Goal: Information Seeking & Learning: Check status

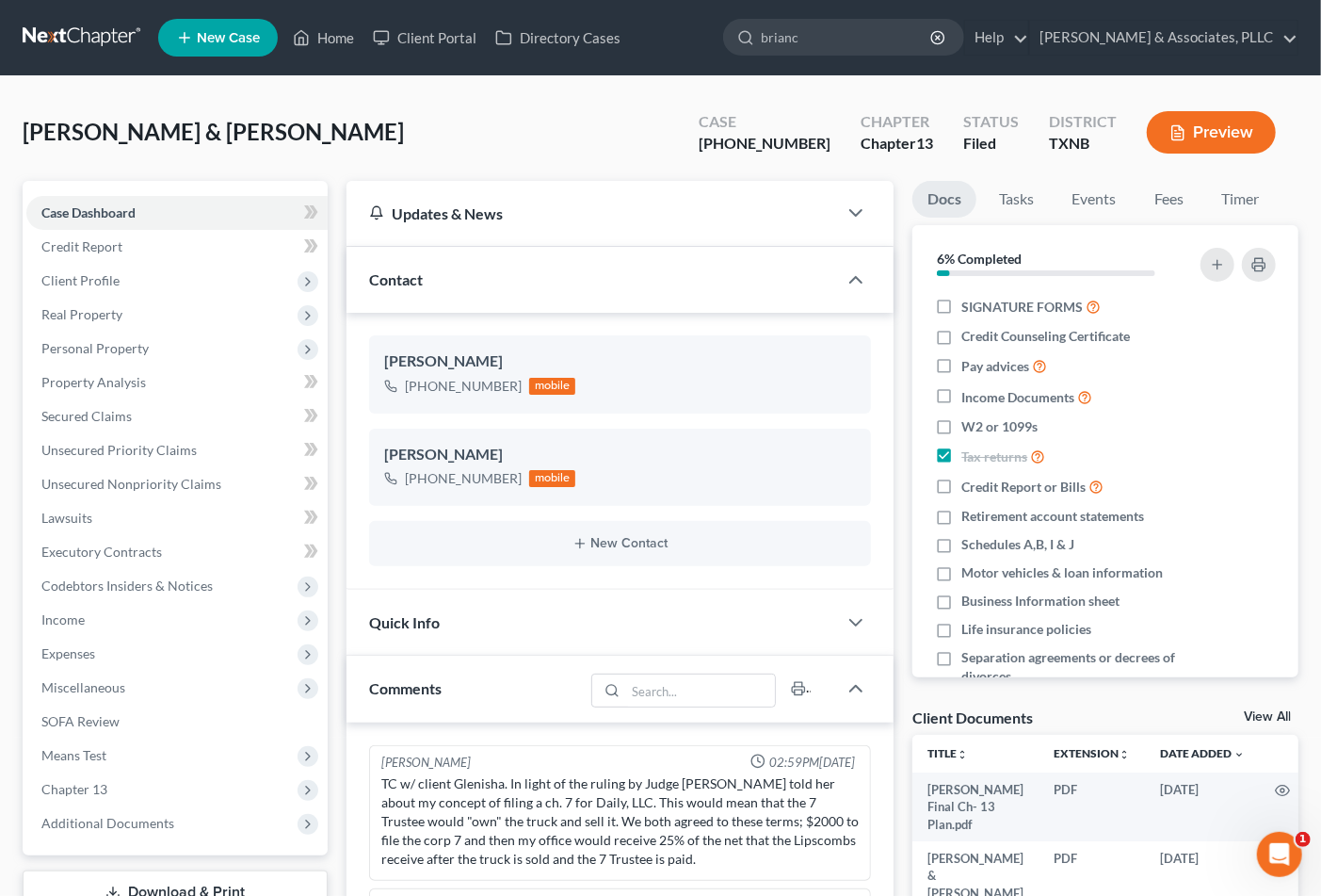
type input "brianca"
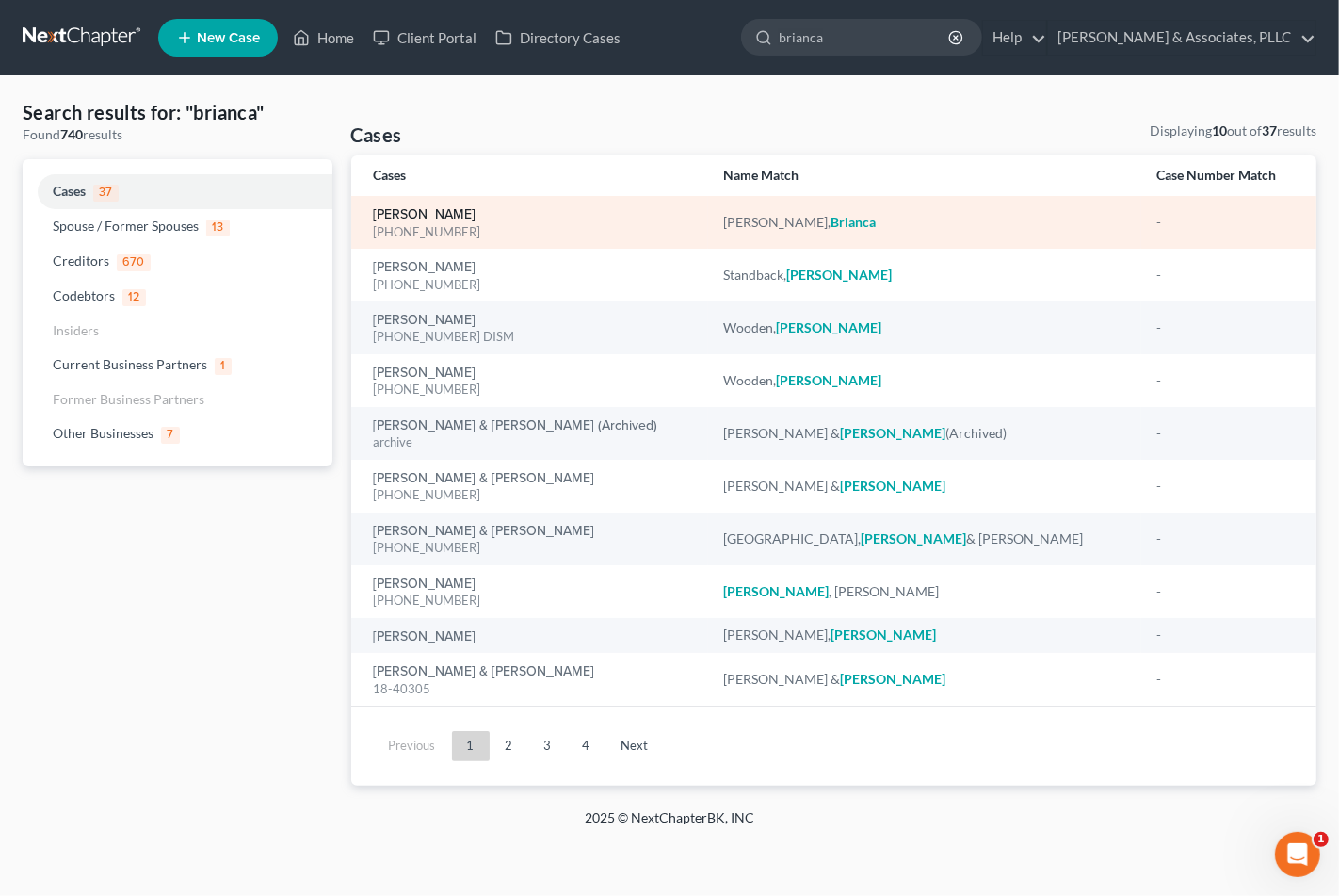
click at [429, 214] on link "Douglas, Brianca" at bounding box center [425, 214] width 103 height 13
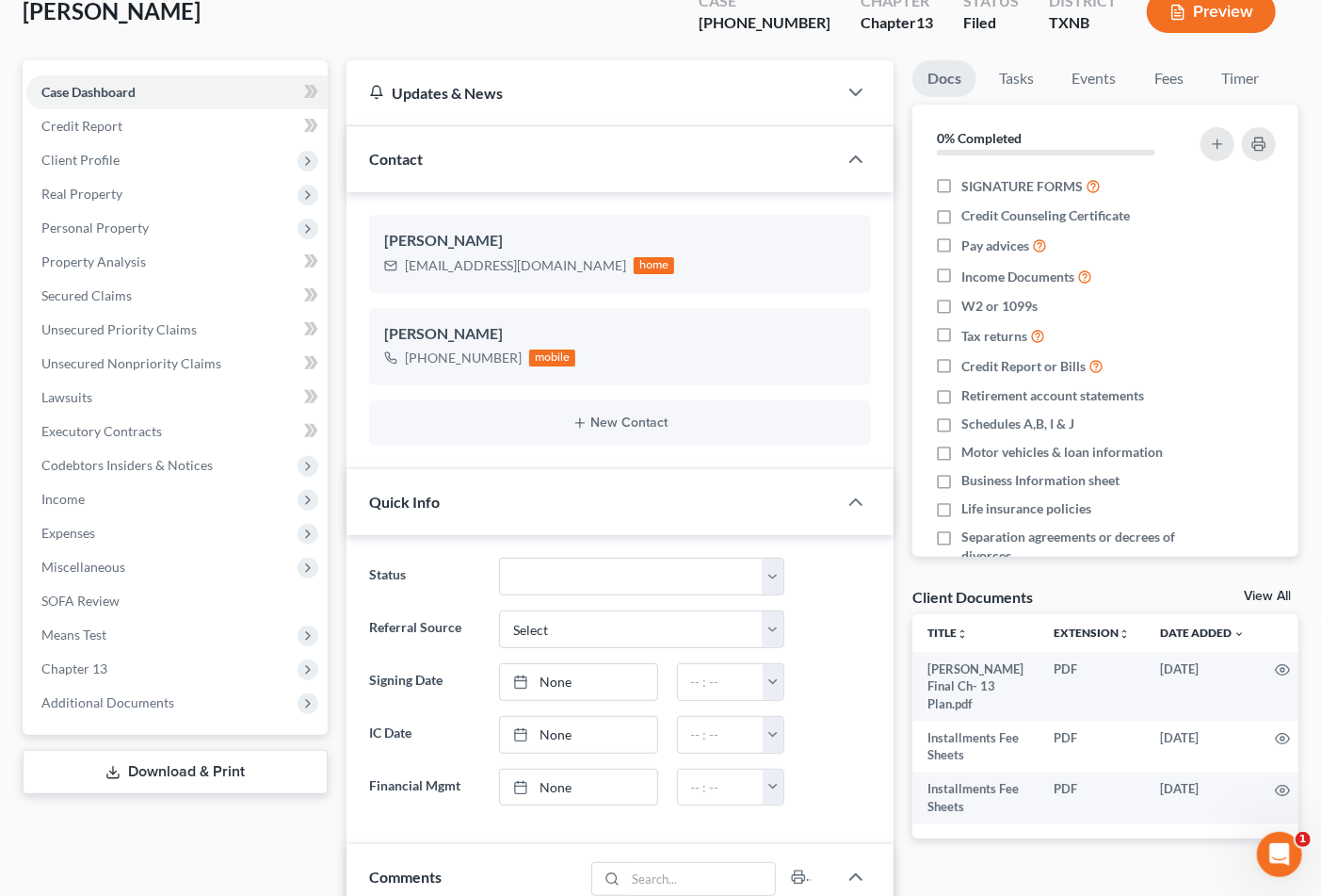
scroll to position [314, 0]
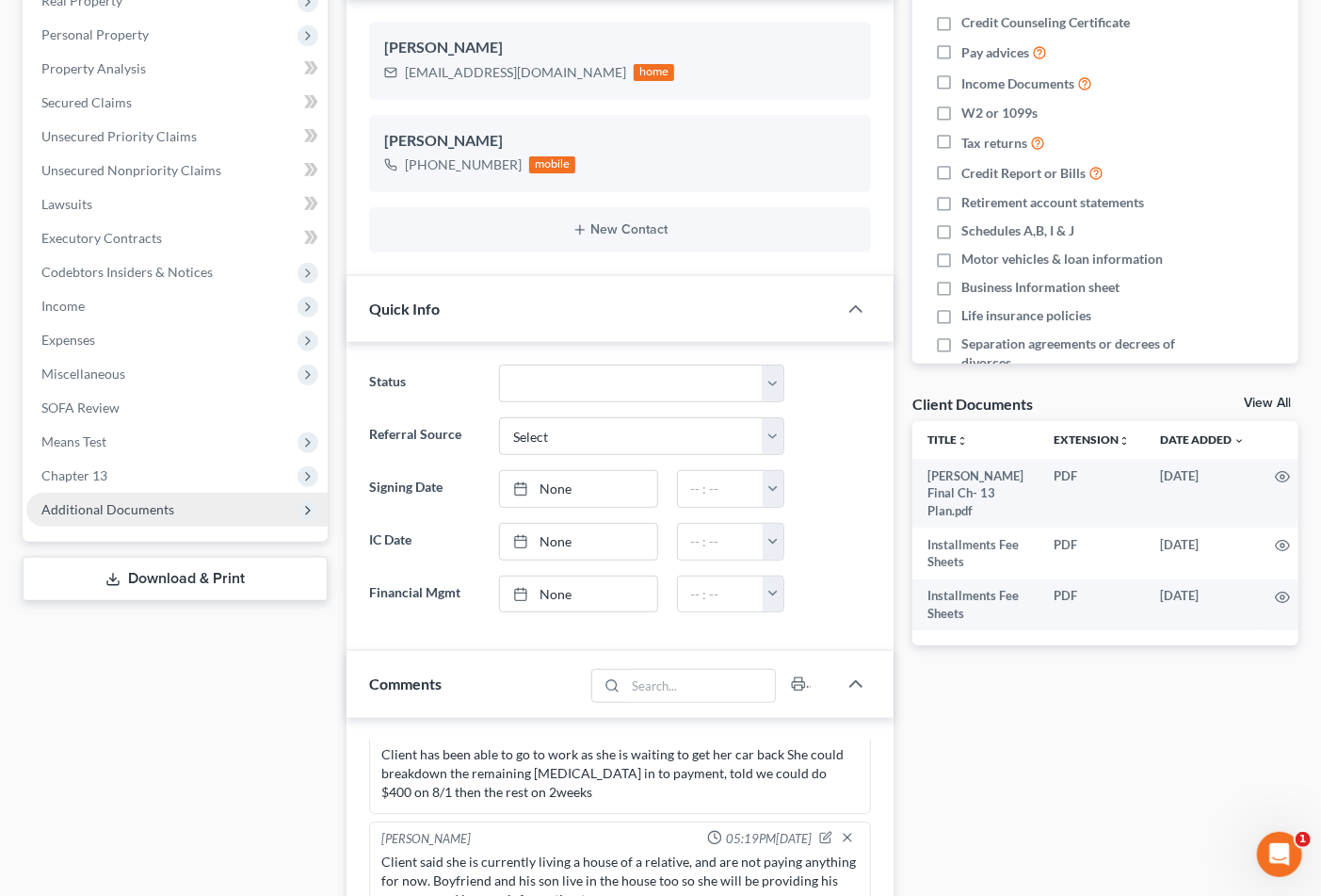
click at [154, 509] on span "Additional Documents" at bounding box center [107, 509] width 133 height 16
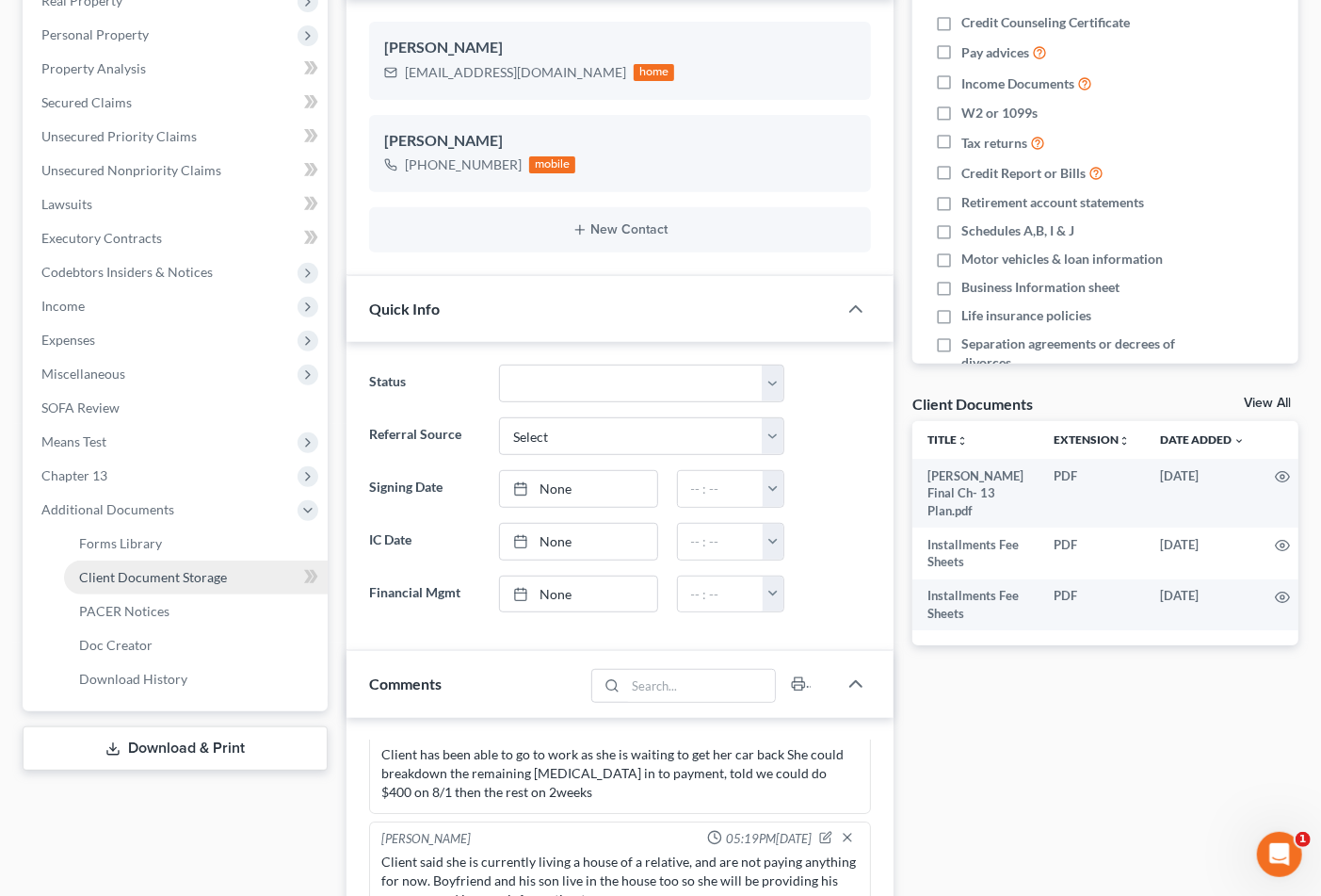
click at [152, 576] on span "Client Document Storage" at bounding box center [153, 577] width 148 height 16
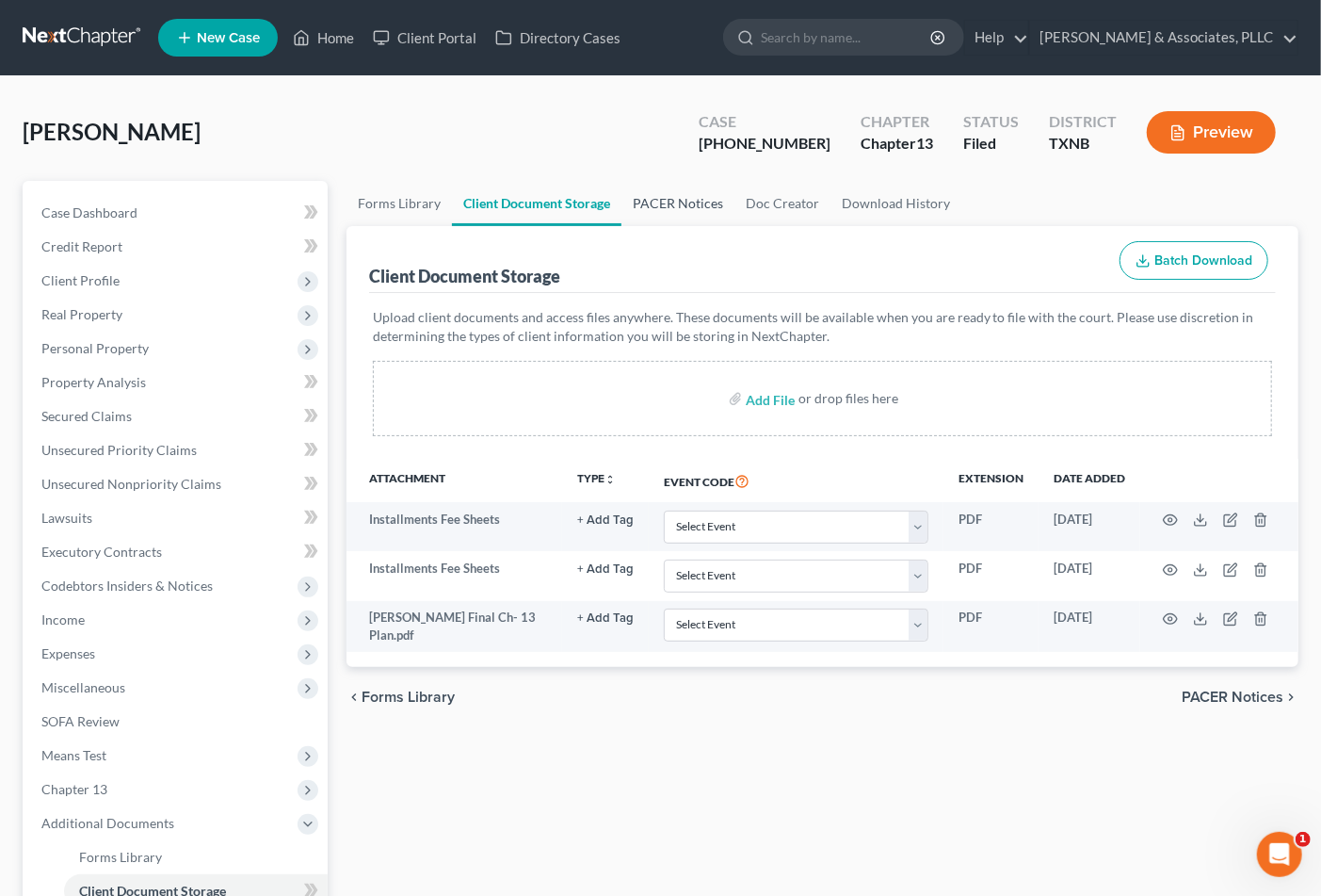
click at [678, 210] on link "PACER Notices" at bounding box center [678, 203] width 113 height 45
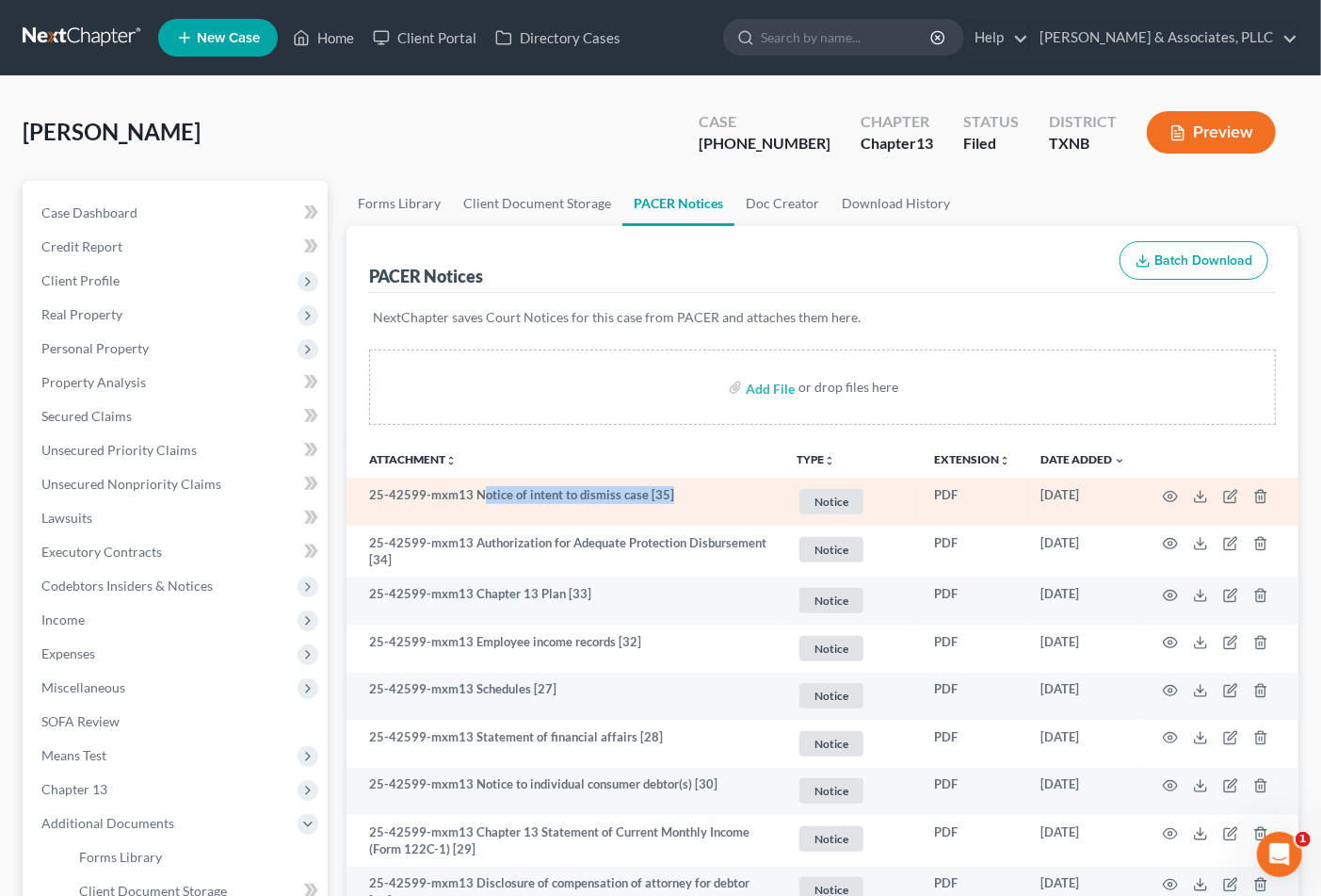
drag, startPoint x: 483, startPoint y: 494, endPoint x: 689, endPoint y: 494, distance: 206.3
click at [689, 494] on td "25-42599-mxm13 Notice of intent to dismiss case [35]" at bounding box center [564, 502] width 435 height 48
click at [1166, 495] on icon "button" at bounding box center [1170, 496] width 15 height 15
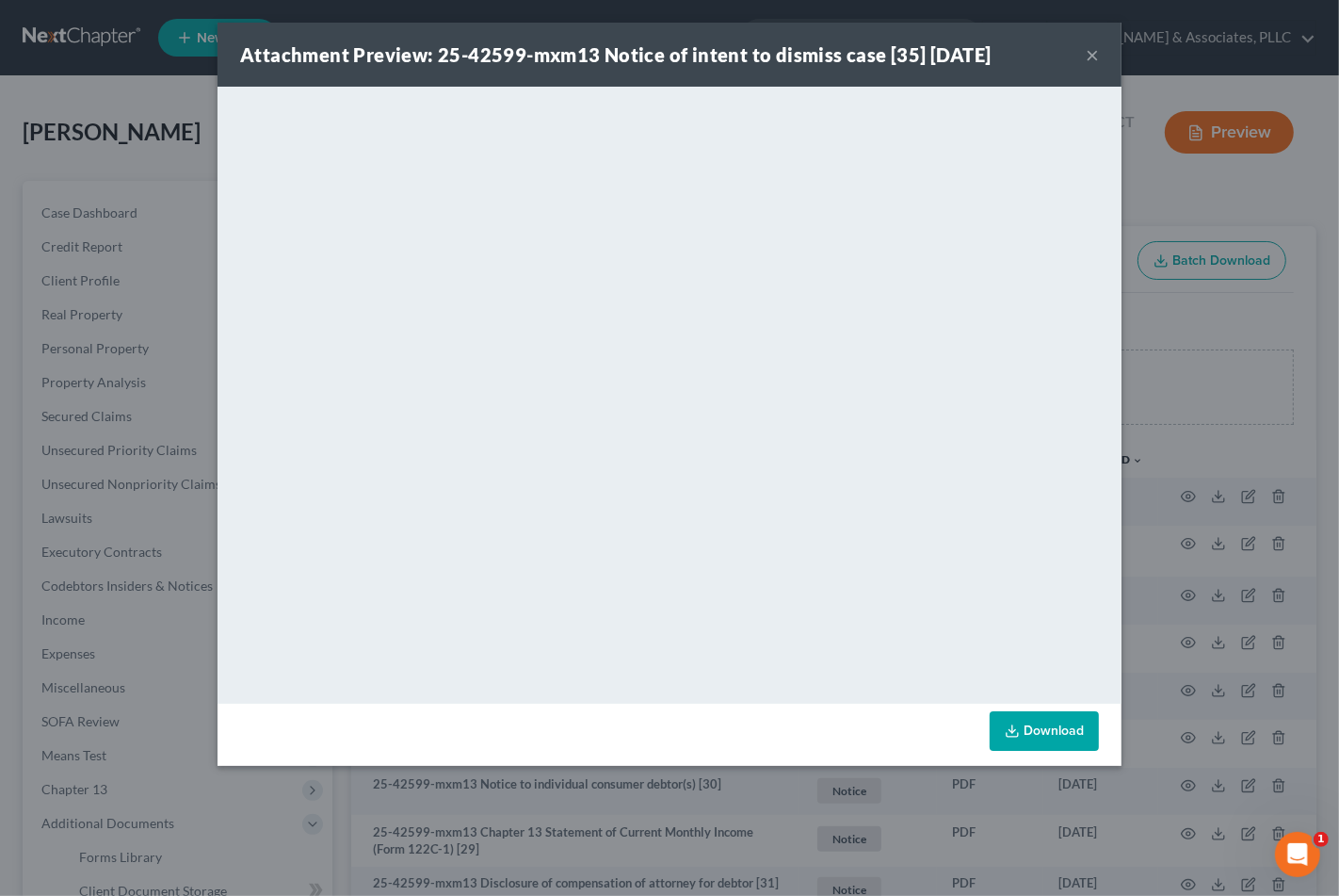
click at [1084, 50] on div "Attachment Preview: 25-42599-mxm13 Notice of intent to dismiss case [35] 08/18/…" at bounding box center [670, 55] width 904 height 64
click at [1093, 55] on button "×" at bounding box center [1092, 54] width 13 height 23
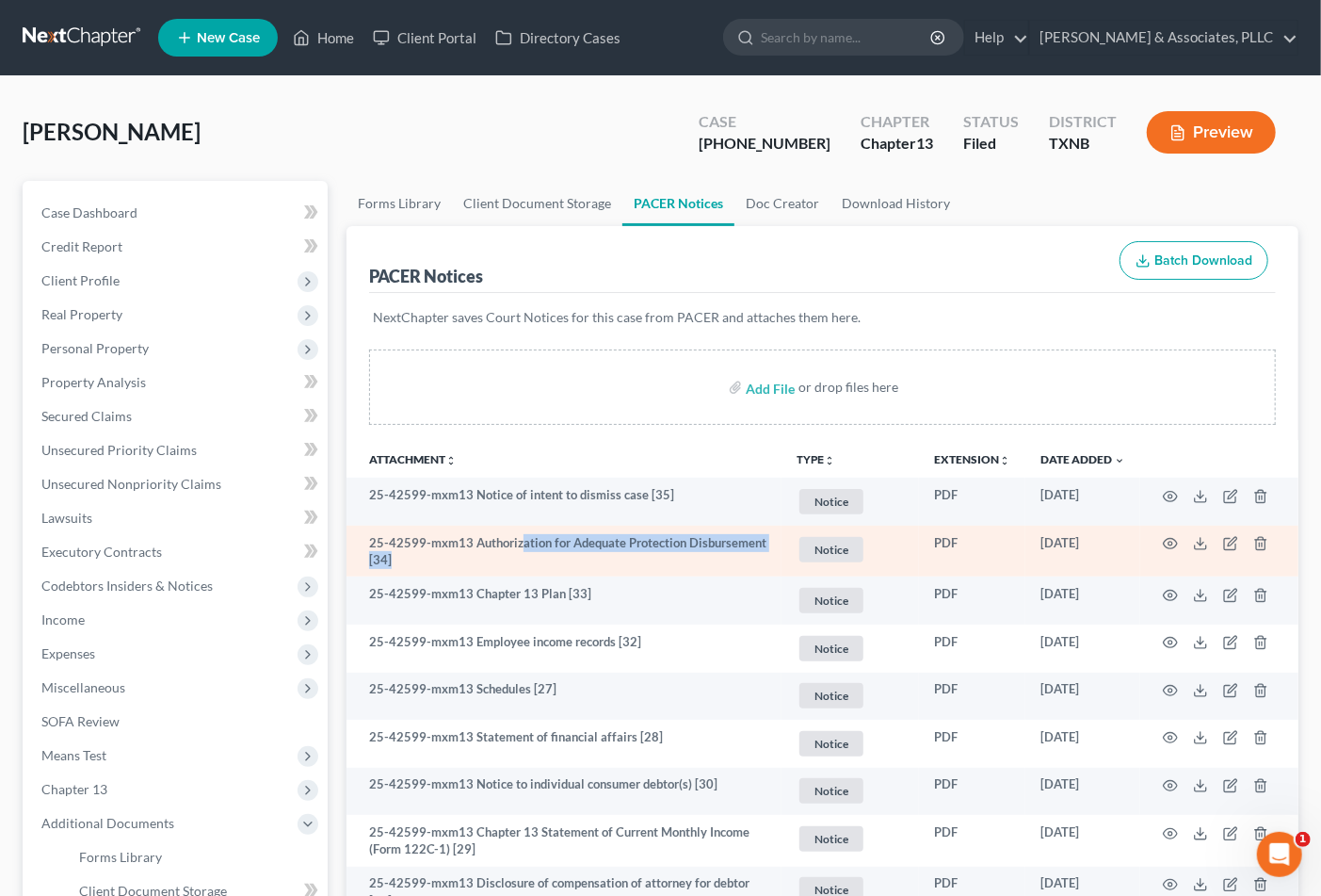
drag, startPoint x: 521, startPoint y: 541, endPoint x: 697, endPoint y: 557, distance: 176.9
click at [697, 557] on td "25-42599-mxm13 Authorization for Adequate Protection Disbursement [34]" at bounding box center [564, 552] width 435 height 52
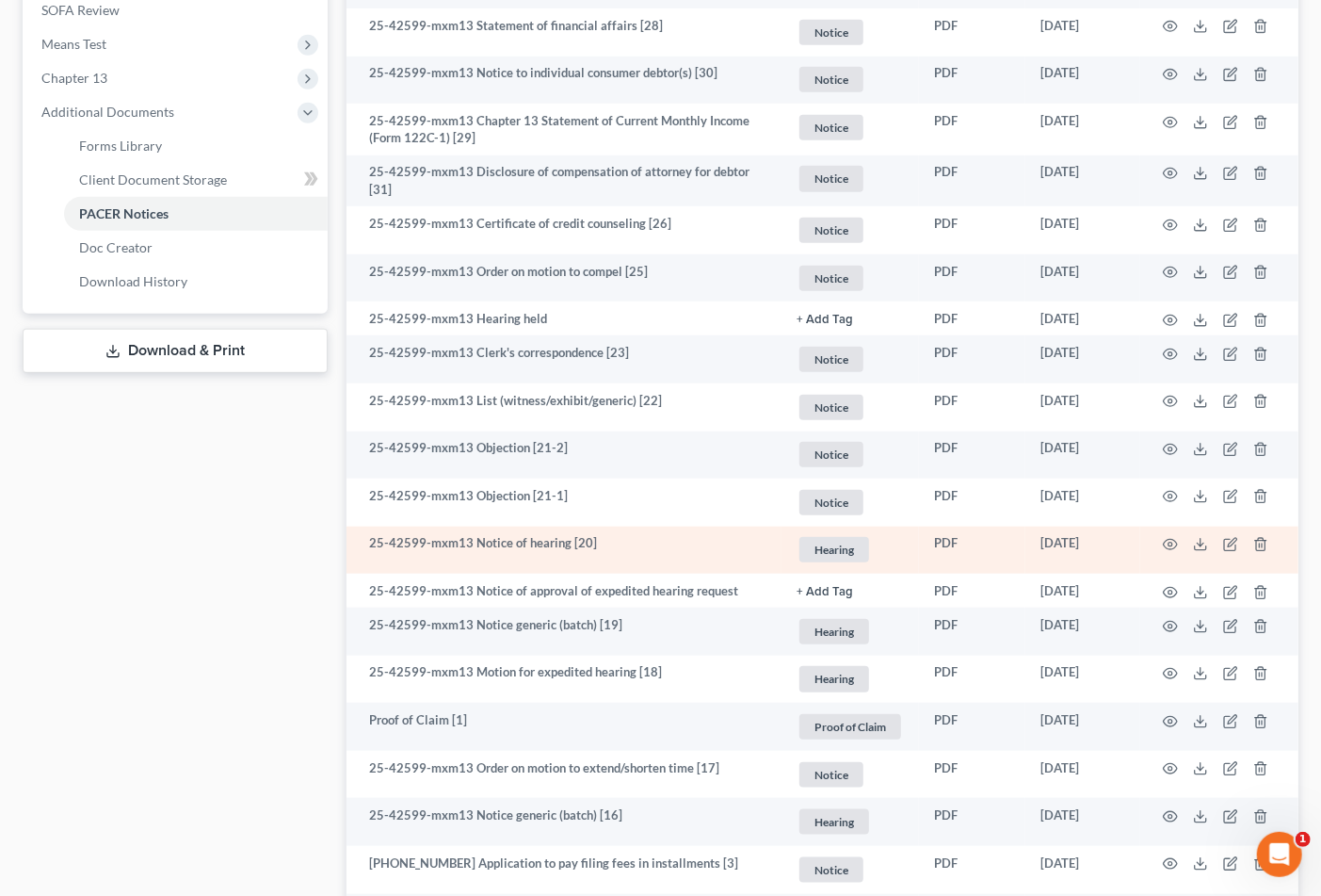
scroll to position [902, 0]
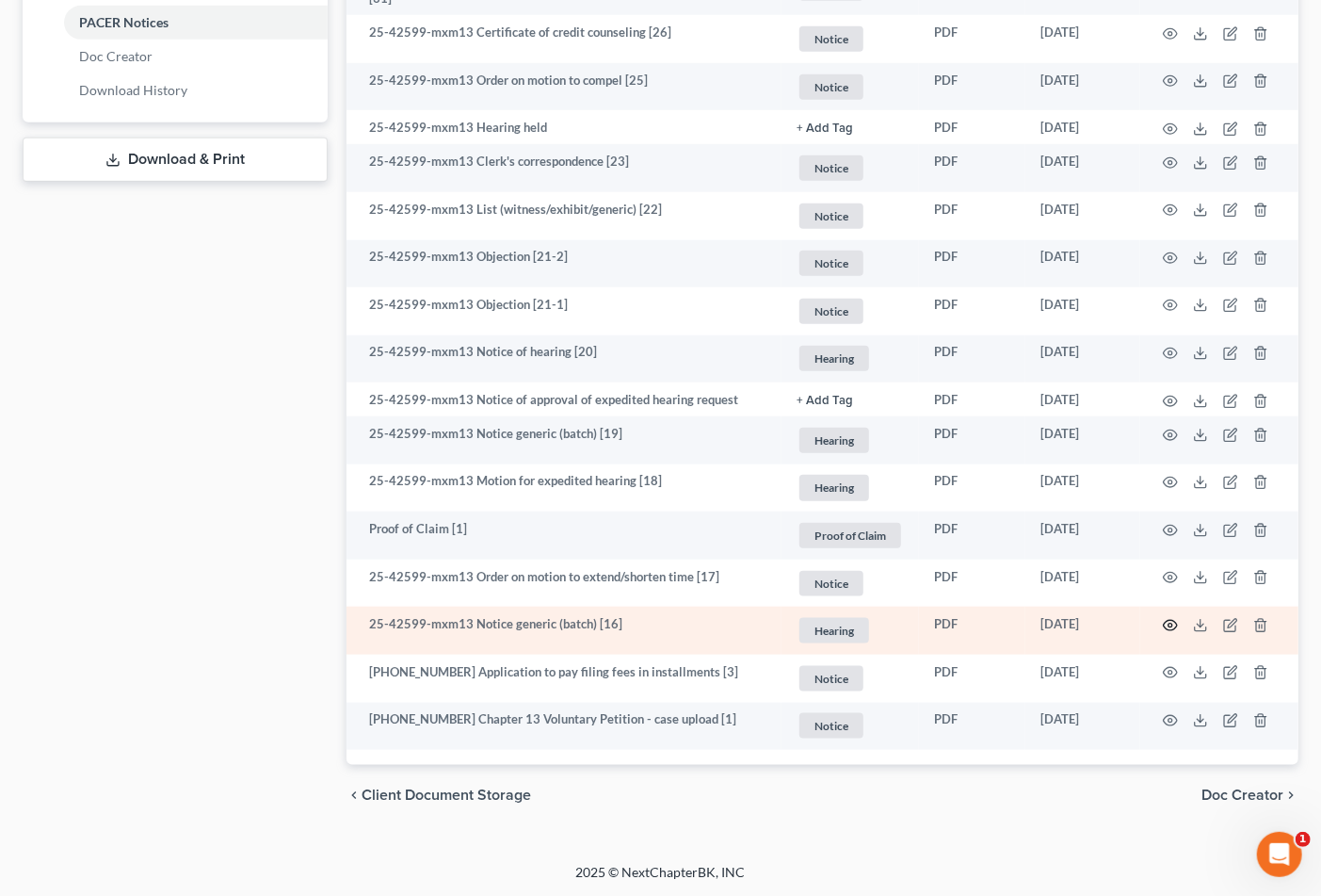
click at [1166, 622] on icon "button" at bounding box center [1171, 625] width 14 height 10
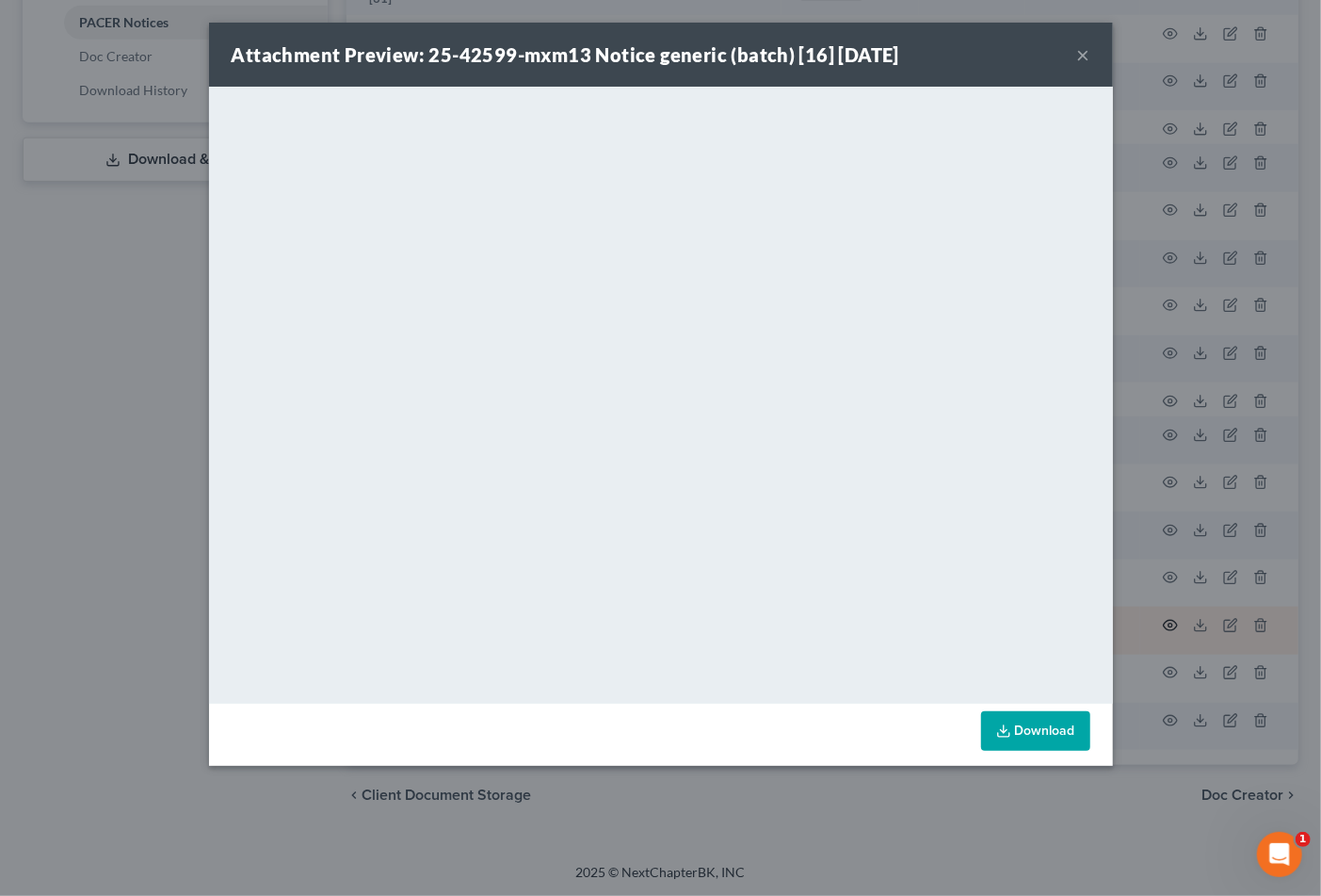
scroll to position [899, 0]
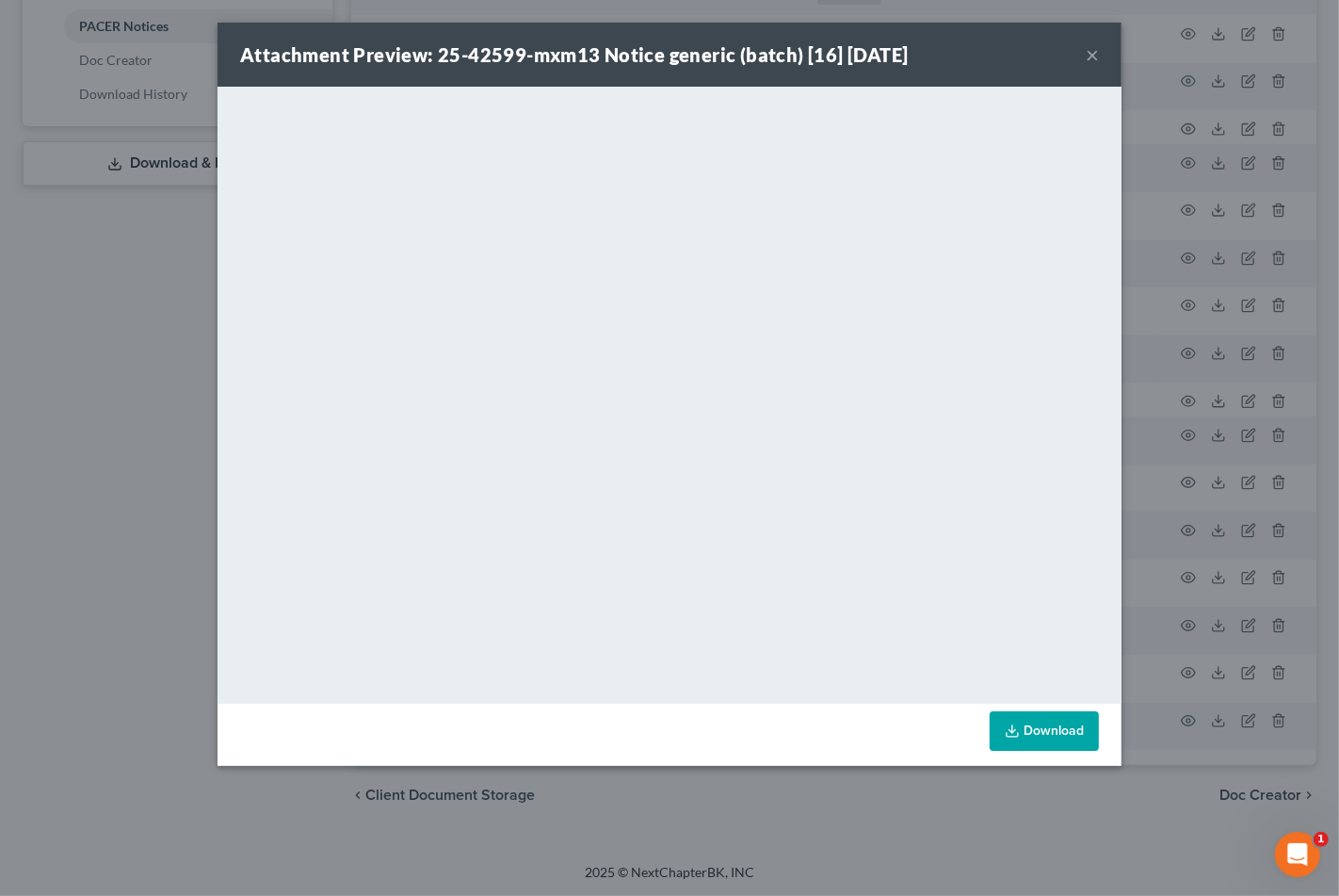
click at [1090, 60] on button "×" at bounding box center [1092, 54] width 13 height 23
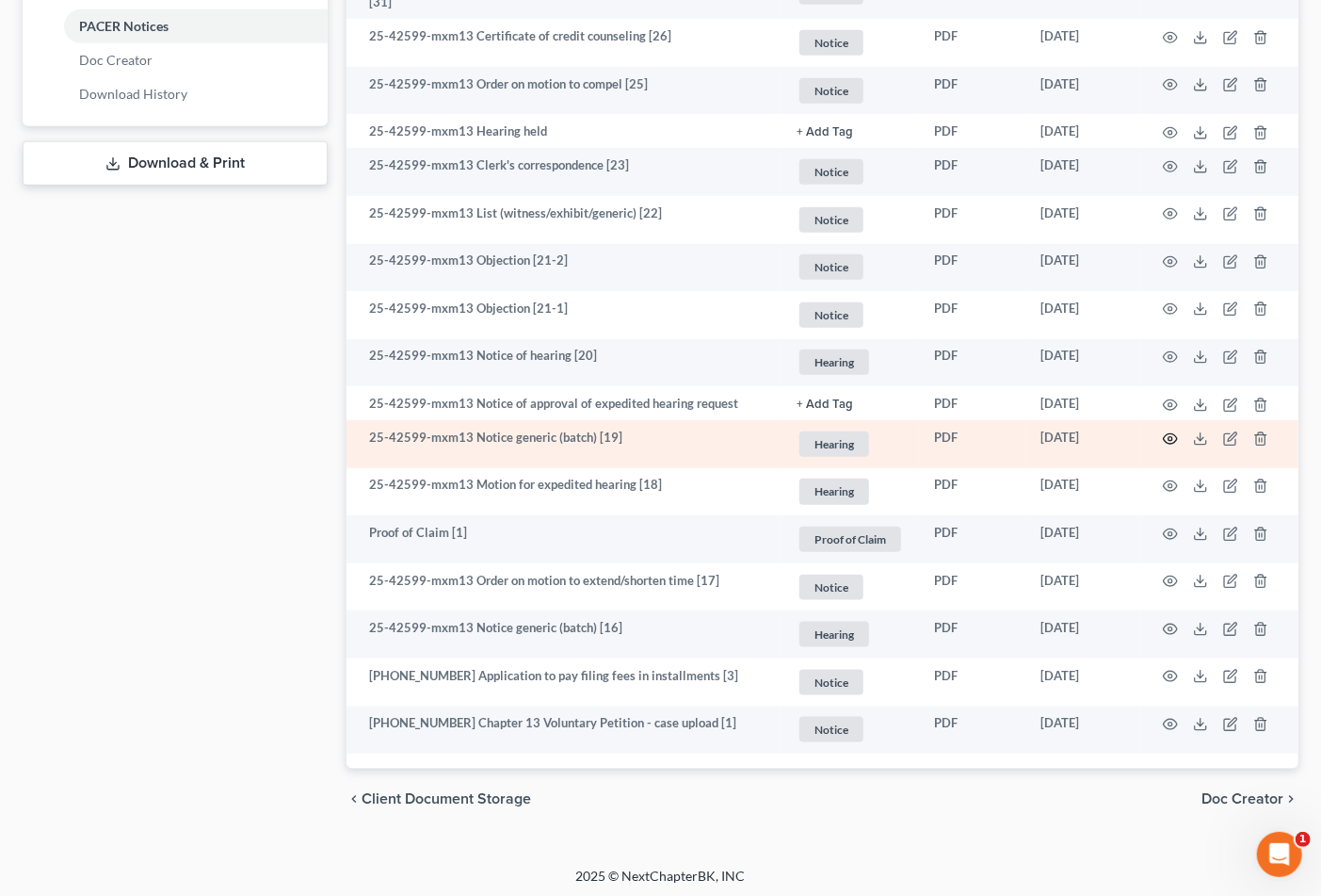
click at [1163, 436] on icon "button" at bounding box center [1170, 438] width 15 height 15
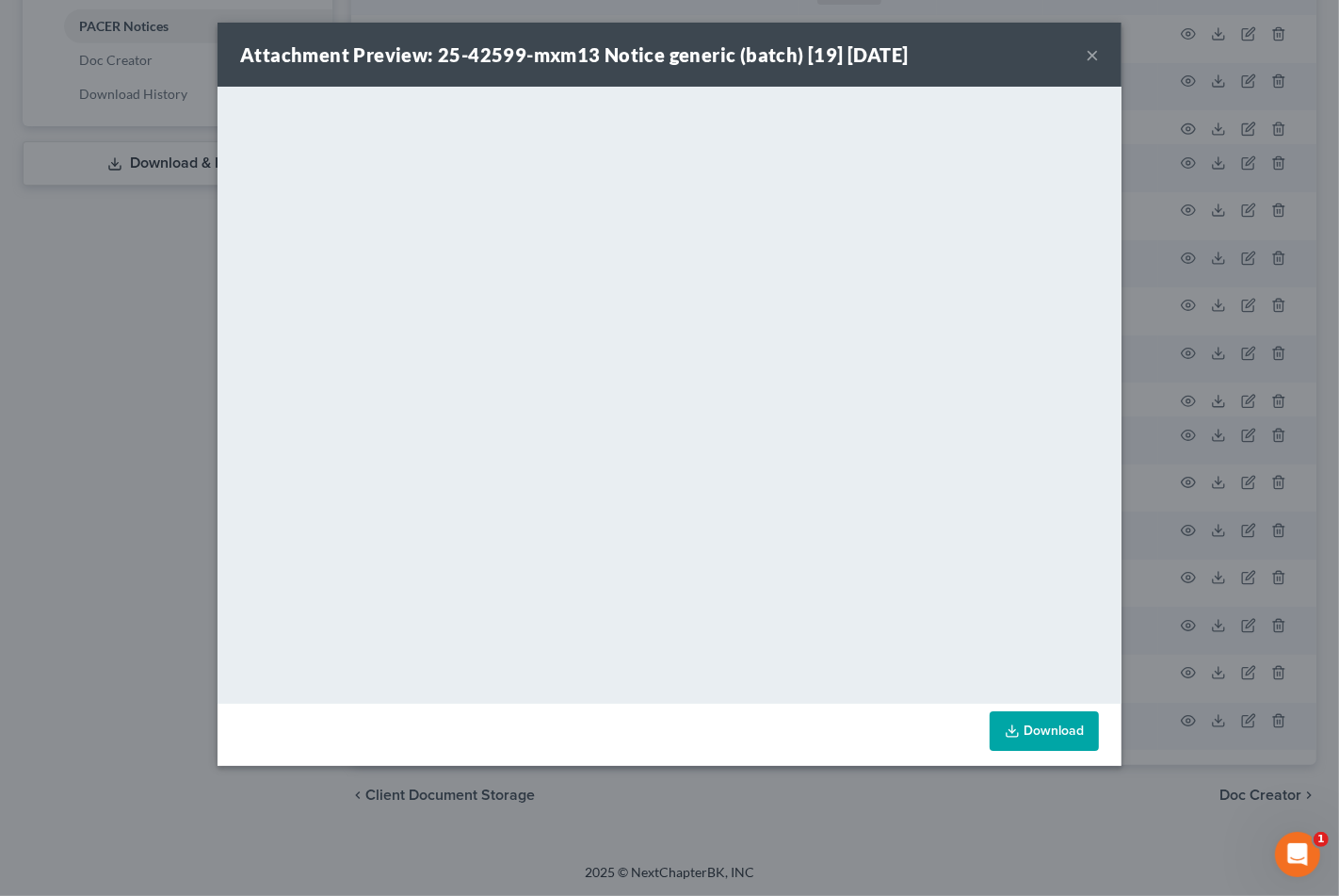
click at [1093, 54] on button "×" at bounding box center [1092, 54] width 13 height 23
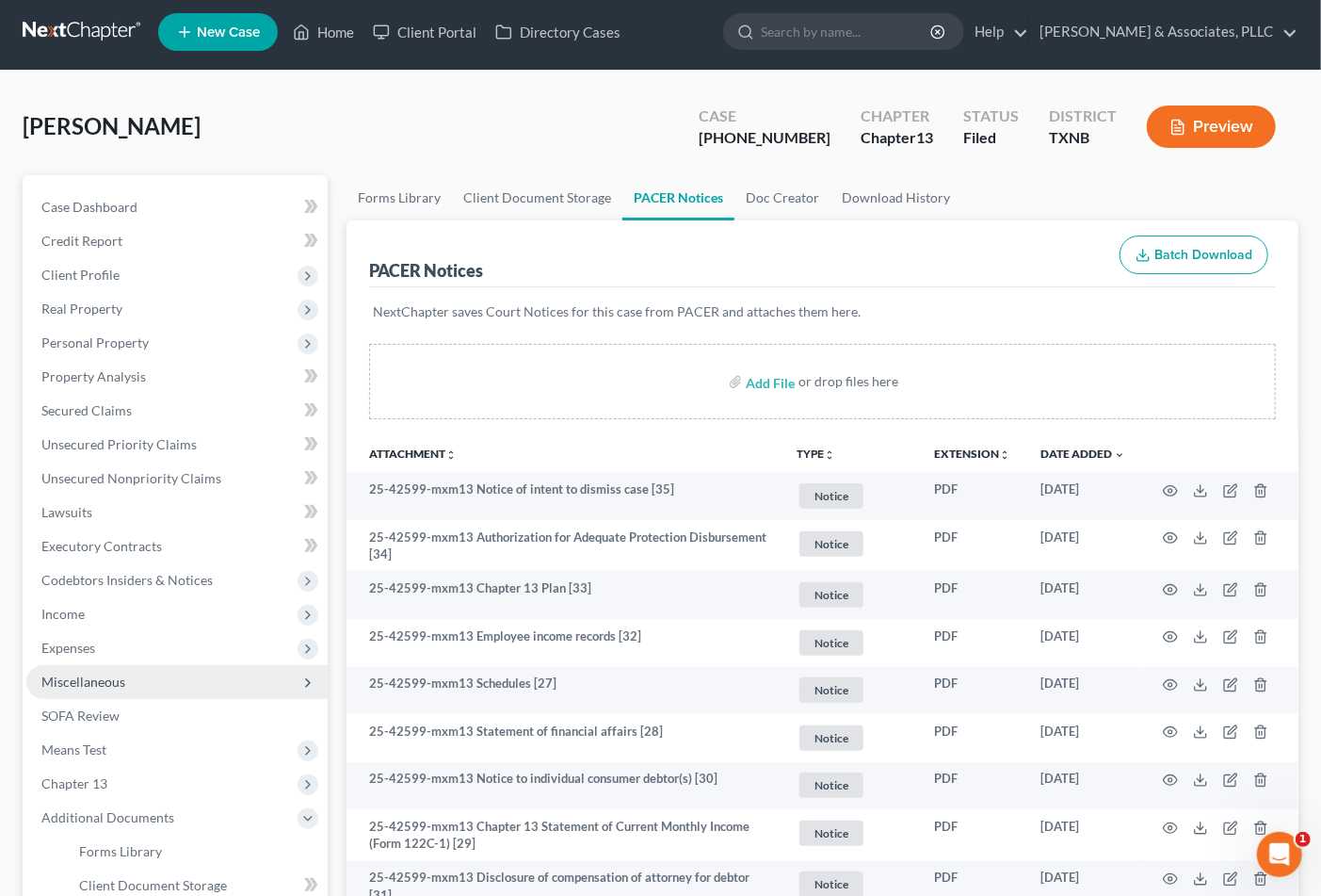
scroll to position [0, 0]
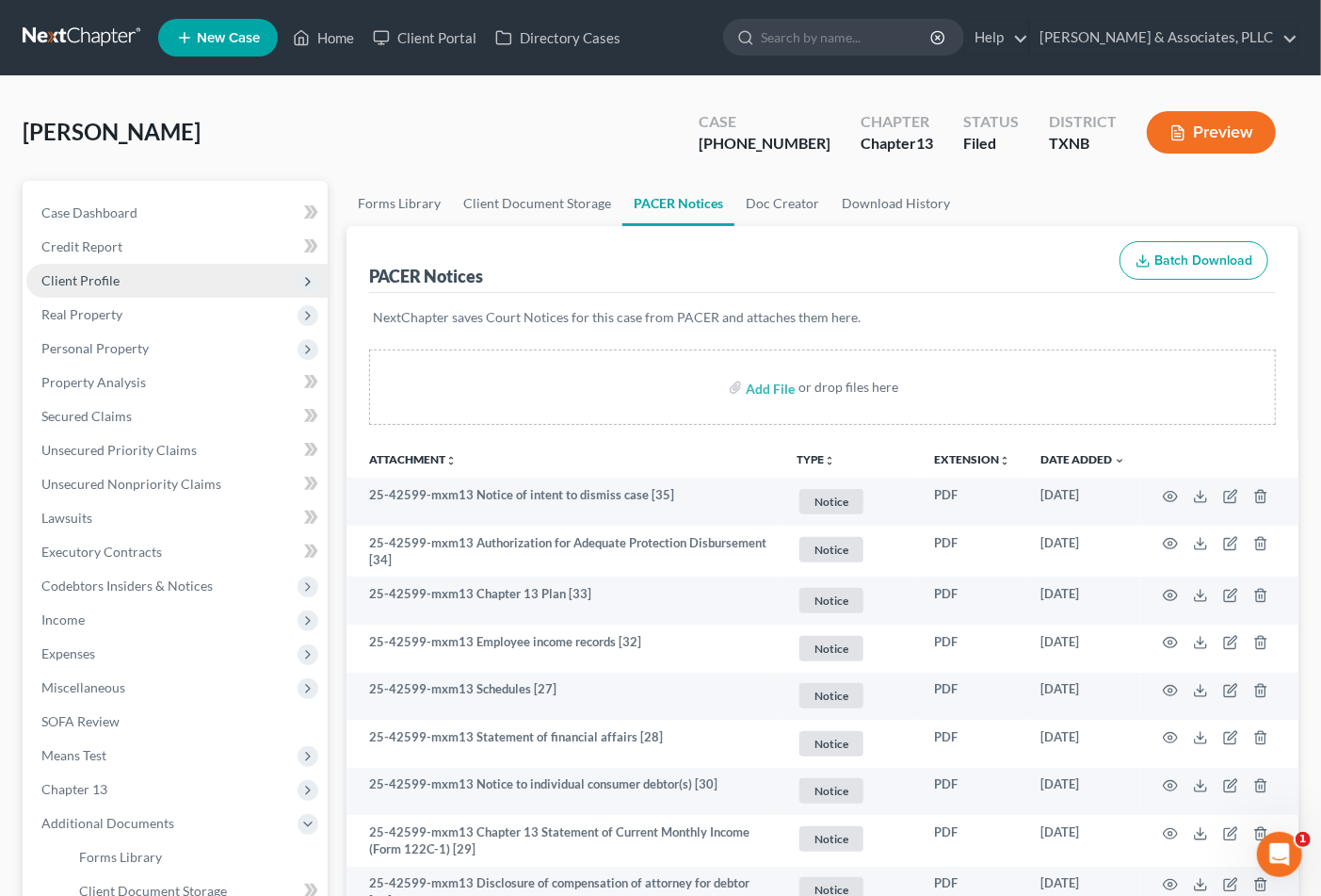
click at [108, 284] on span "Client Profile" at bounding box center [80, 280] width 78 height 16
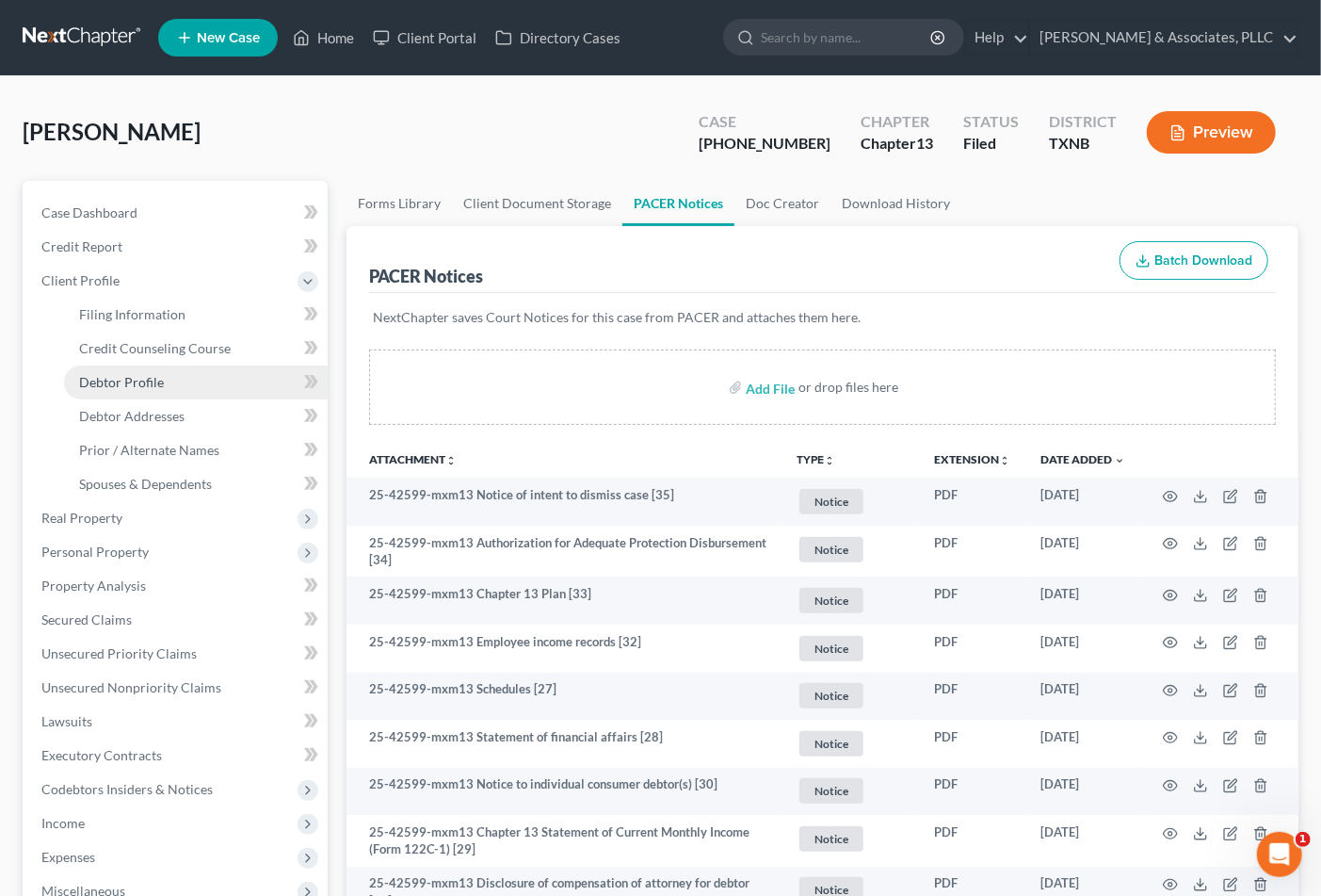
click at [139, 391] on link "Debtor Profile" at bounding box center [196, 382] width 264 height 34
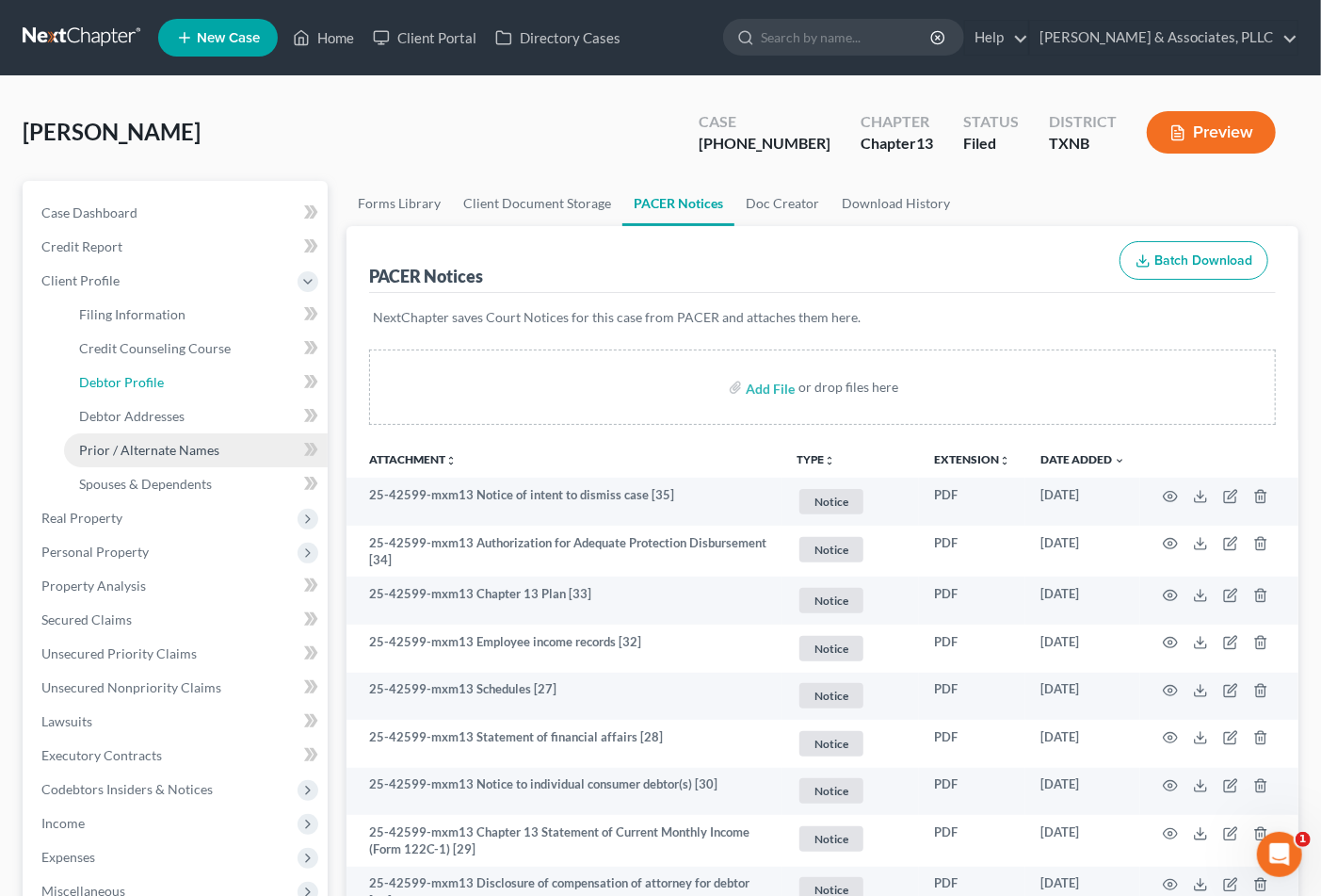
select select "0"
select select "3"
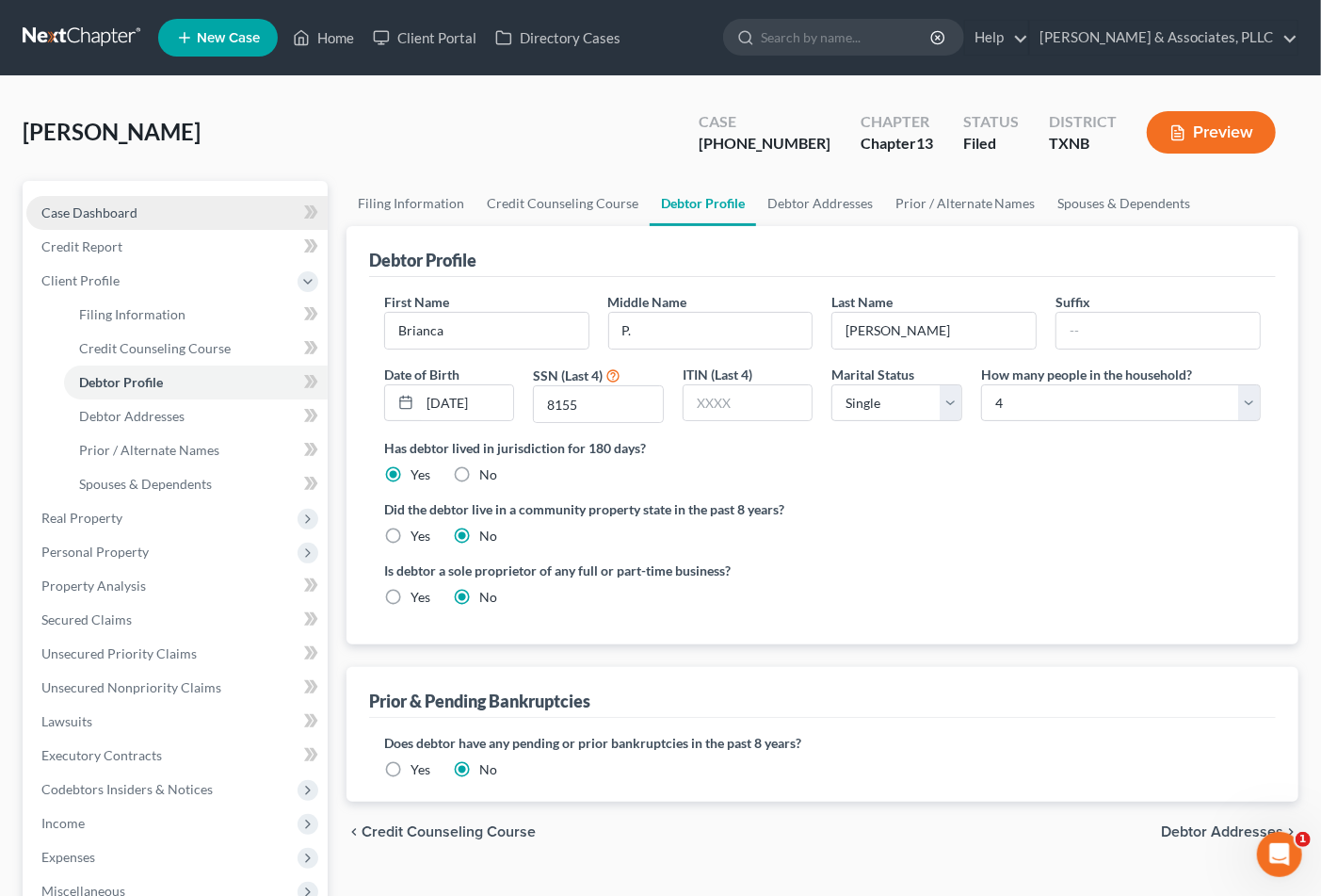
click at [122, 198] on link "Case Dashboard" at bounding box center [176, 213] width 301 height 34
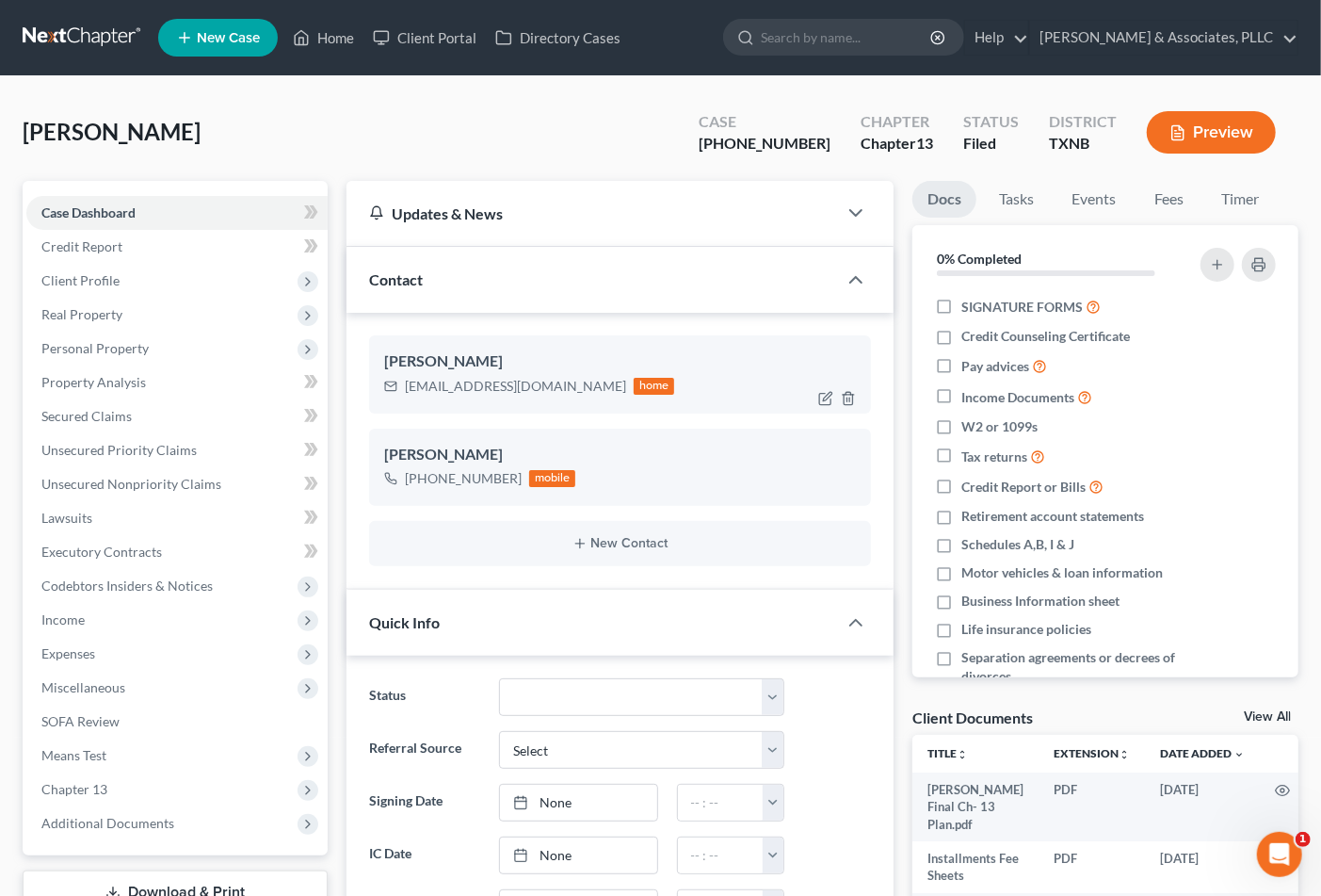
scroll to position [397, 0]
drag, startPoint x: 408, startPoint y: 384, endPoint x: 571, endPoint y: 393, distance: 163.2
click at [571, 393] on div "briancadouglas@yahoo.com home" at bounding box center [529, 386] width 291 height 24
copy div "briancadouglas@yahoo.com"
click at [148, 819] on span "Additional Documents" at bounding box center [107, 823] width 133 height 16
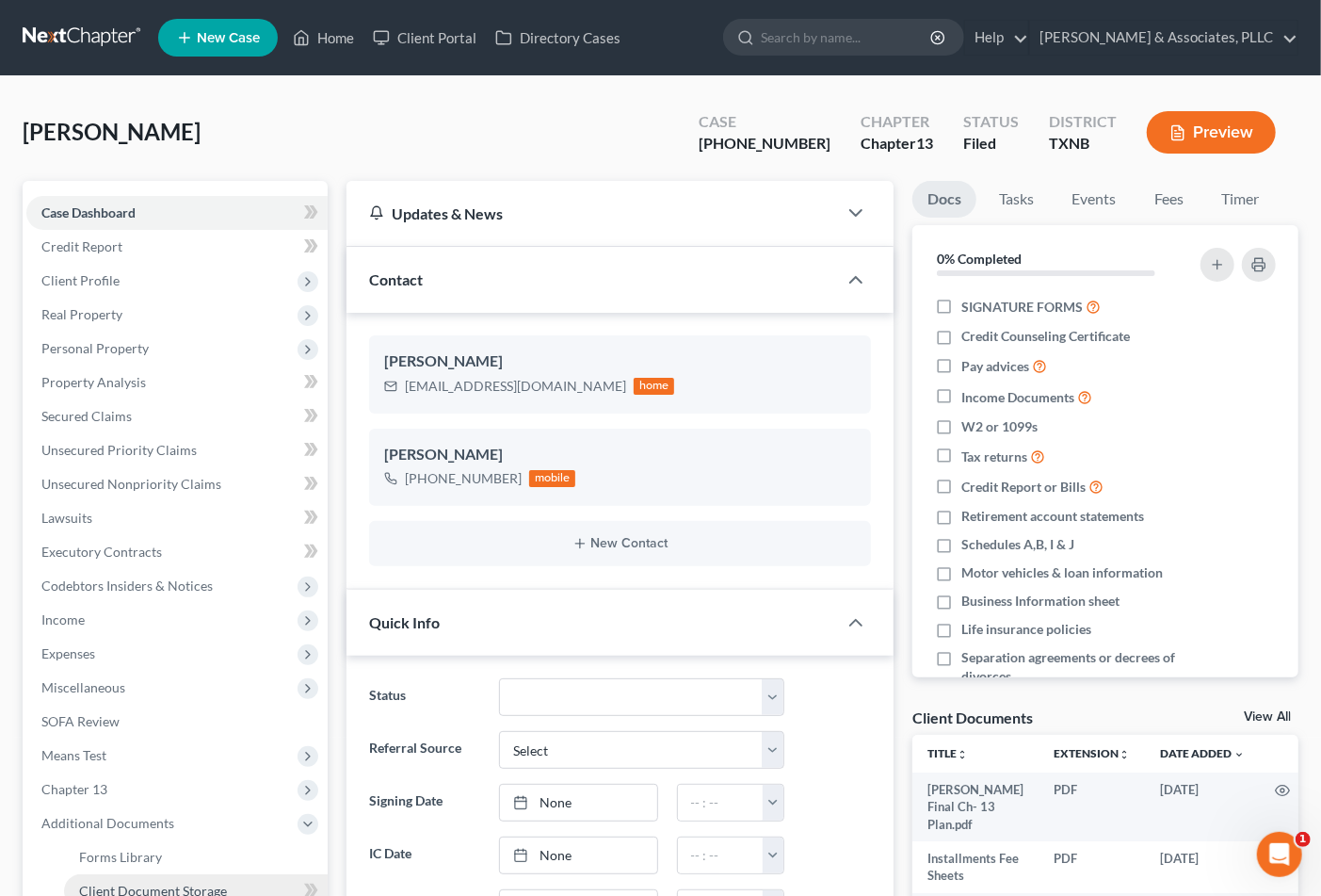
click at [128, 883] on span "Client Document Storage" at bounding box center [153, 891] width 148 height 16
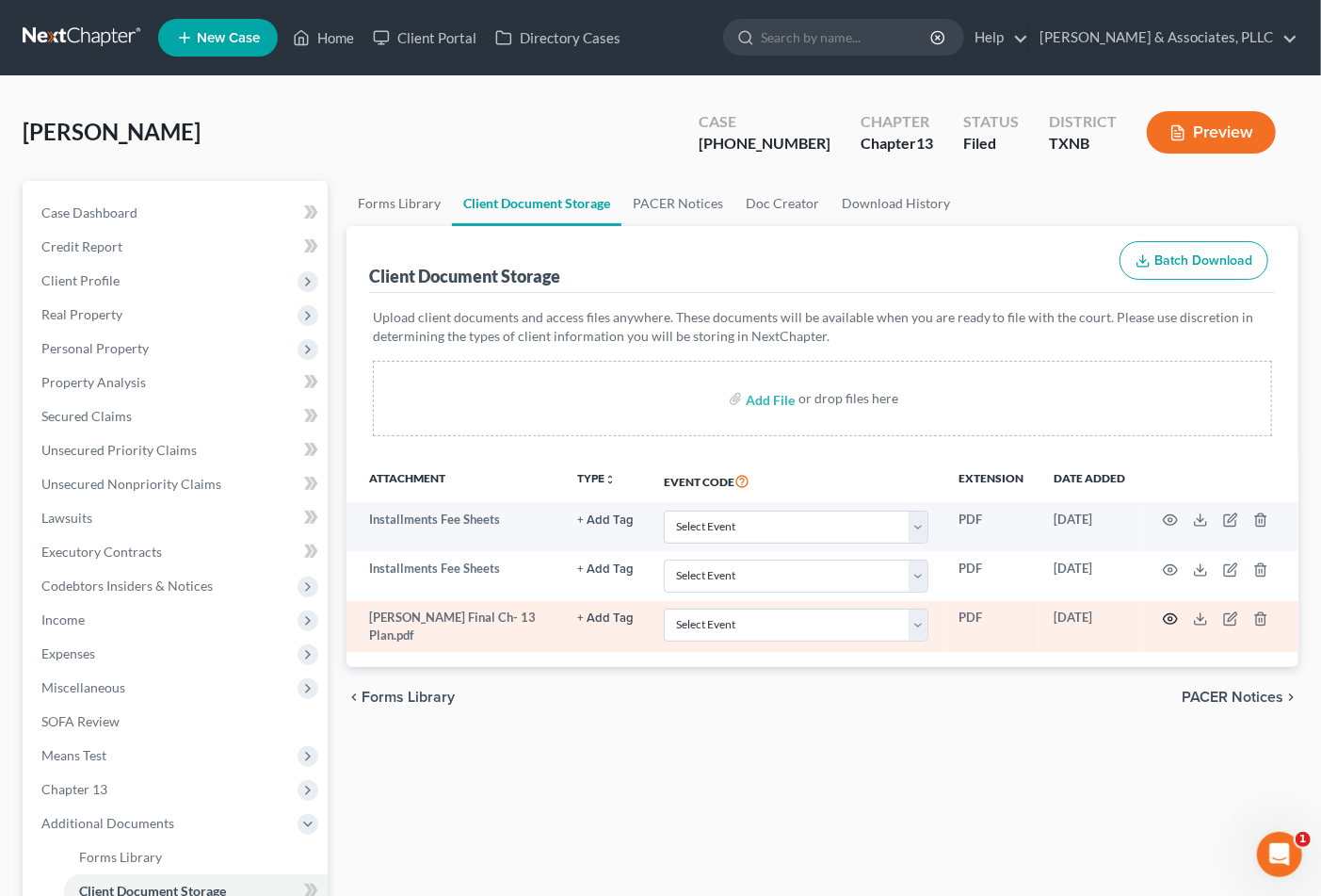
click at [1173, 620] on circle "button" at bounding box center [1171, 619] width 4 height 4
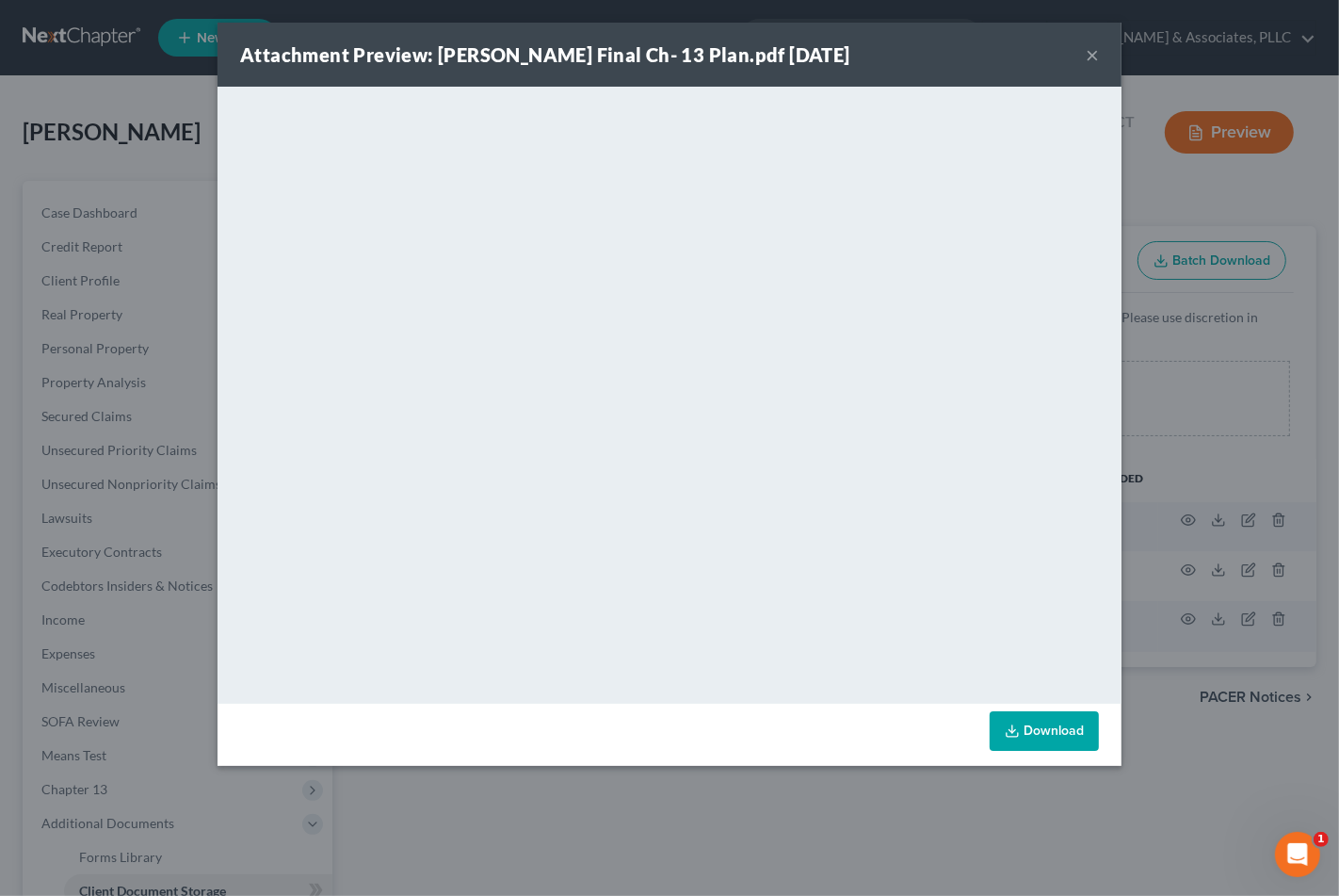
click at [1087, 59] on button "×" at bounding box center [1092, 54] width 13 height 23
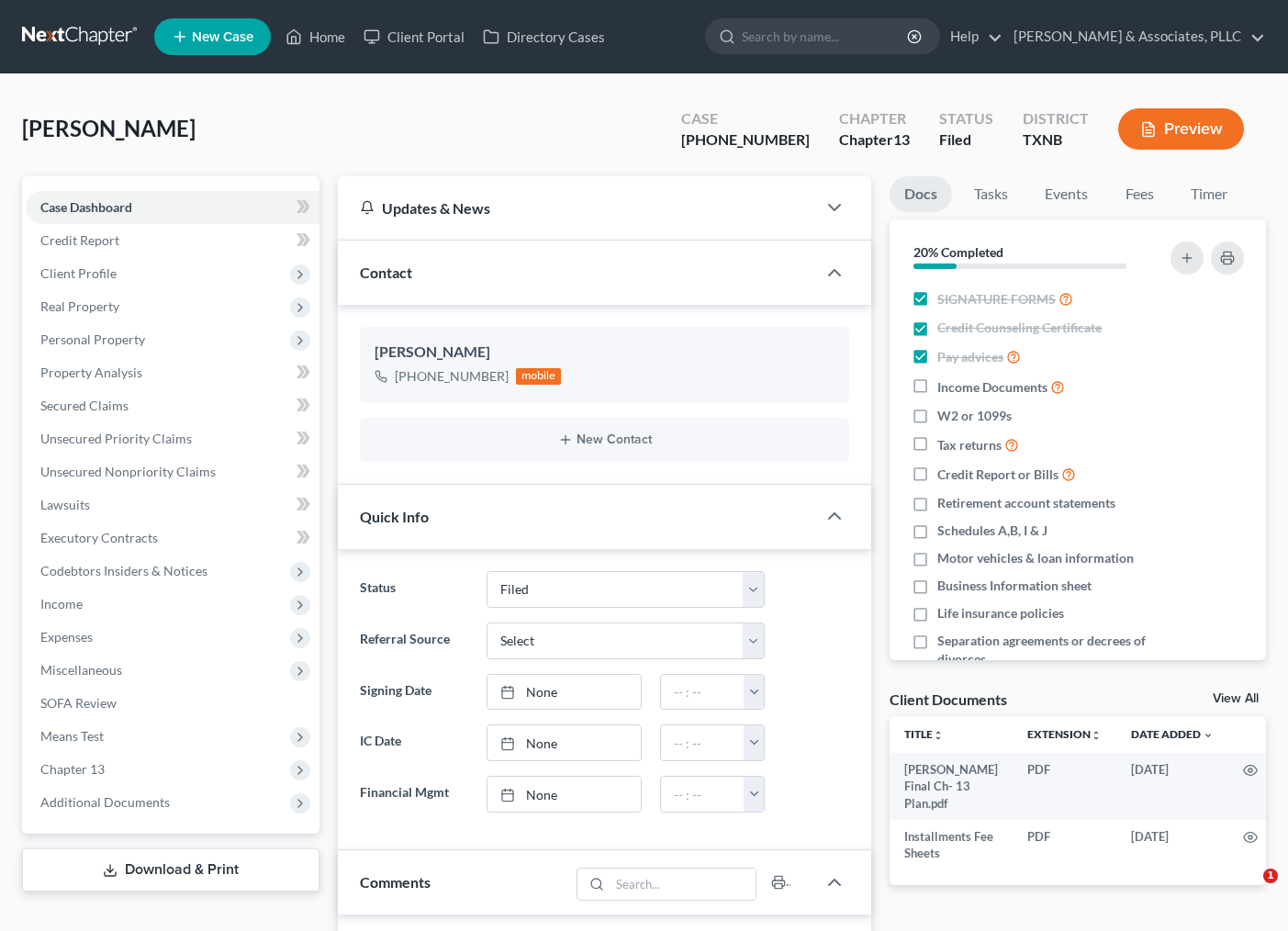
select select "2"
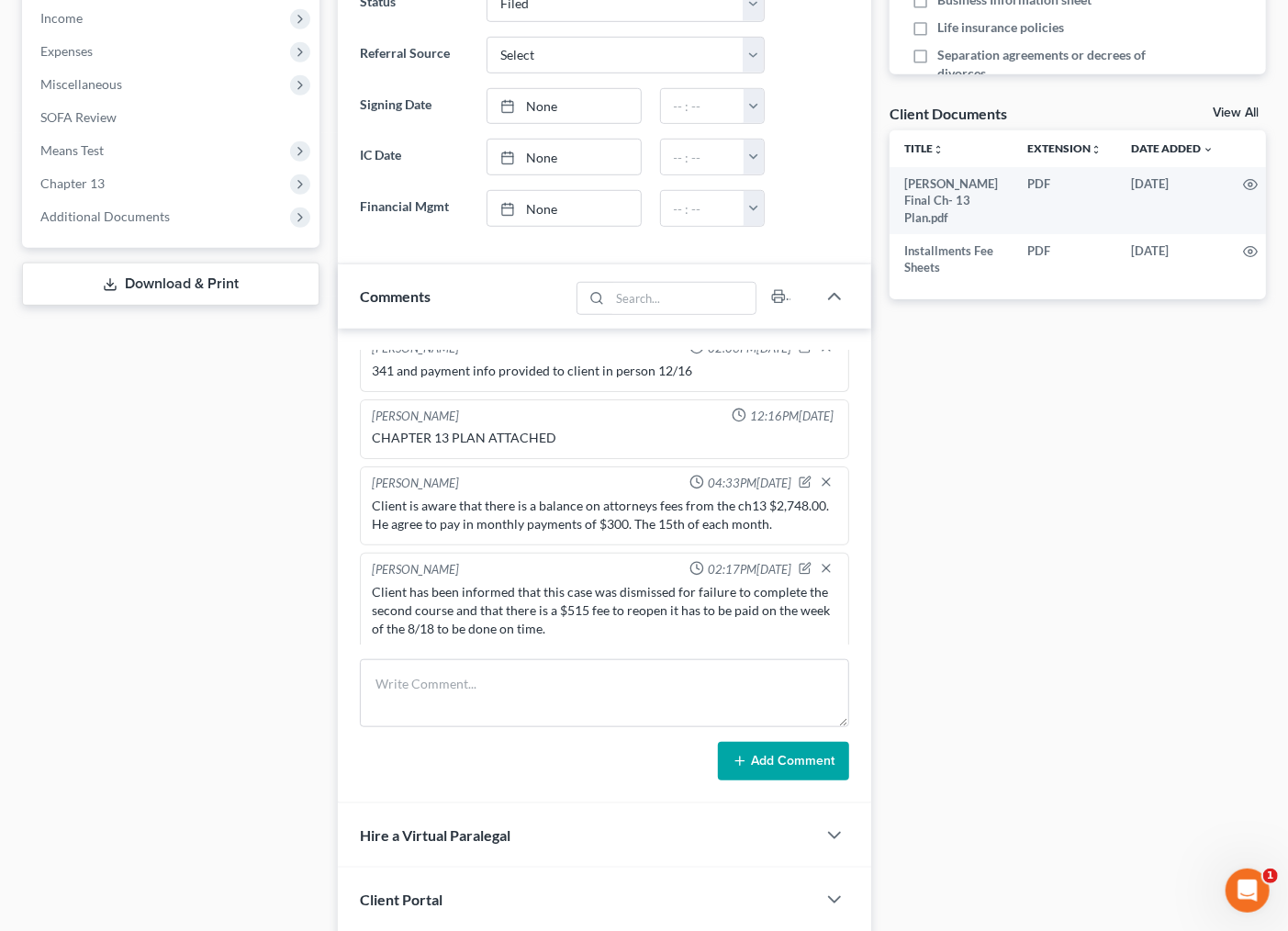
scroll to position [359, 0]
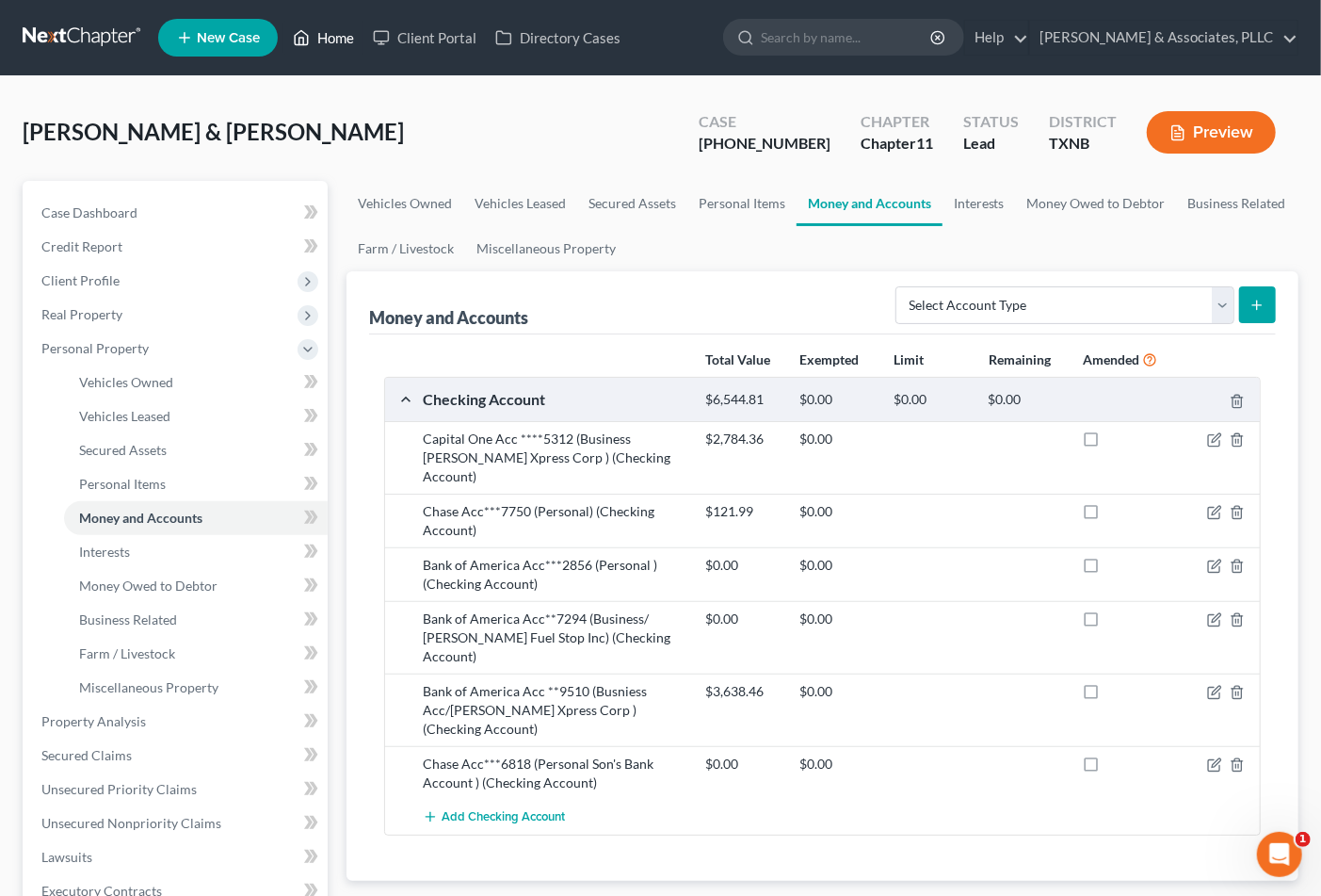
click at [332, 40] on link "Home" at bounding box center [323, 38] width 80 height 34
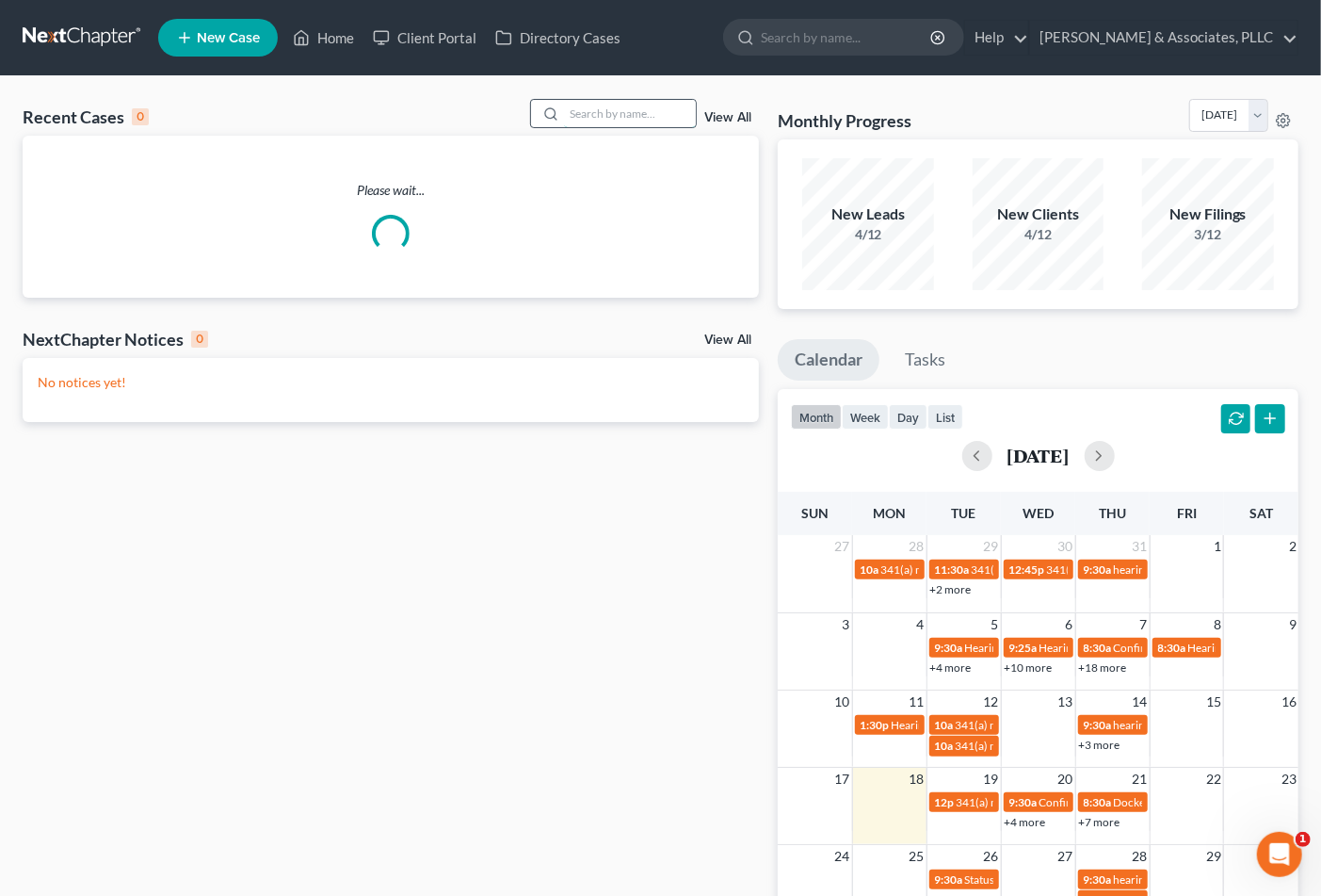
click at [610, 117] on input "search" at bounding box center [630, 113] width 132 height 27
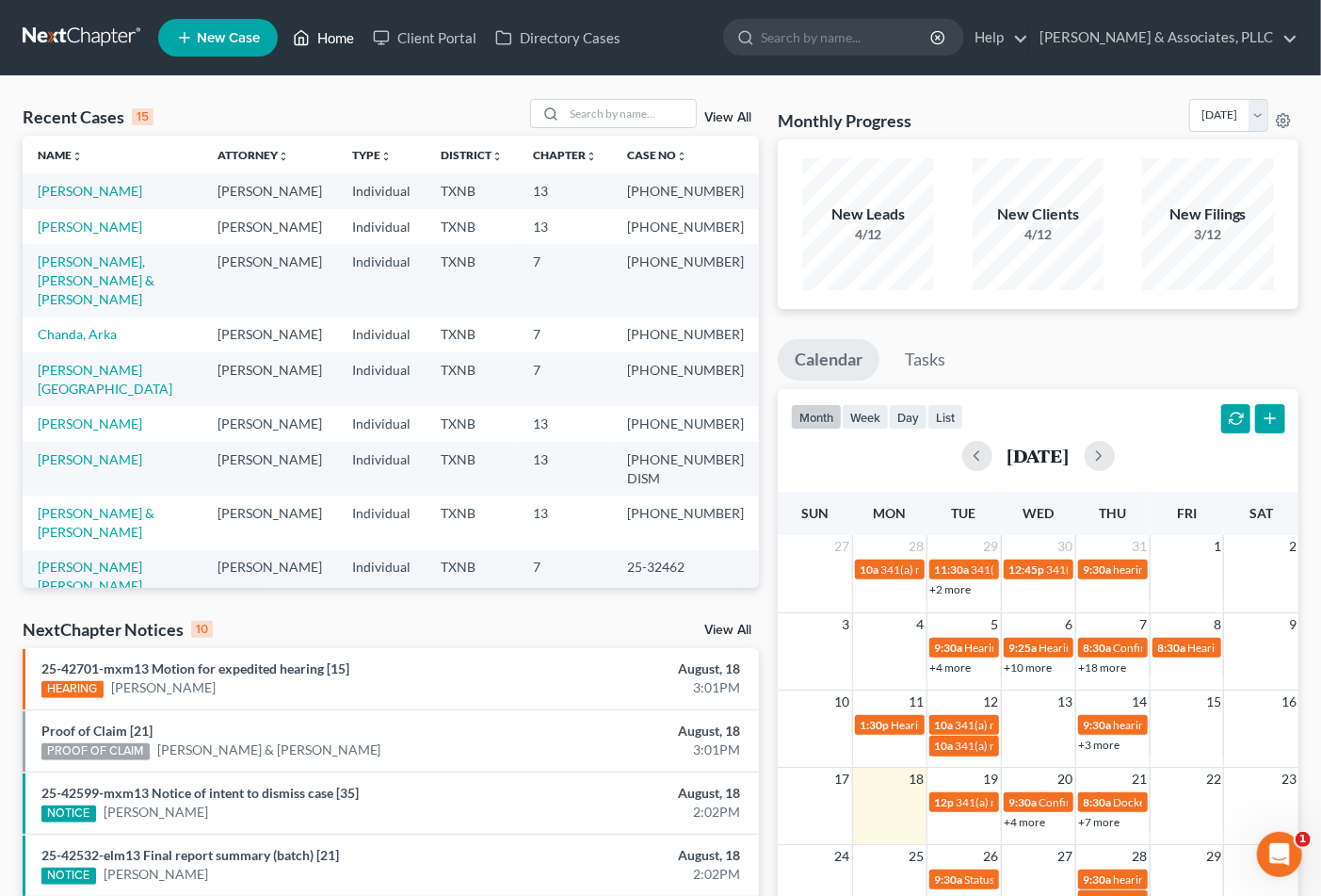
click at [335, 39] on link "Home" at bounding box center [323, 38] width 80 height 34
click at [606, 108] on input "search" at bounding box center [630, 113] width 132 height 27
type input "perez"
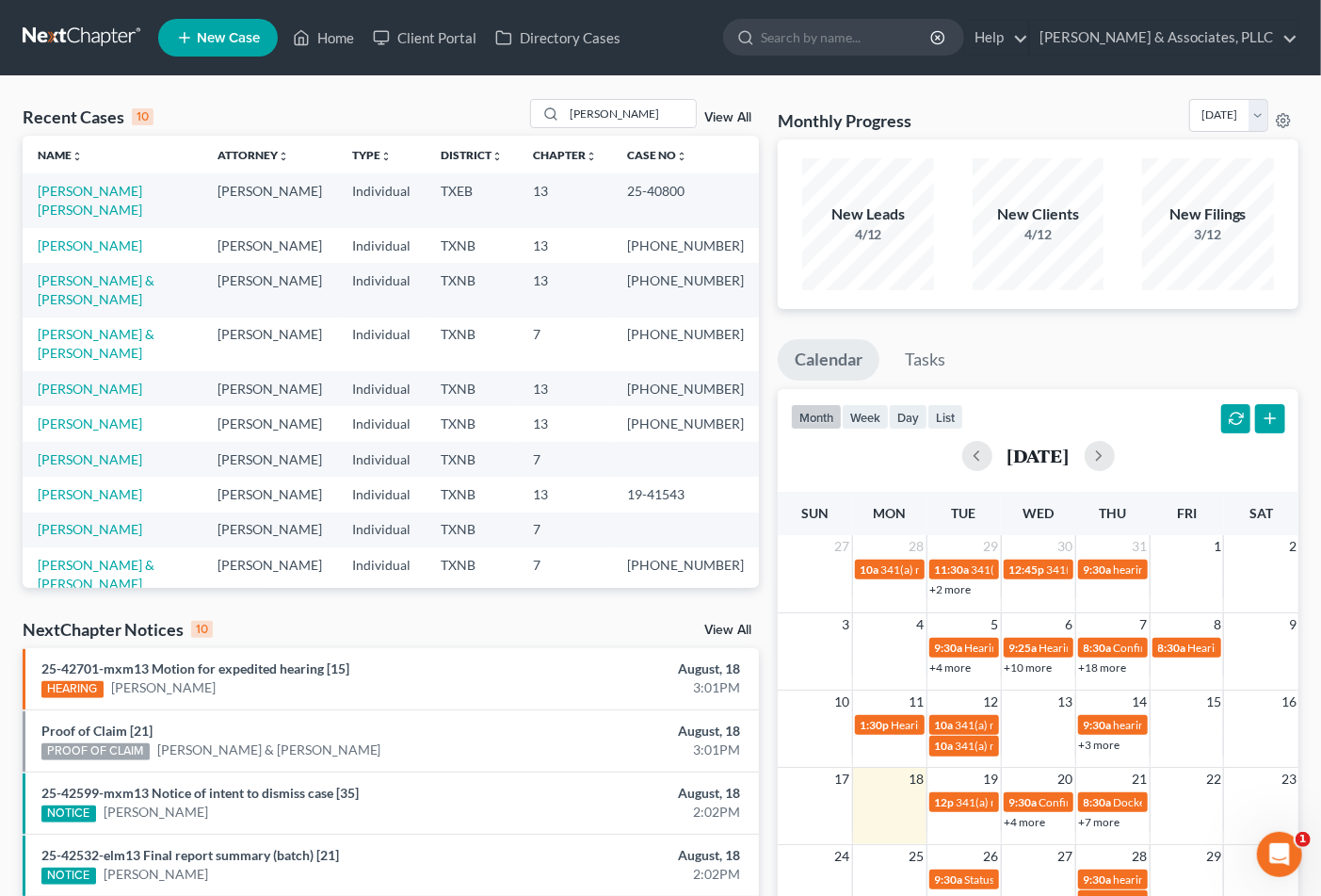
click at [707, 104] on div "perez View All" at bounding box center [645, 113] width 230 height 29
click at [722, 119] on link "View All" at bounding box center [727, 117] width 47 height 13
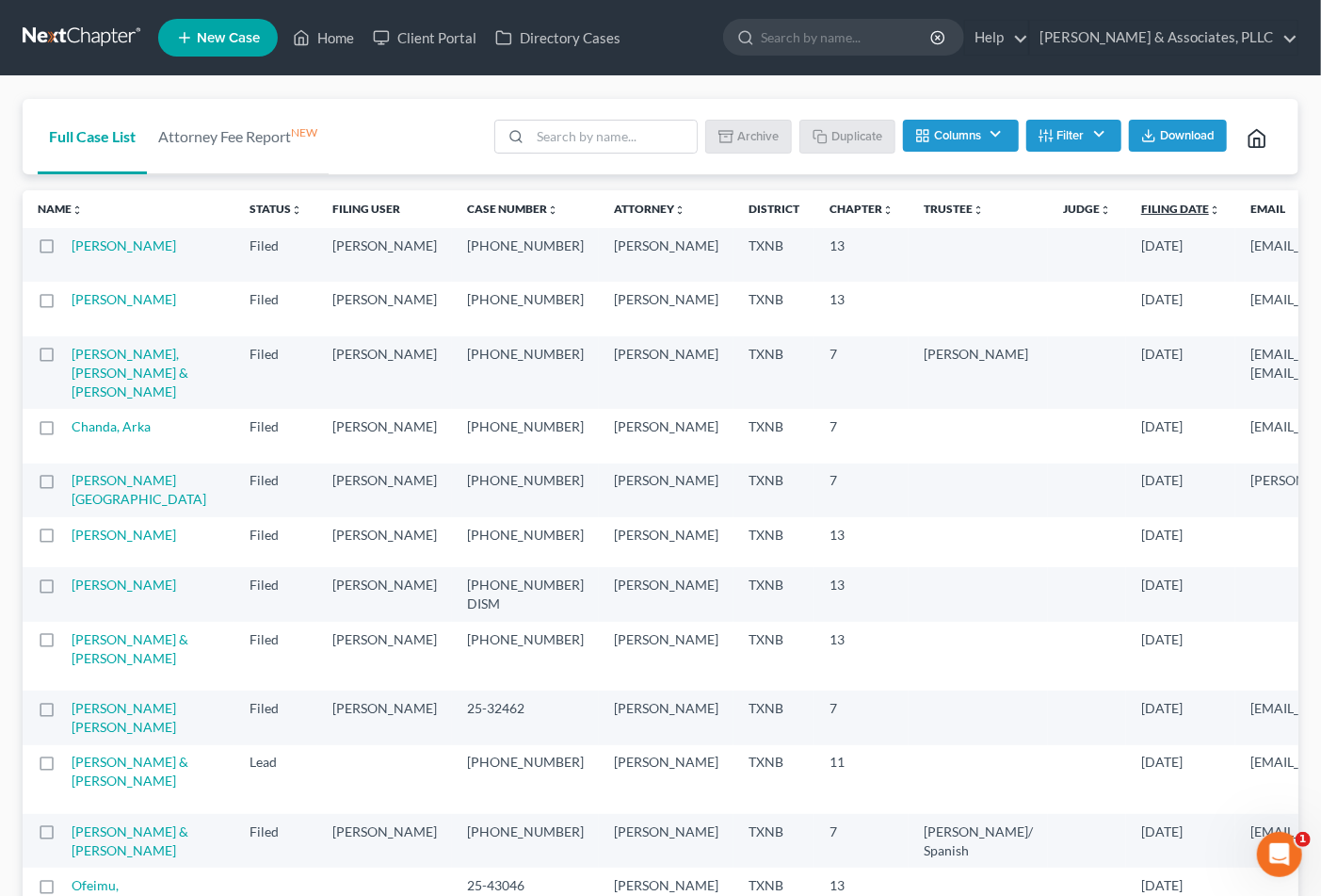
click at [1142, 213] on link "Filing Date unfold_more expand_more expand_less" at bounding box center [1181, 209] width 79 height 14
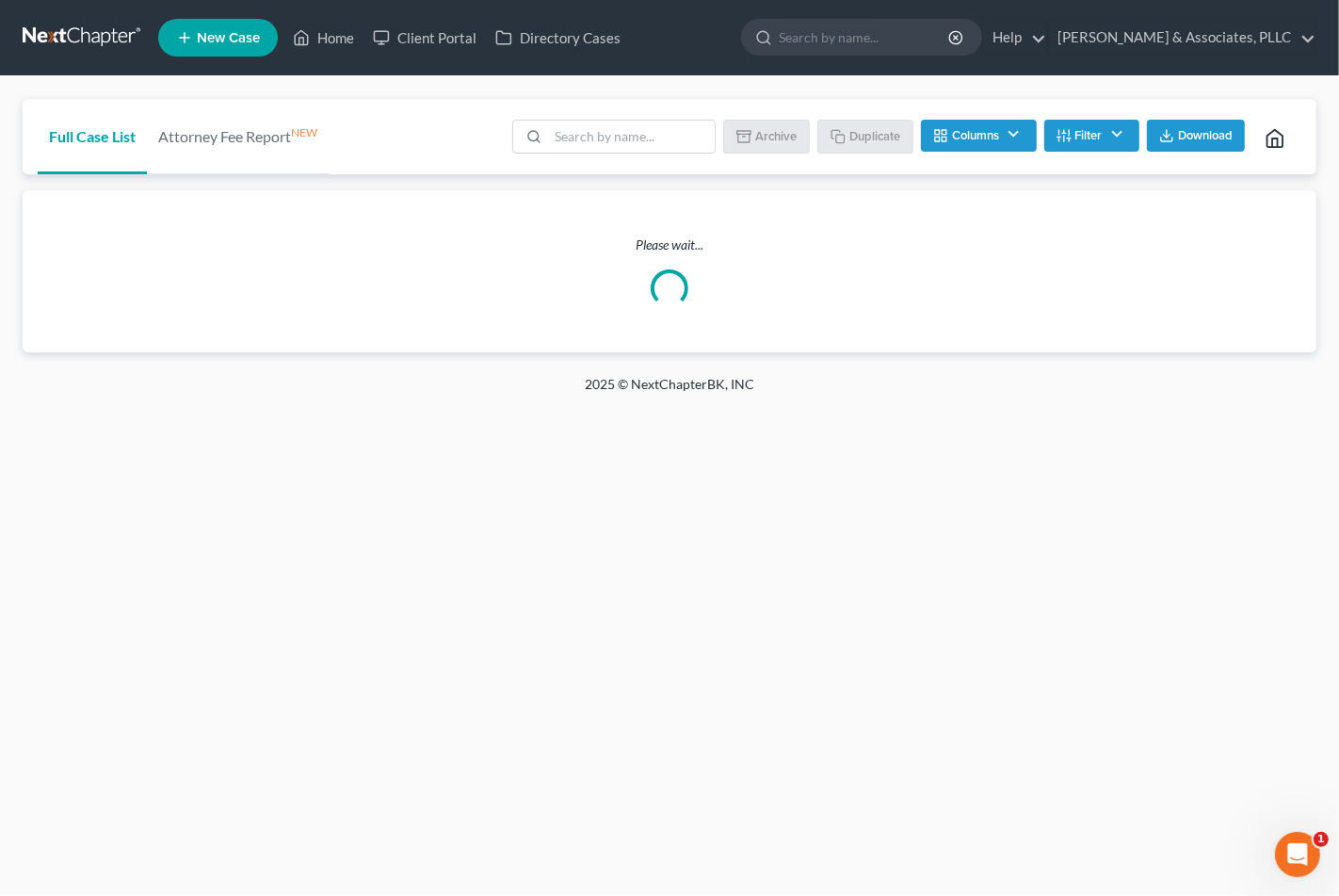
click at [968, 211] on div "Please wait..." at bounding box center [670, 271] width 1294 height 162
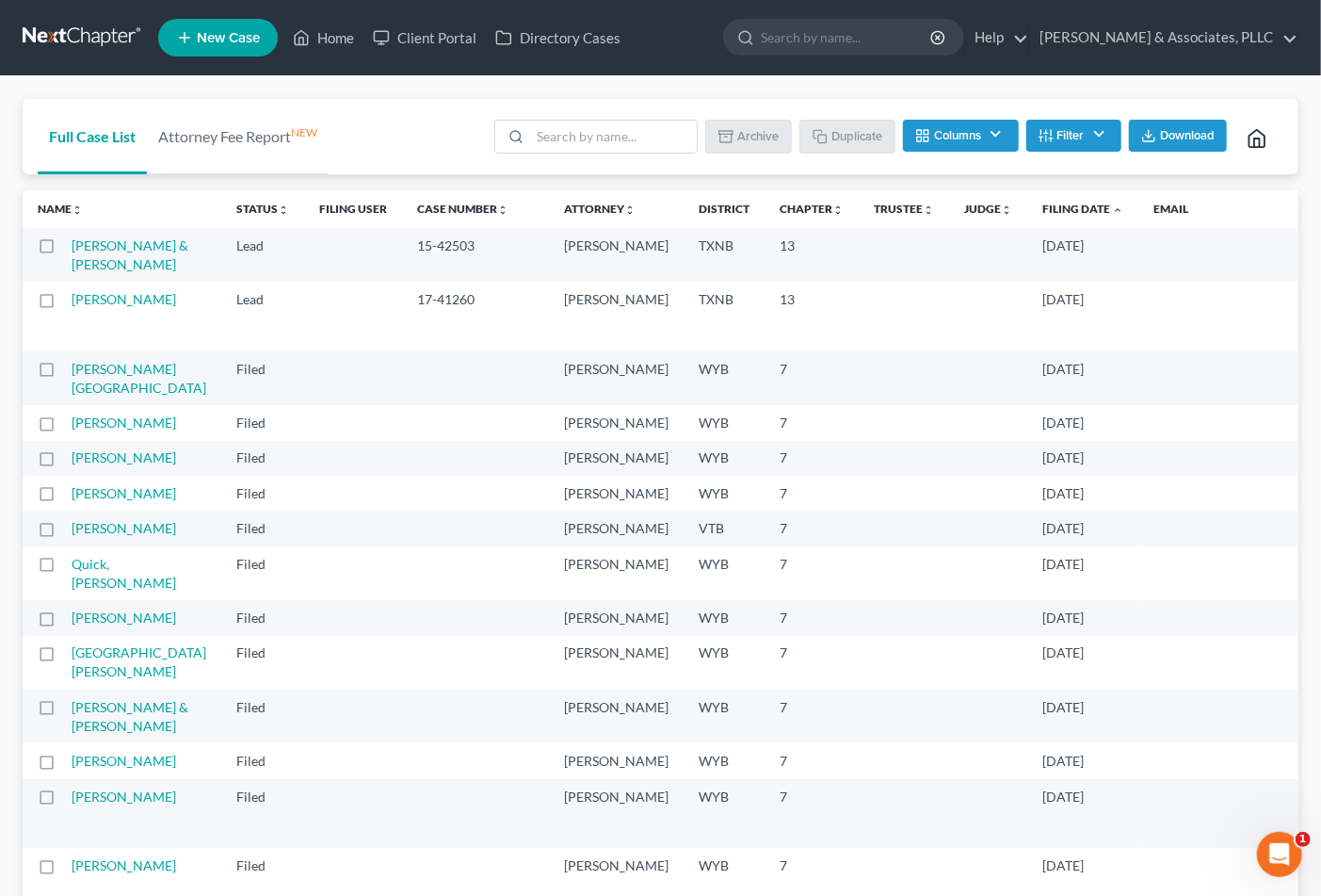
click at [1043, 211] on link "Filing Date unfold_more expand_more expand_less" at bounding box center [1083, 209] width 81 height 14
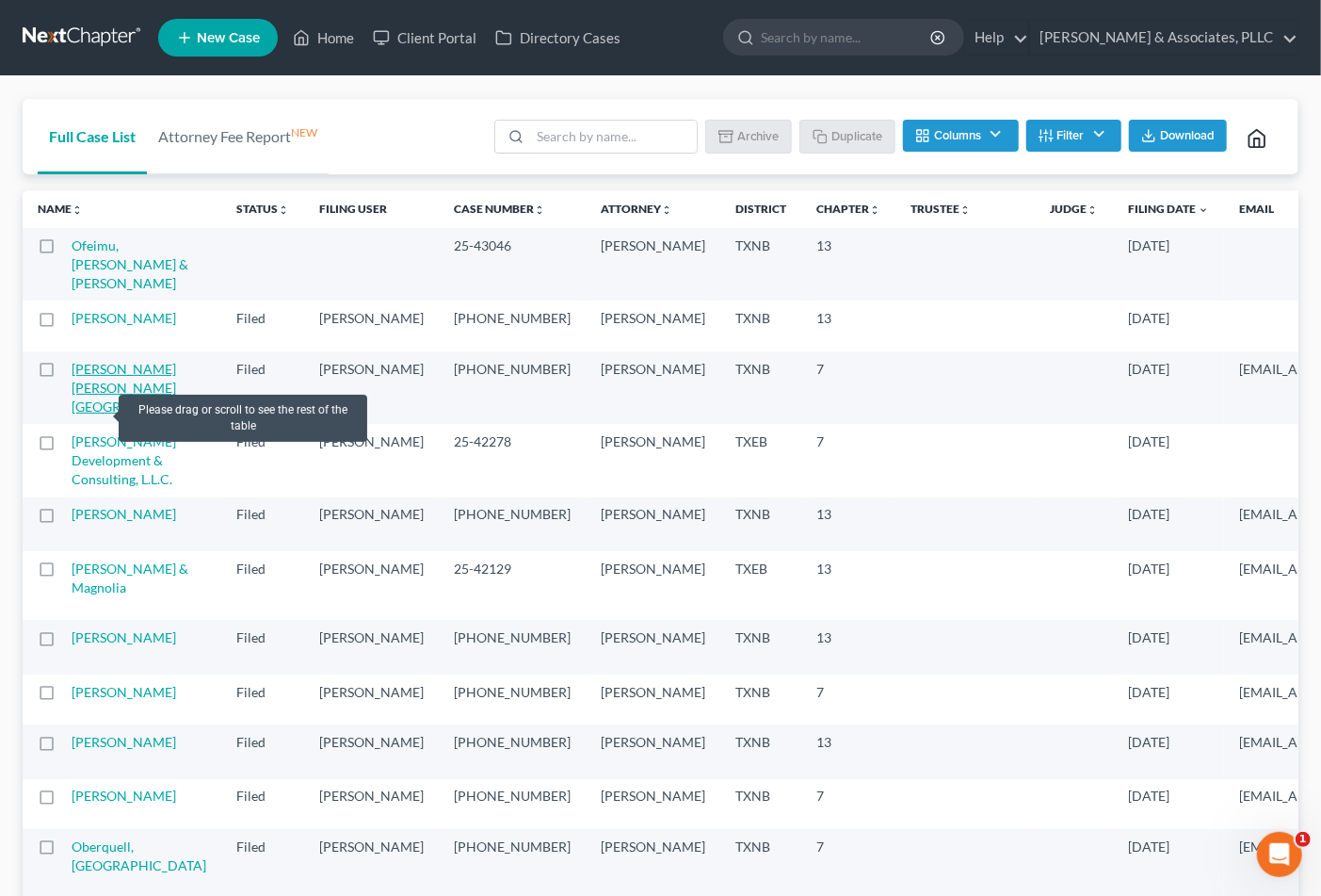
click at [95, 410] on link "Berumen Rios, Guadalupe" at bounding box center [139, 388] width 135 height 54
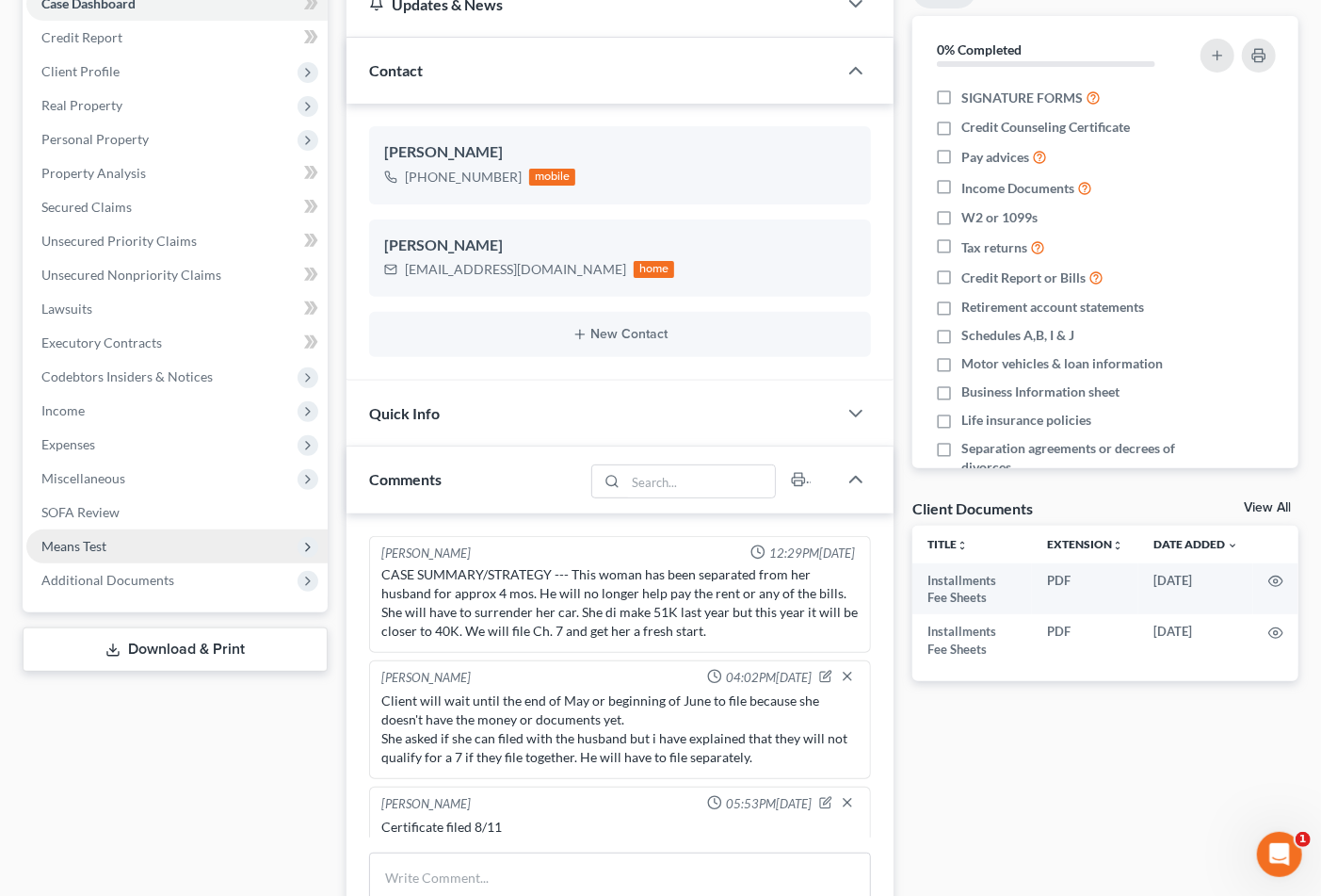
scroll to position [11, 0]
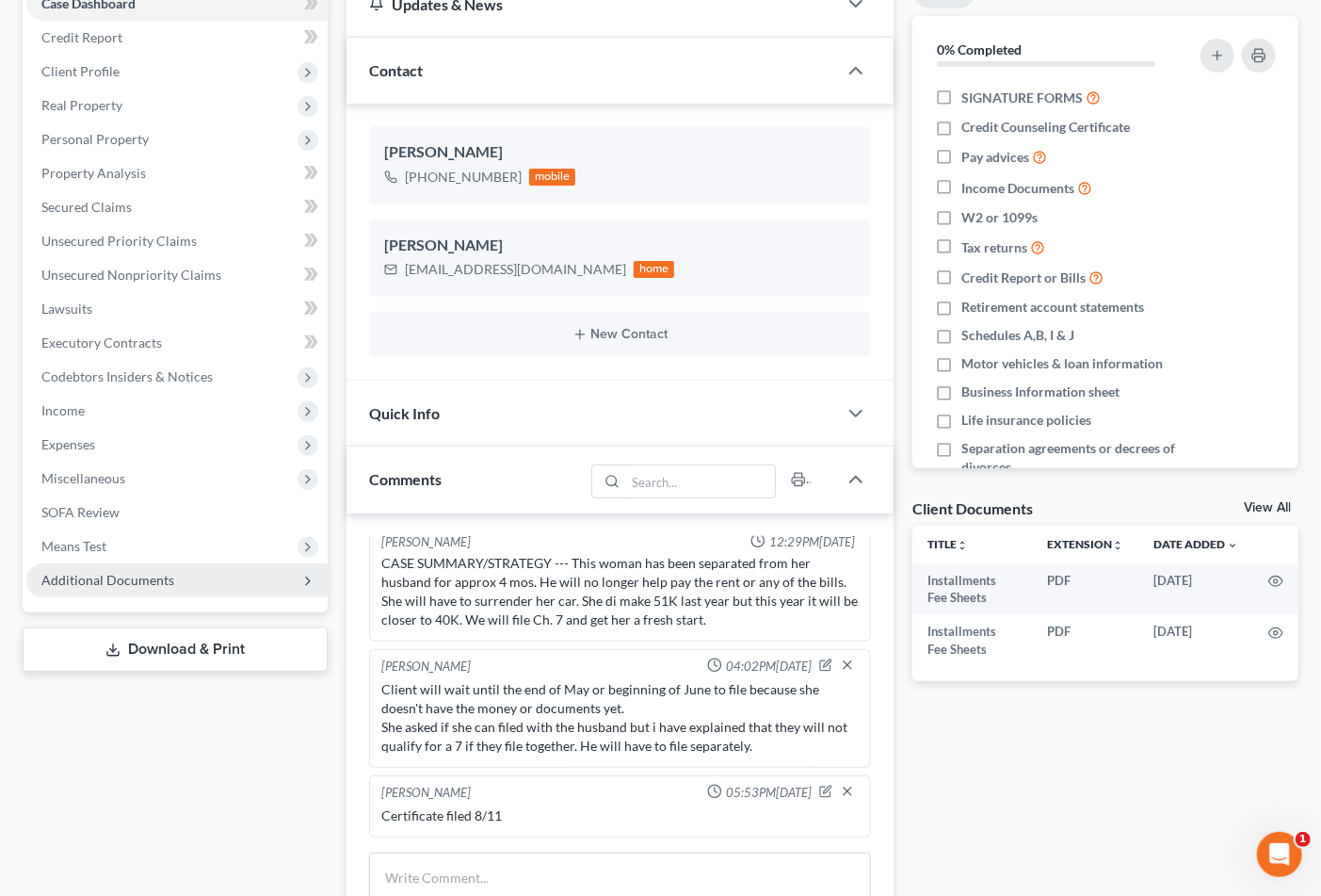
click at [138, 572] on span "Additional Documents" at bounding box center [107, 580] width 133 height 16
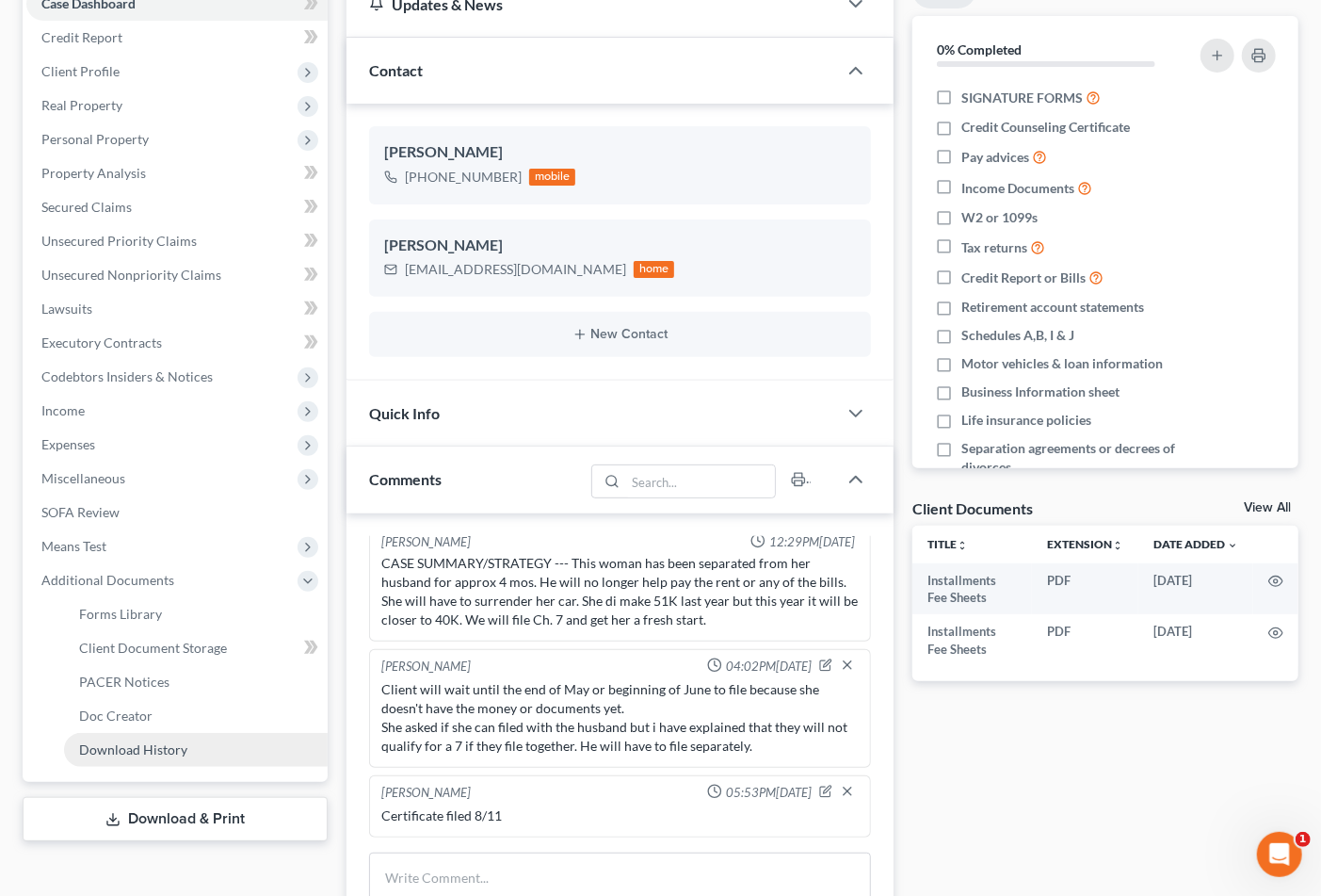
click at [146, 746] on span "Download History" at bounding box center [133, 749] width 108 height 16
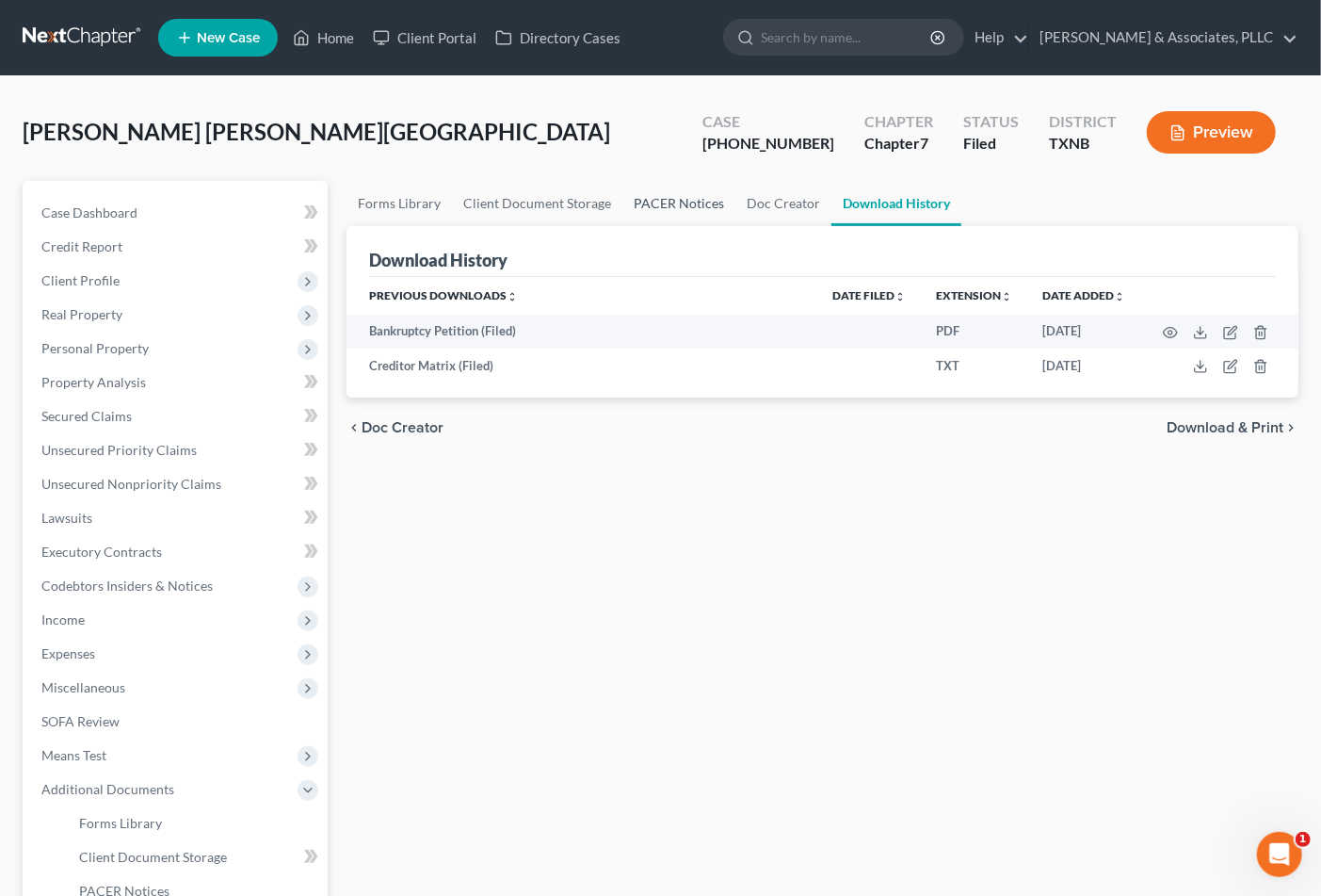
click at [673, 194] on link "PACER Notices" at bounding box center [679, 203] width 113 height 45
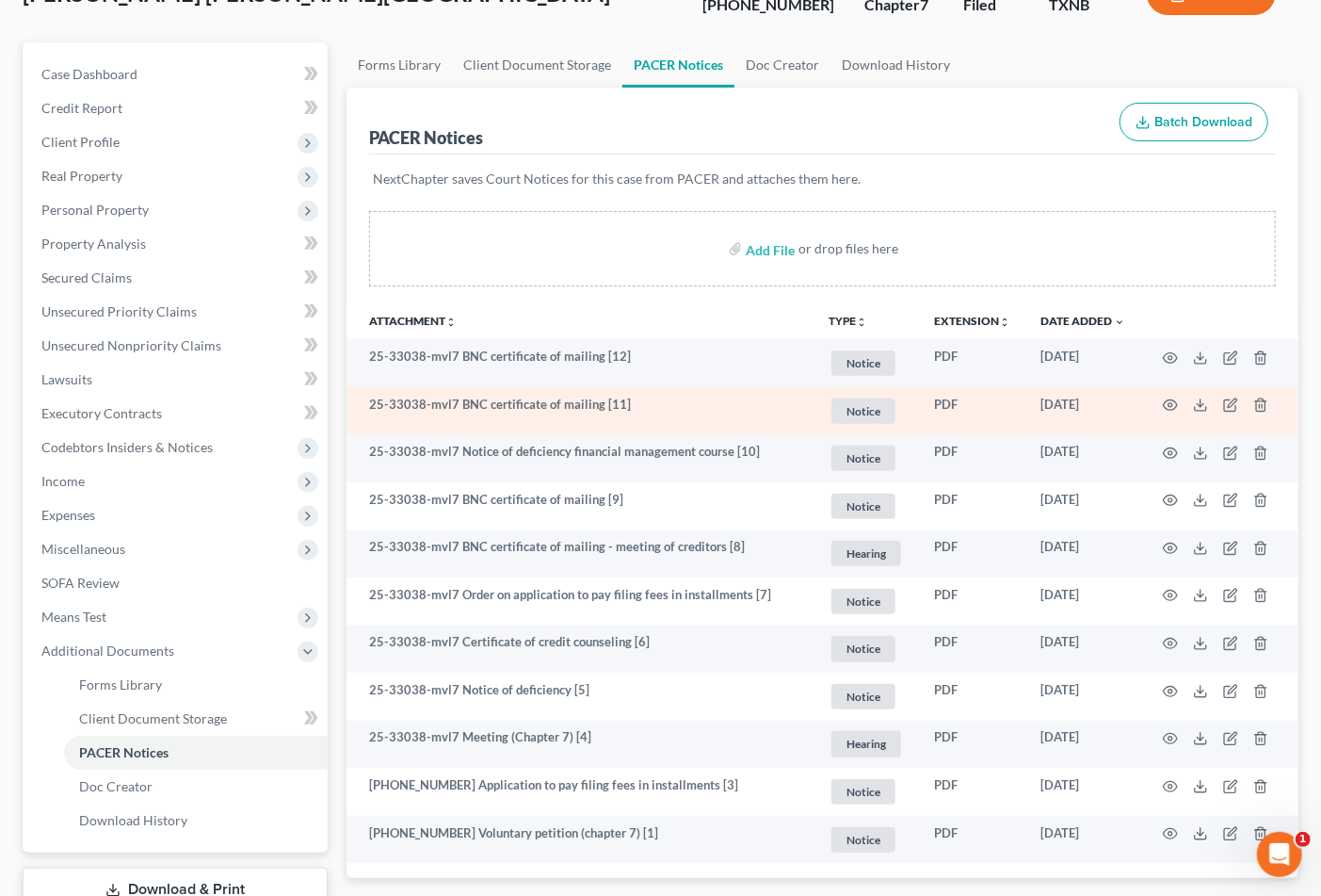
scroll to position [251, 0]
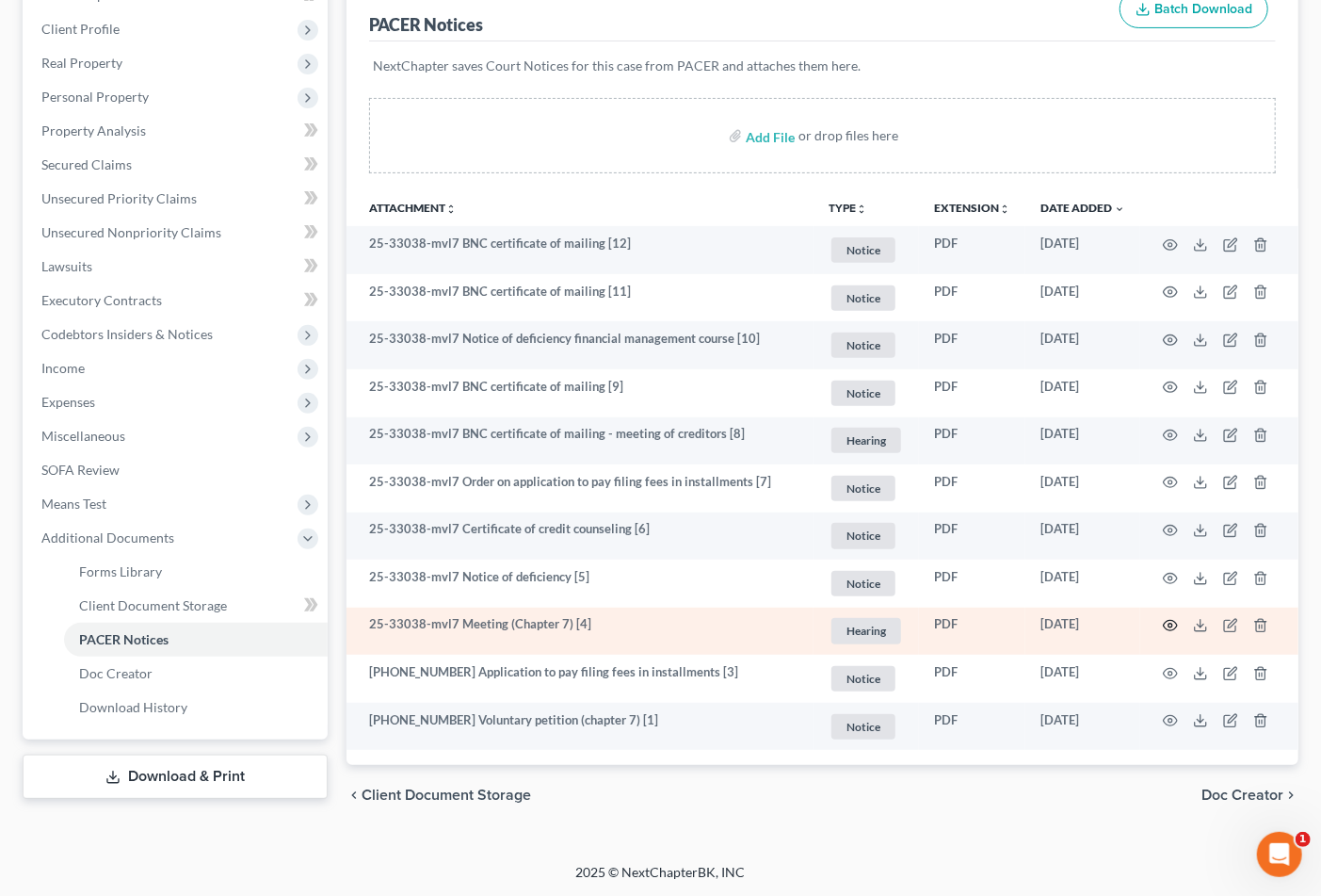
click at [1168, 627] on icon "button" at bounding box center [1170, 625] width 15 height 15
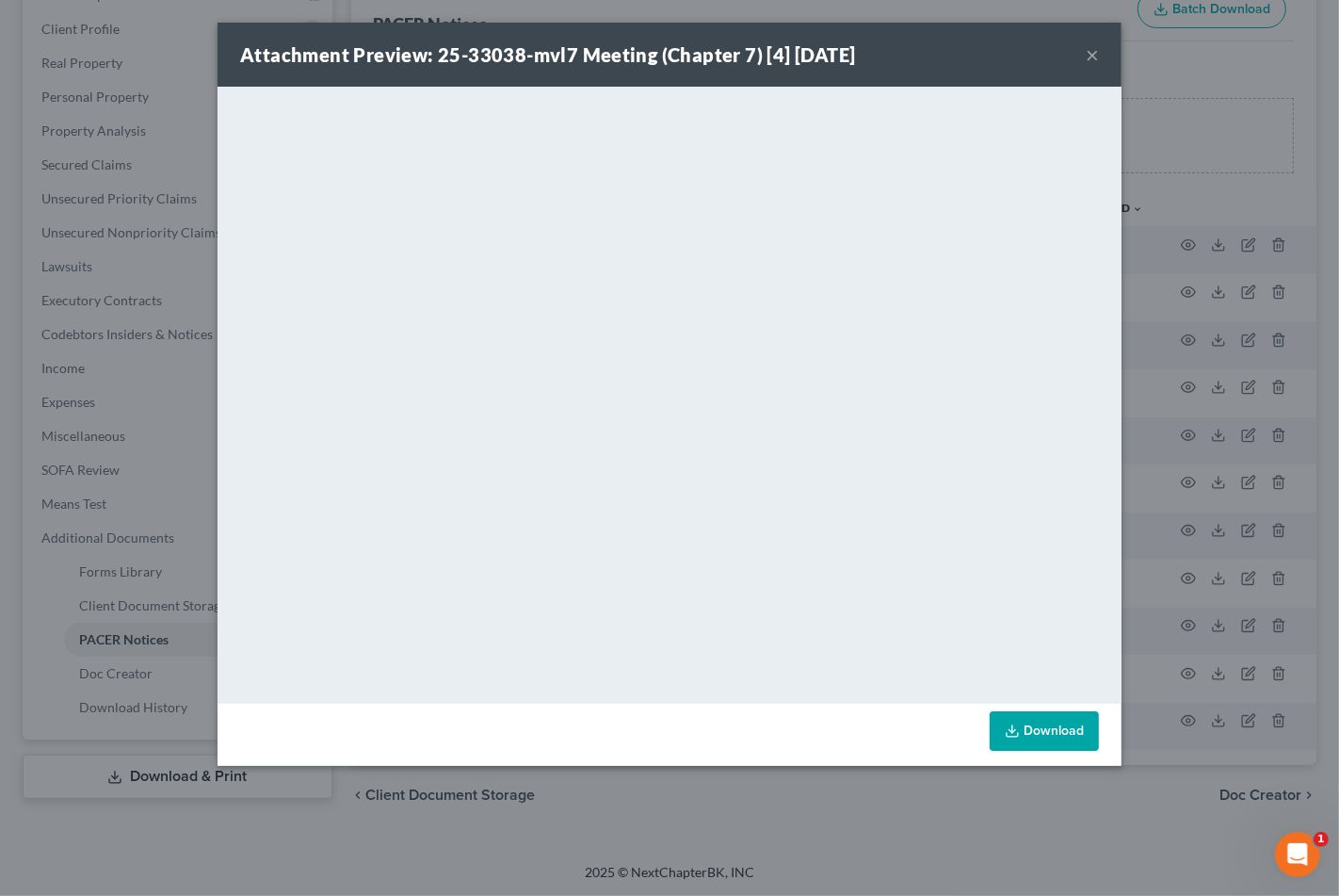
click at [1086, 59] on button "×" at bounding box center [1092, 54] width 13 height 23
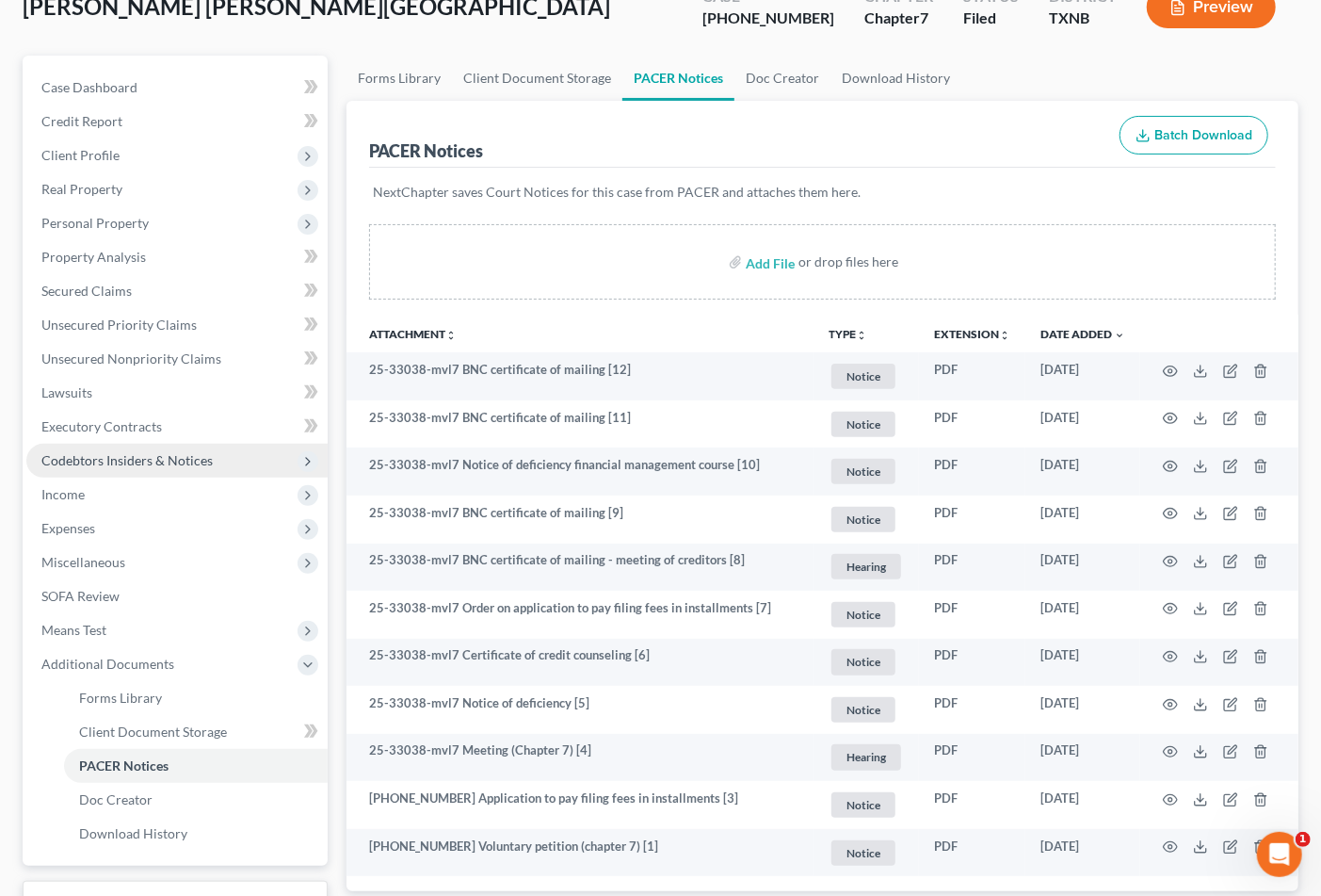
scroll to position [0, 0]
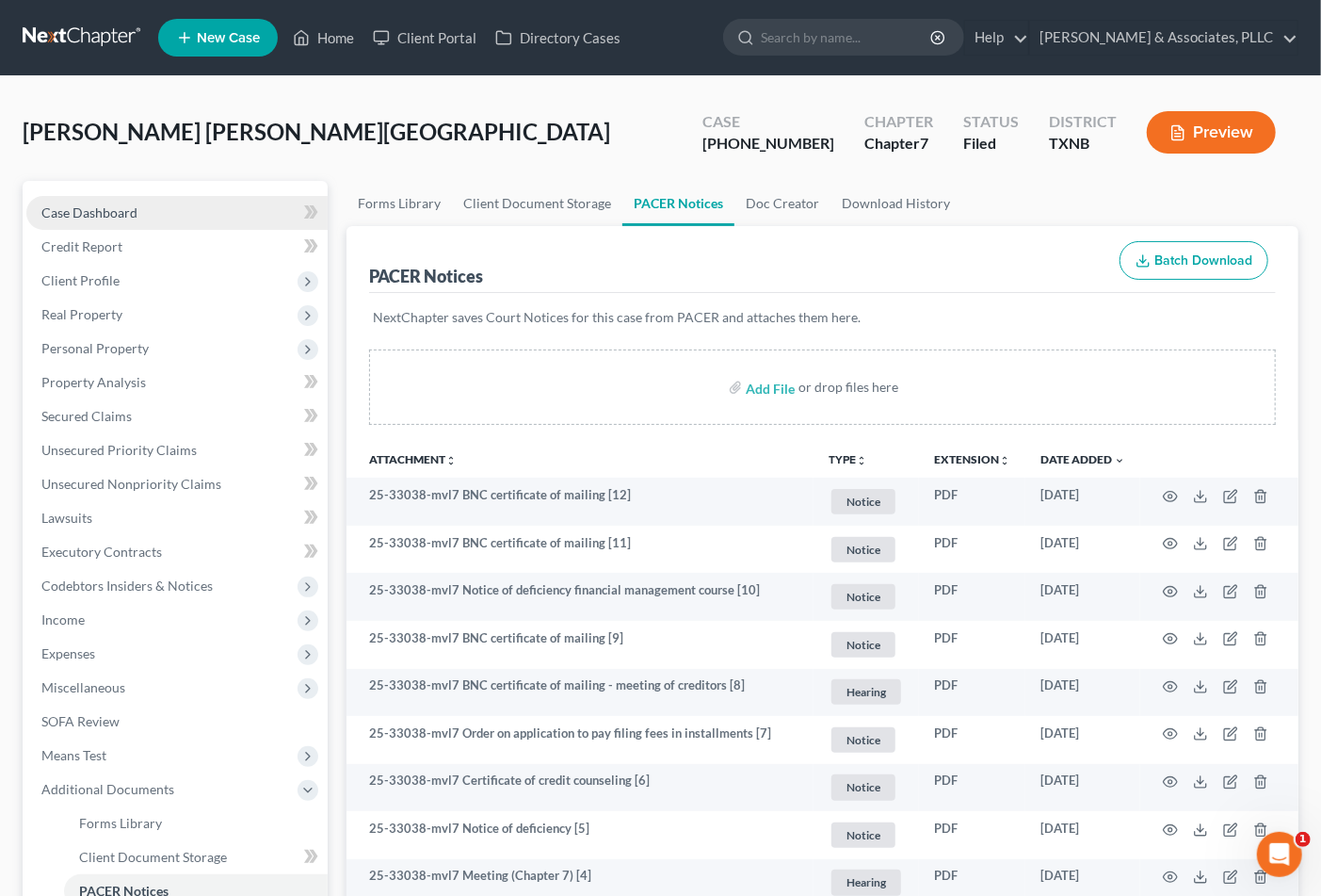
click at [134, 214] on span "Case Dashboard" at bounding box center [89, 212] width 96 height 16
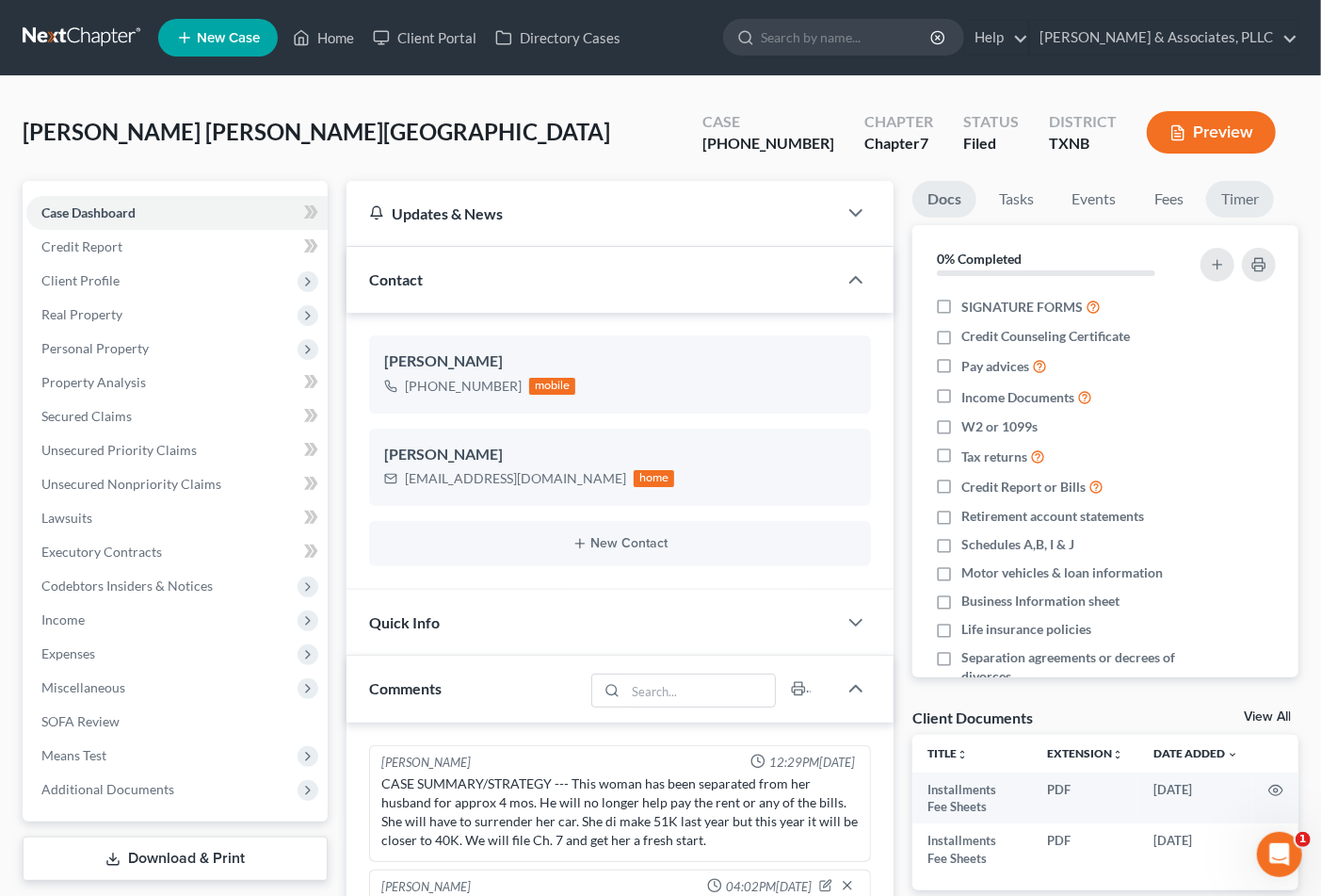
scroll to position [11, 0]
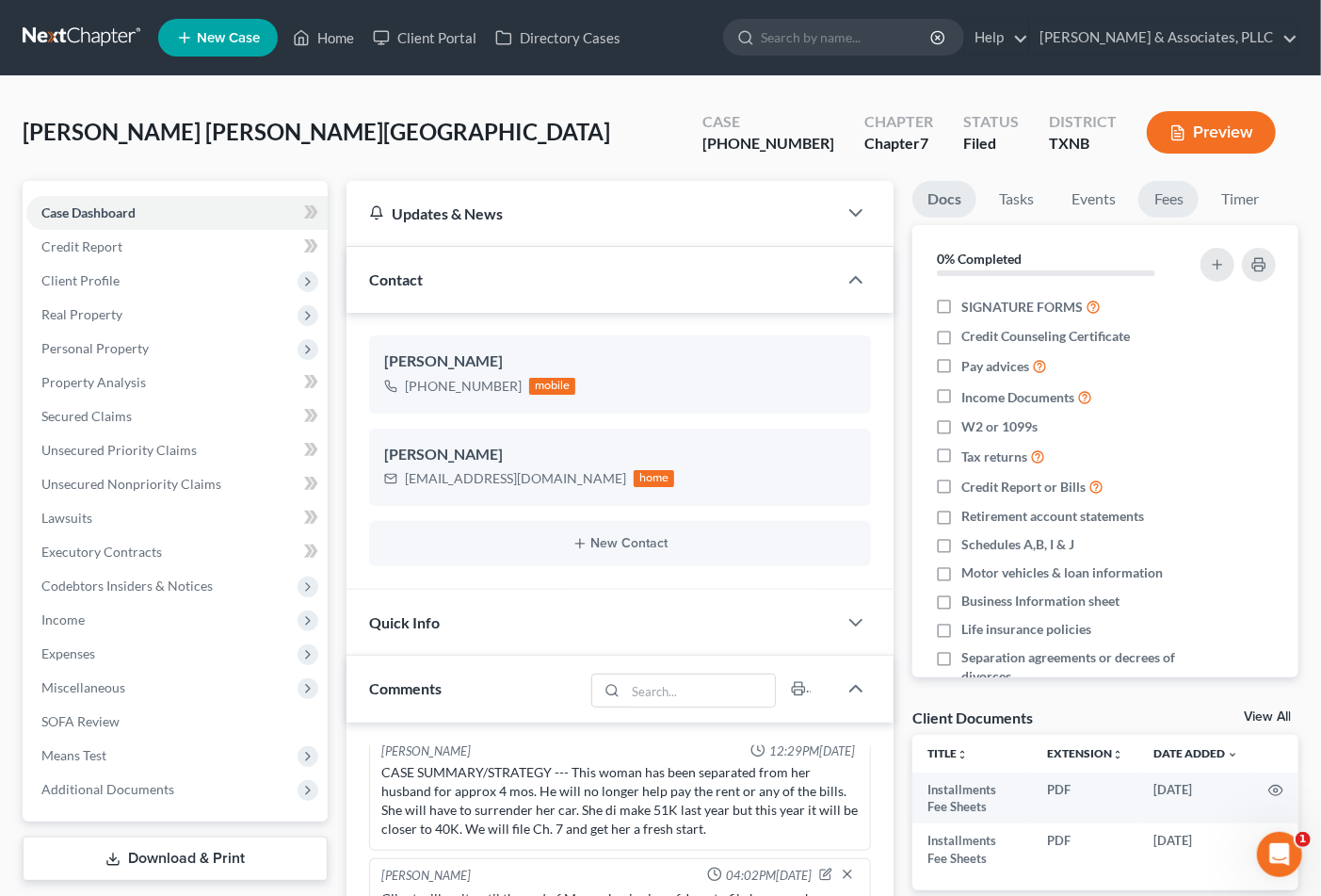
click at [1188, 205] on link "Fees" at bounding box center [1169, 199] width 60 height 37
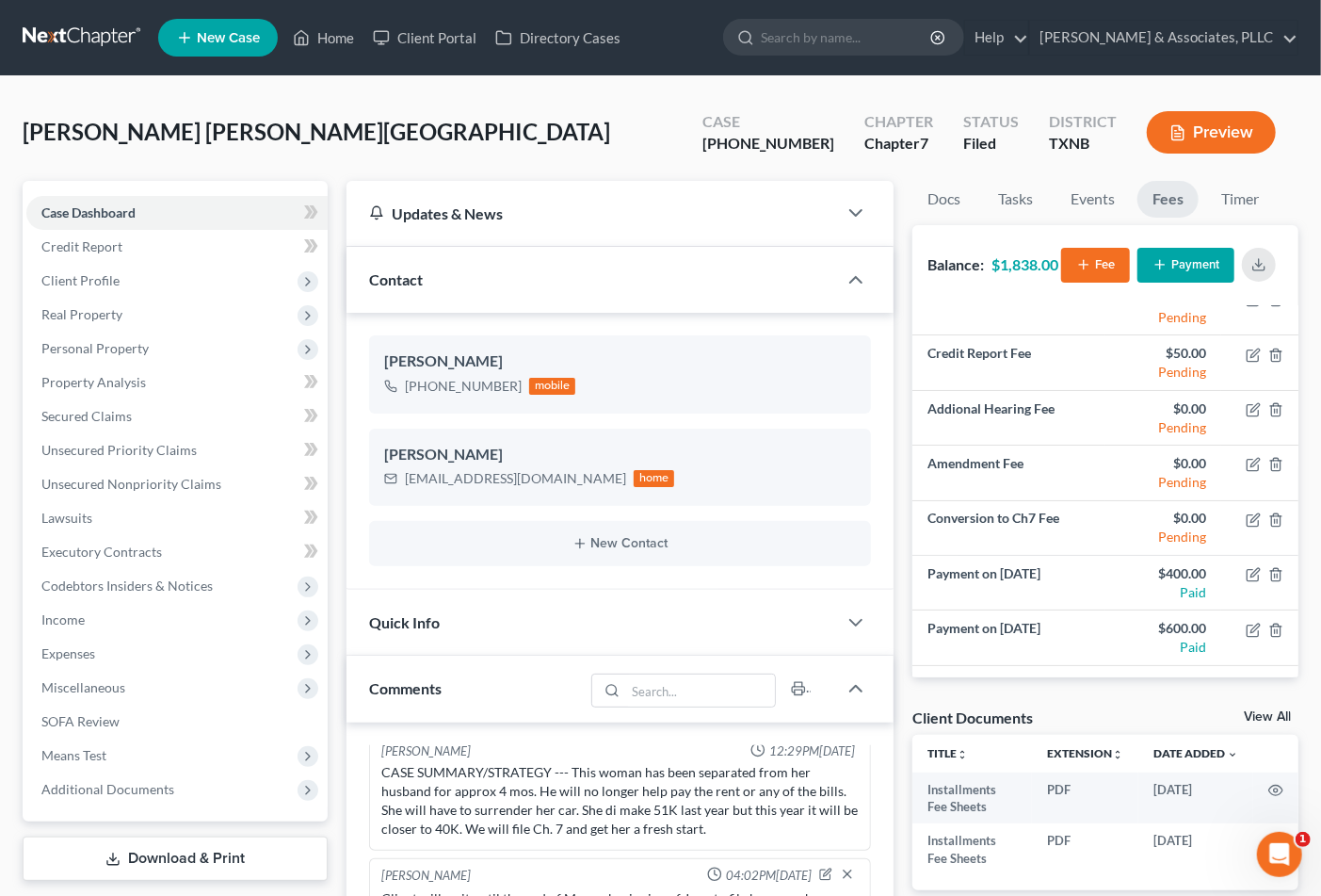
scroll to position [179, 0]
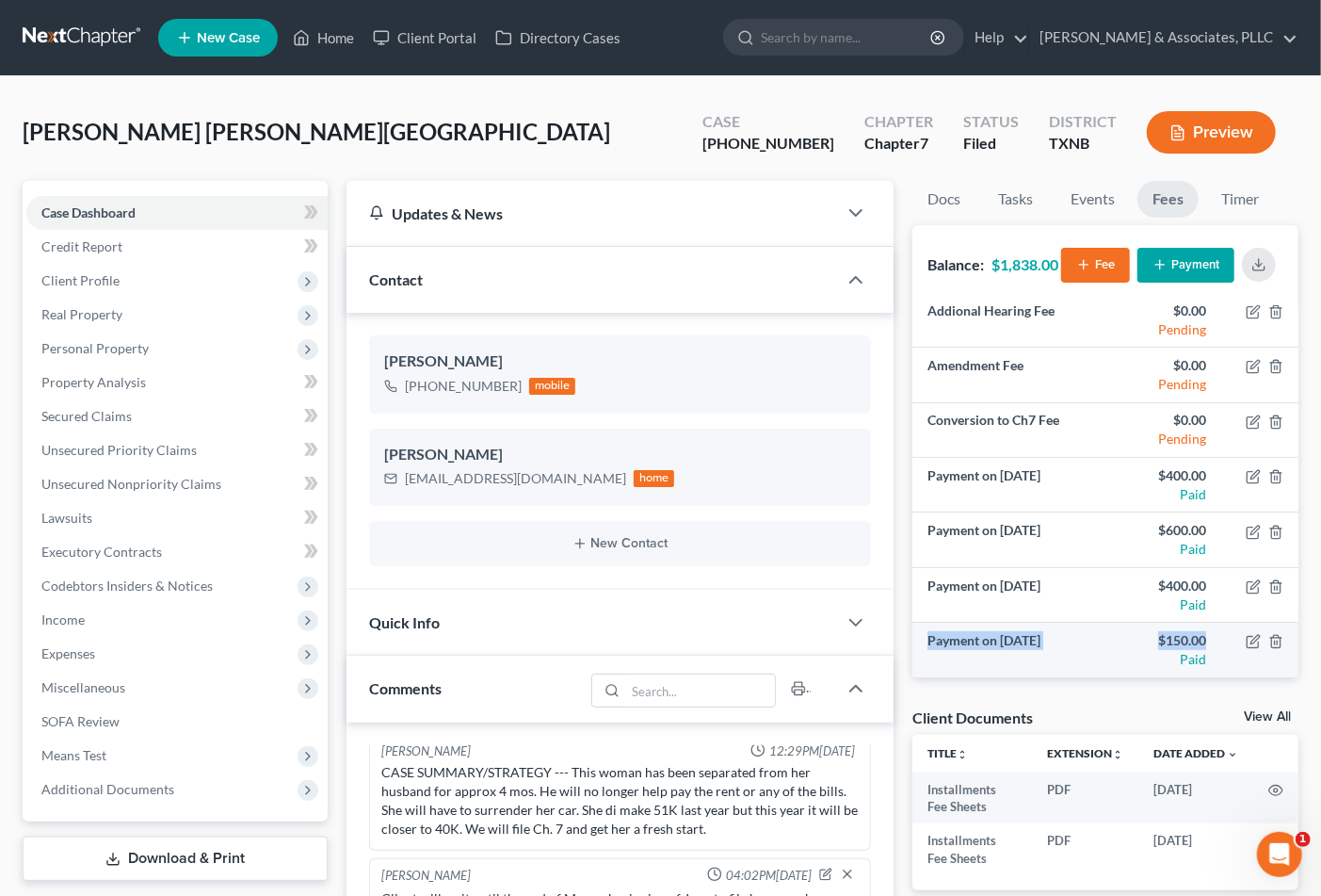
drag, startPoint x: 928, startPoint y: 642, endPoint x: 1125, endPoint y: 652, distance: 197.1
click at [1190, 643] on tr "Payment on Aug 1, 2025 $150.00 Paid" at bounding box center [1106, 650] width 386 height 55
click at [1121, 653] on div "Paid" at bounding box center [1164, 659] width 86 height 19
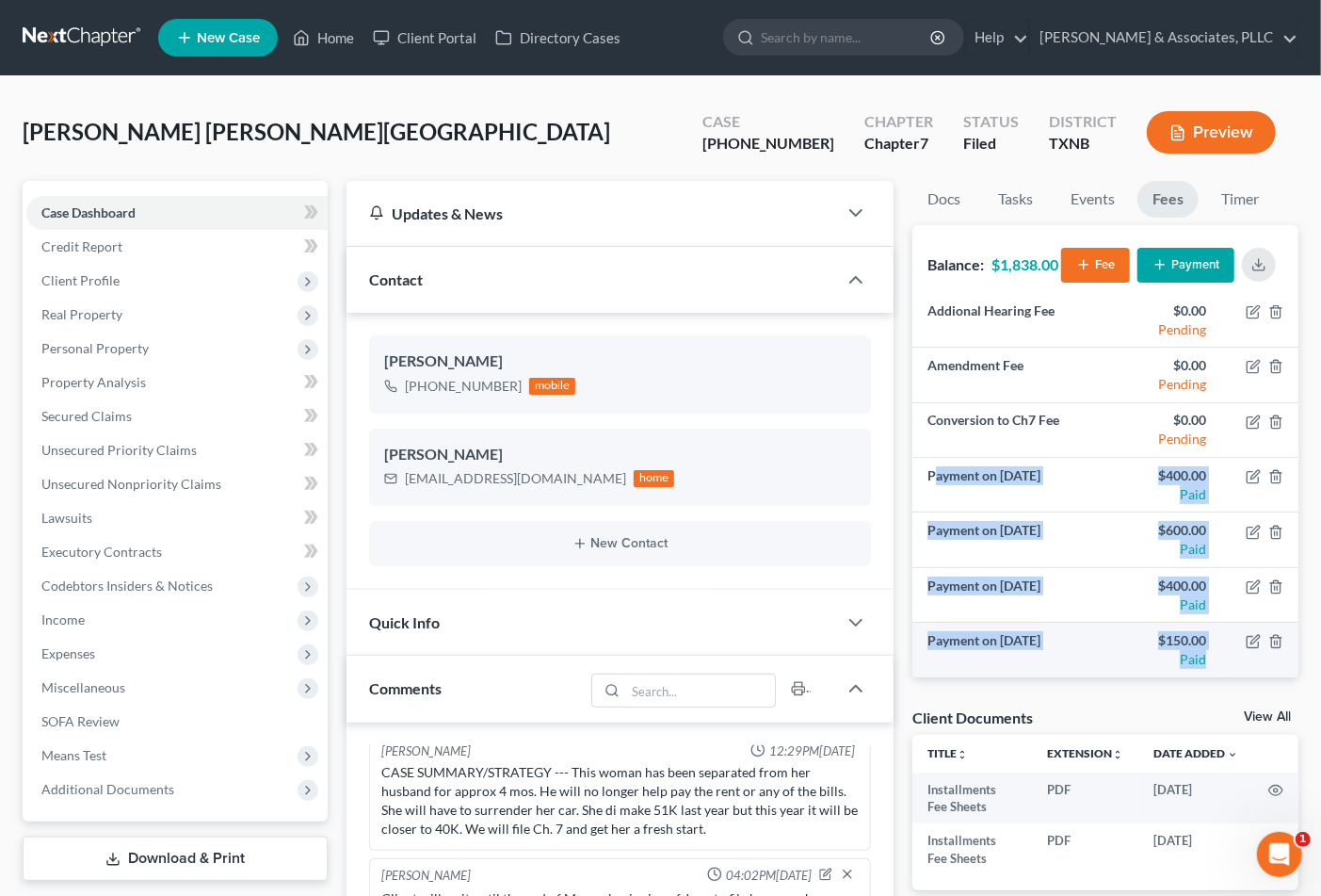
drag, startPoint x: 936, startPoint y: 478, endPoint x: 1193, endPoint y: 651, distance: 309.5
click at [1193, 651] on tbody "Payment on Jan 17, 2025 $400.00 Paid Payment on Jun 17, 2025 $600.00 Paid Payme…" at bounding box center [1106, 567] width 386 height 219
click at [1121, 646] on div "$150.00" at bounding box center [1164, 640] width 86 height 19
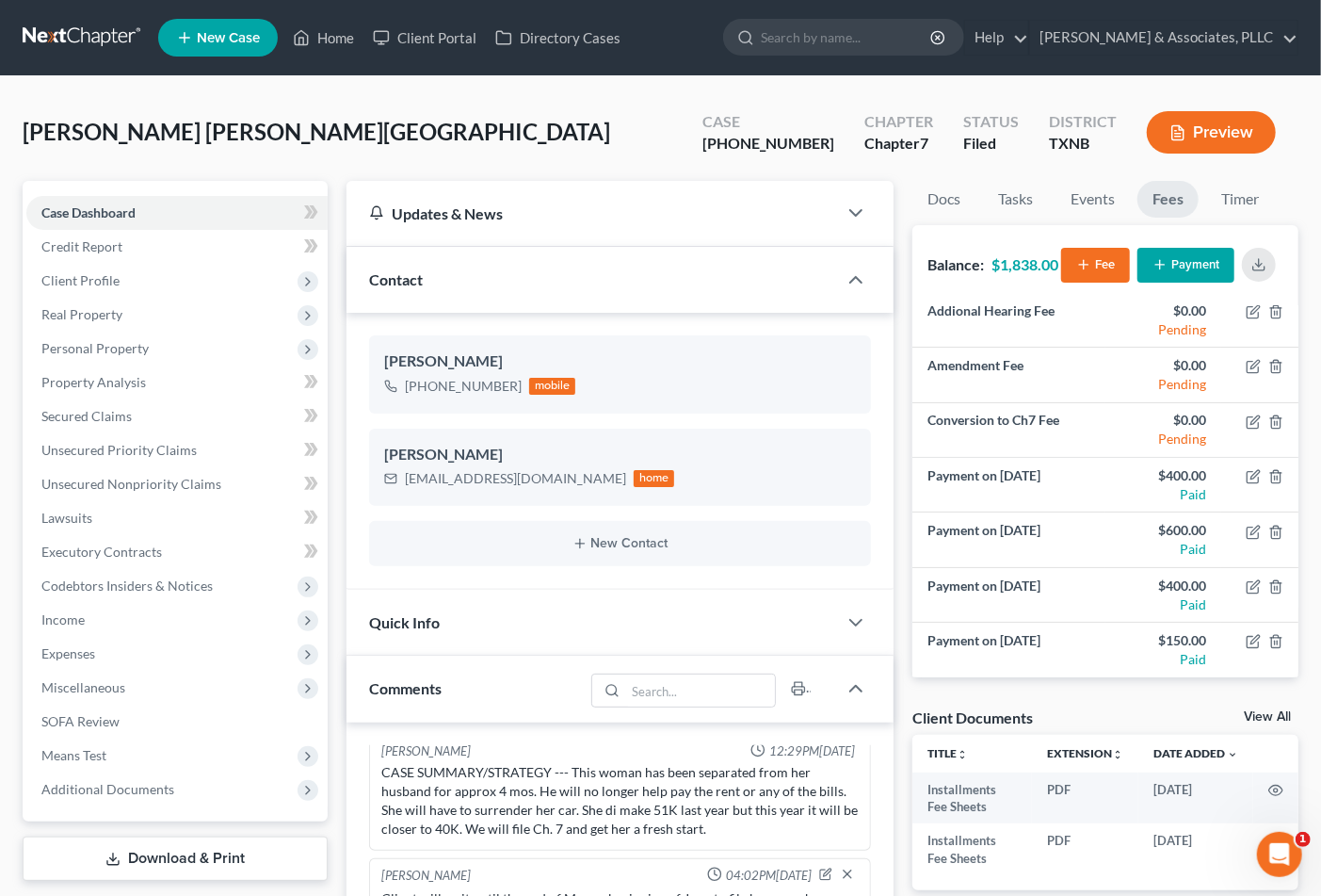
scroll to position [0, 0]
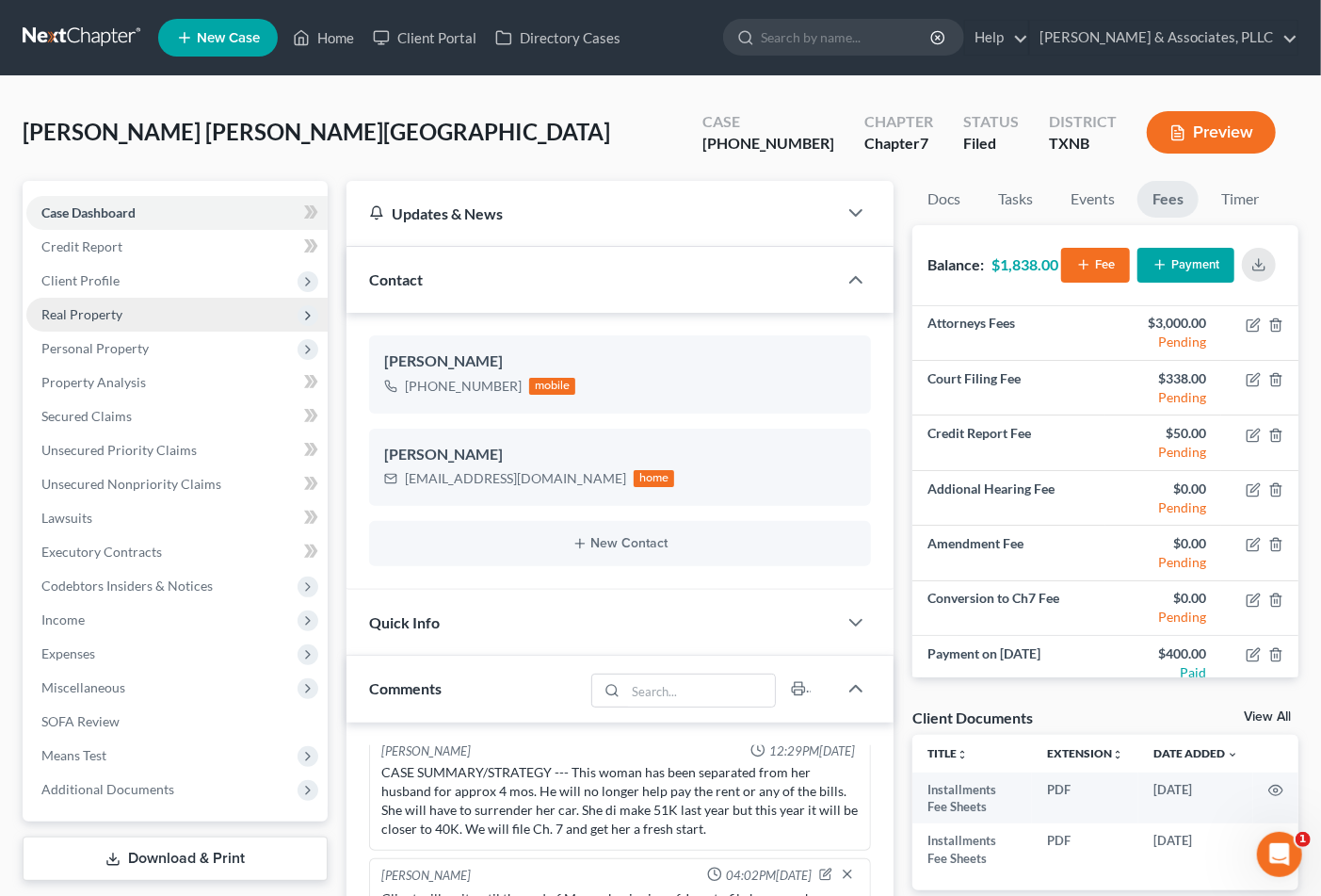
click at [87, 316] on span "Real Property" at bounding box center [81, 314] width 81 height 16
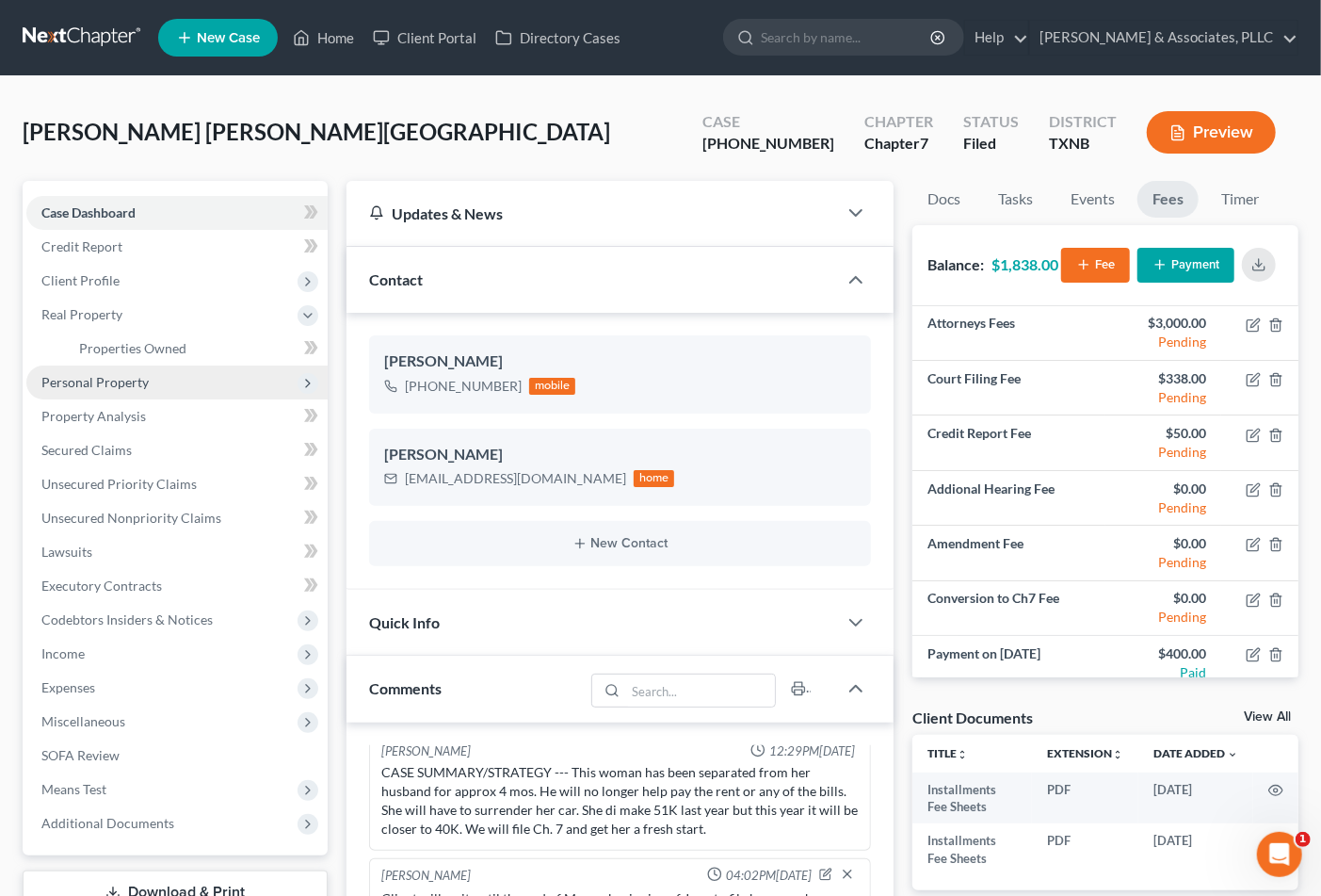
click at [79, 381] on span "Personal Property" at bounding box center [94, 382] width 107 height 16
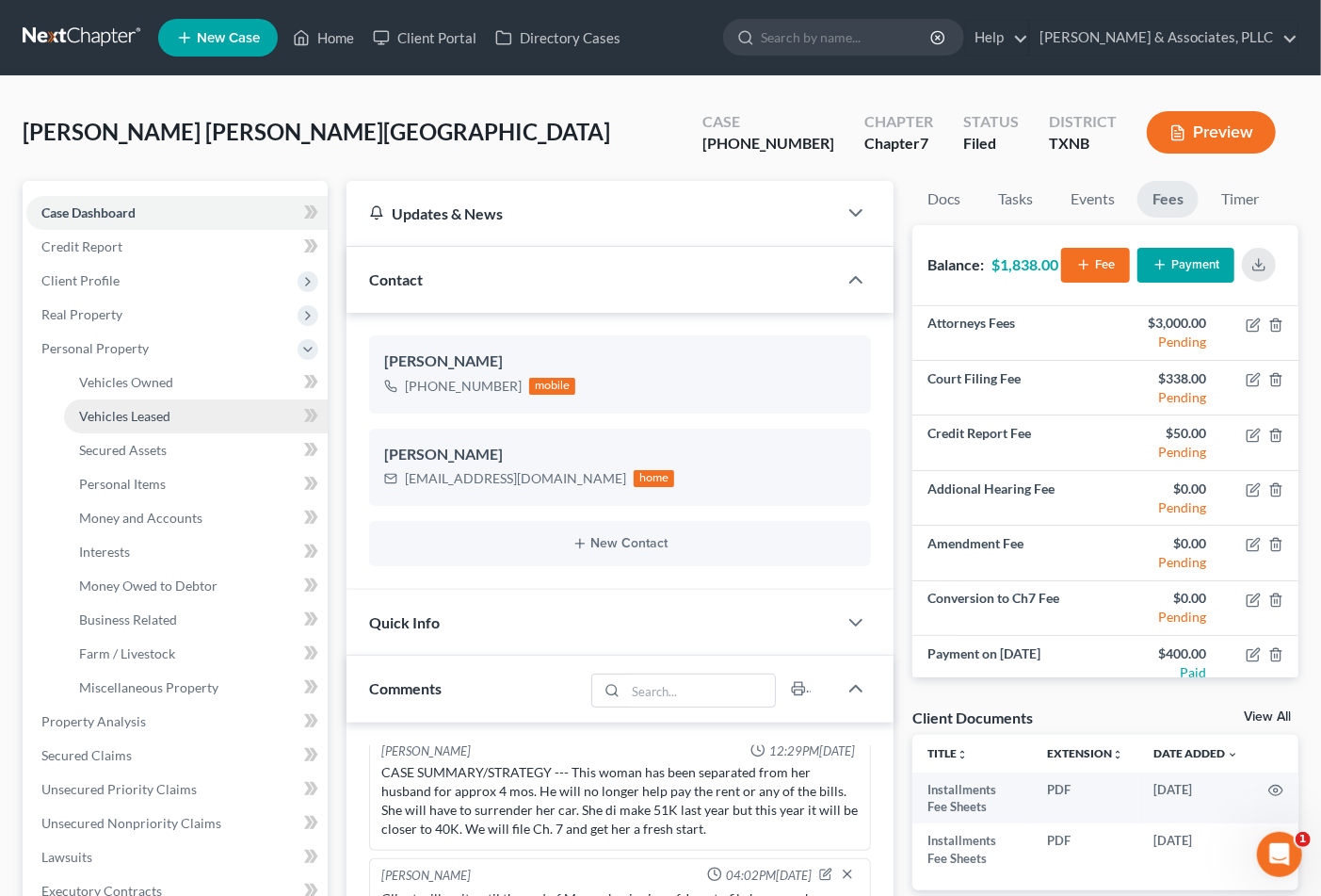
click at [89, 421] on span "Vehicles Leased" at bounding box center [124, 416] width 91 height 16
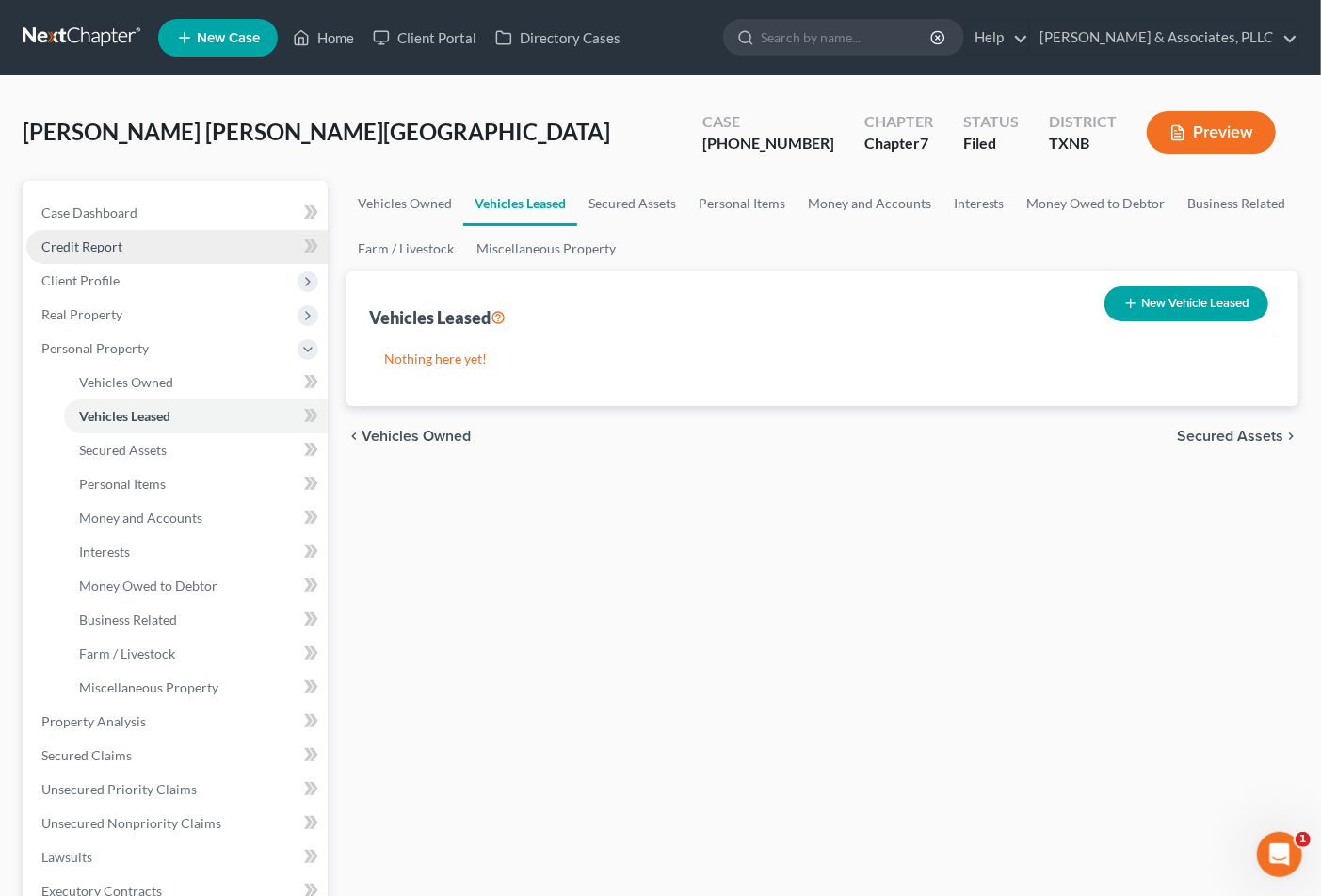
click at [75, 254] on link "Credit Report" at bounding box center [176, 247] width 301 height 34
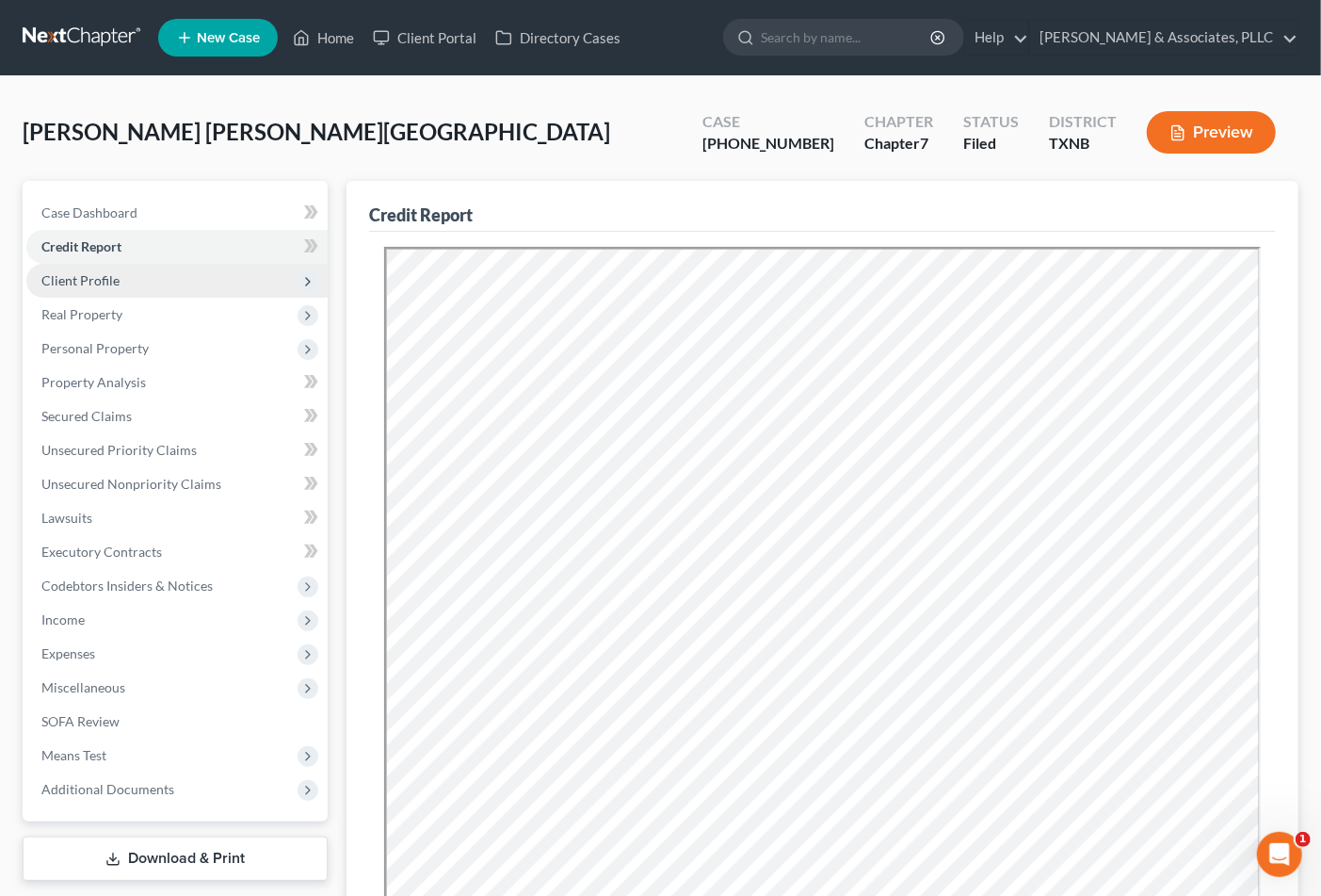
click at [79, 283] on span "Client Profile" at bounding box center [80, 280] width 78 height 16
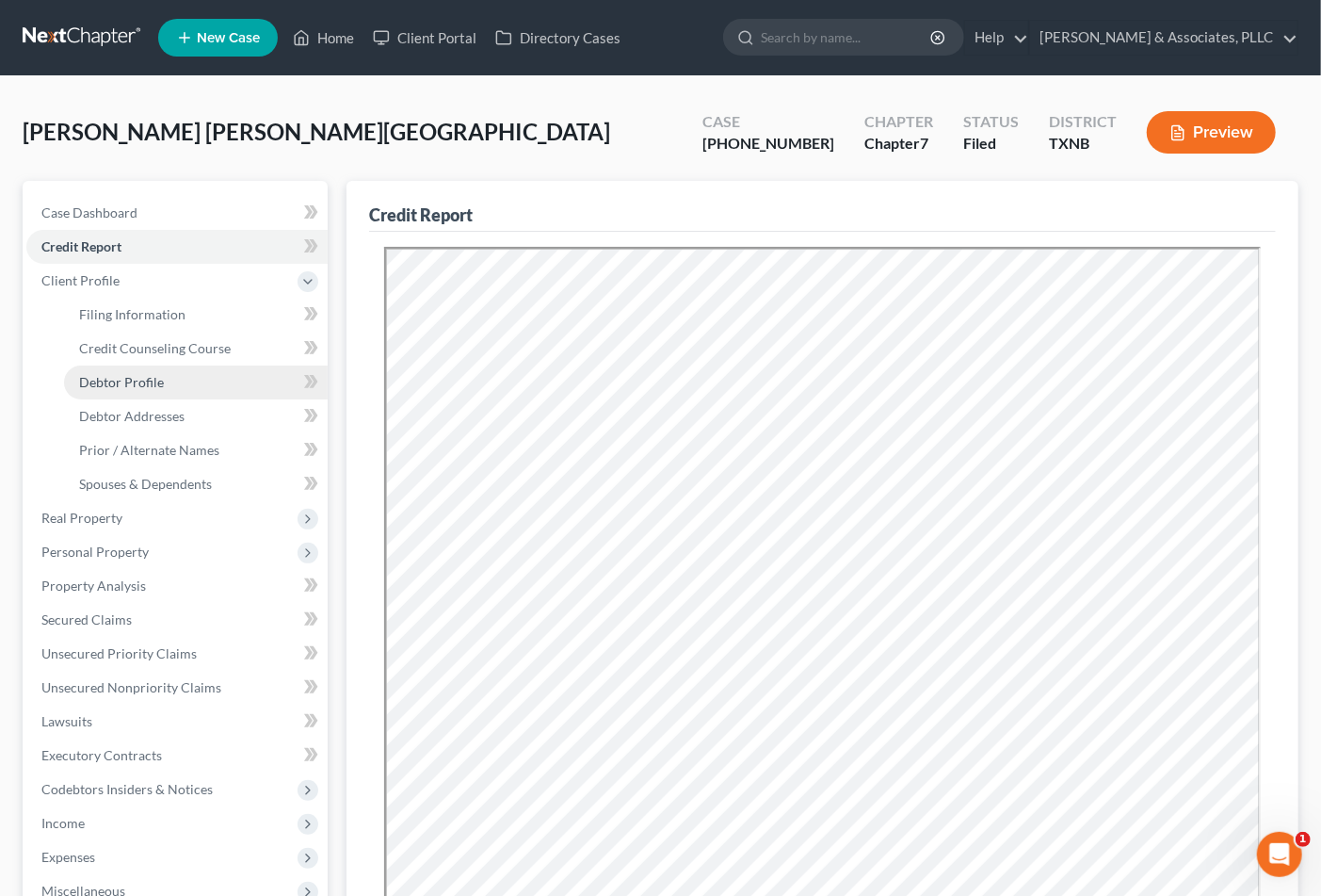
click at [136, 374] on span "Debtor Profile" at bounding box center [121, 382] width 85 height 16
select select "2"
select select "0"
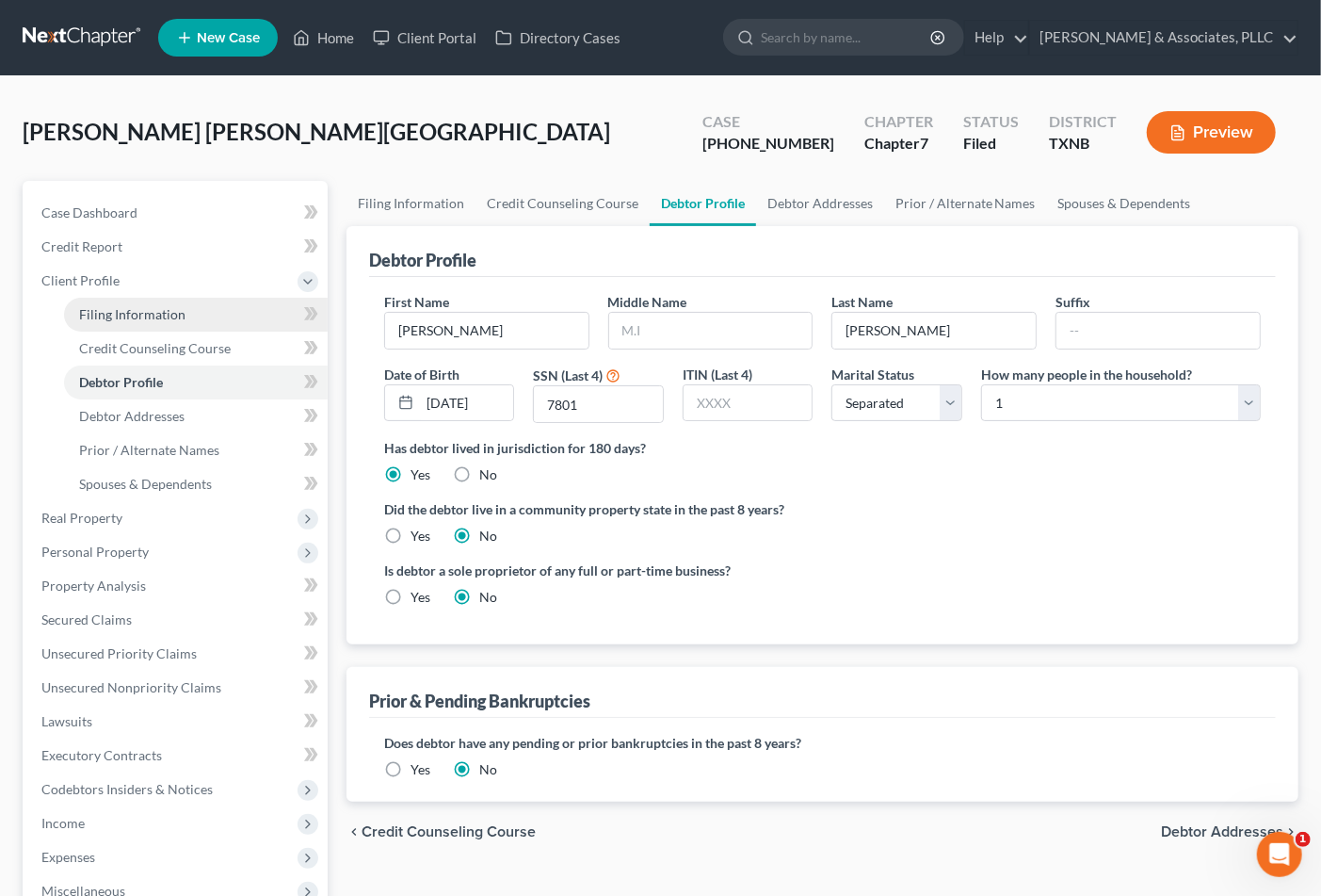
click at [155, 311] on span "Filing Information" at bounding box center [132, 314] width 106 height 16
select select "1"
select select "0"
select select "78"
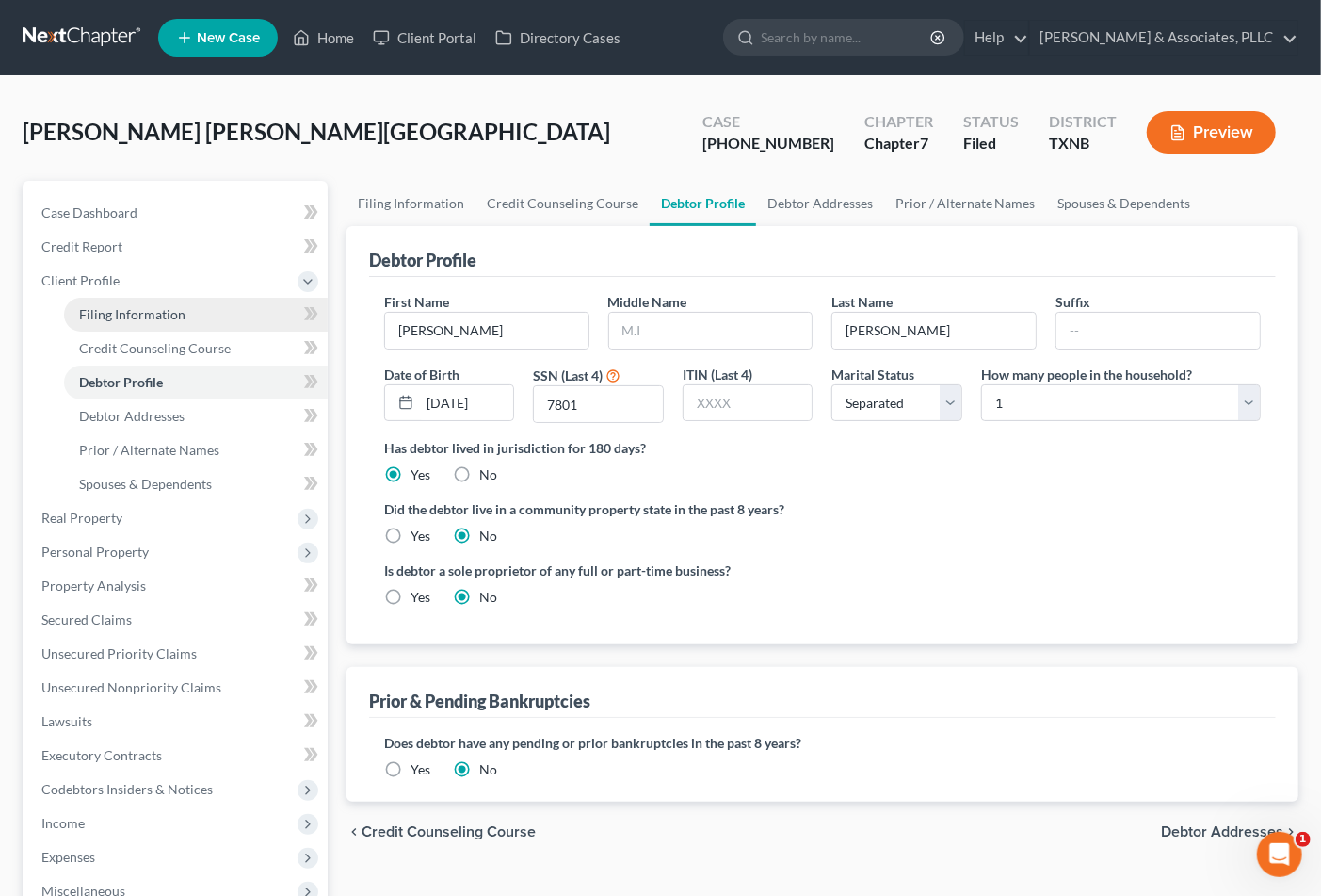
select select "0"
select select "45"
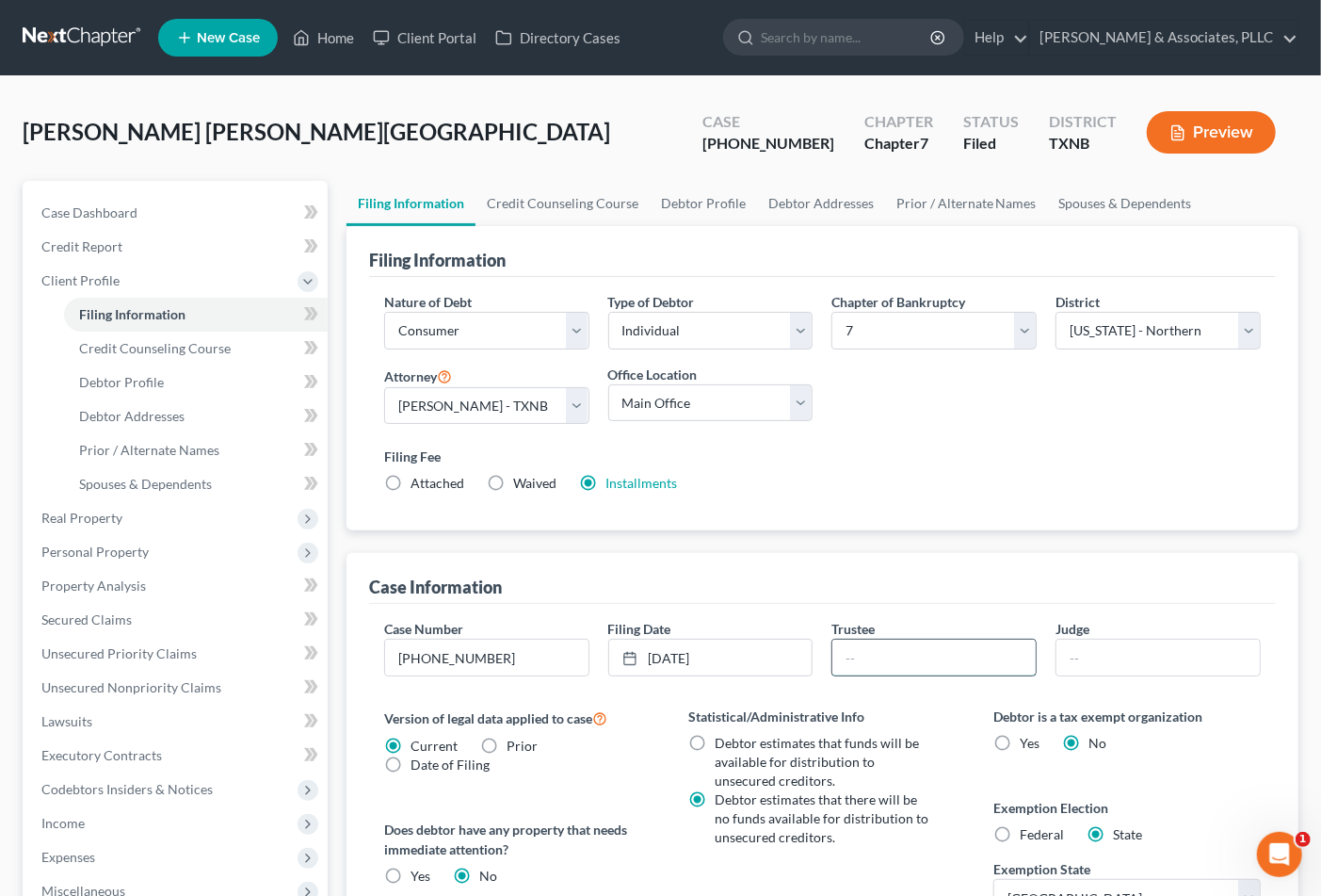
click at [916, 662] on input "text" at bounding box center [934, 658] width 203 height 36
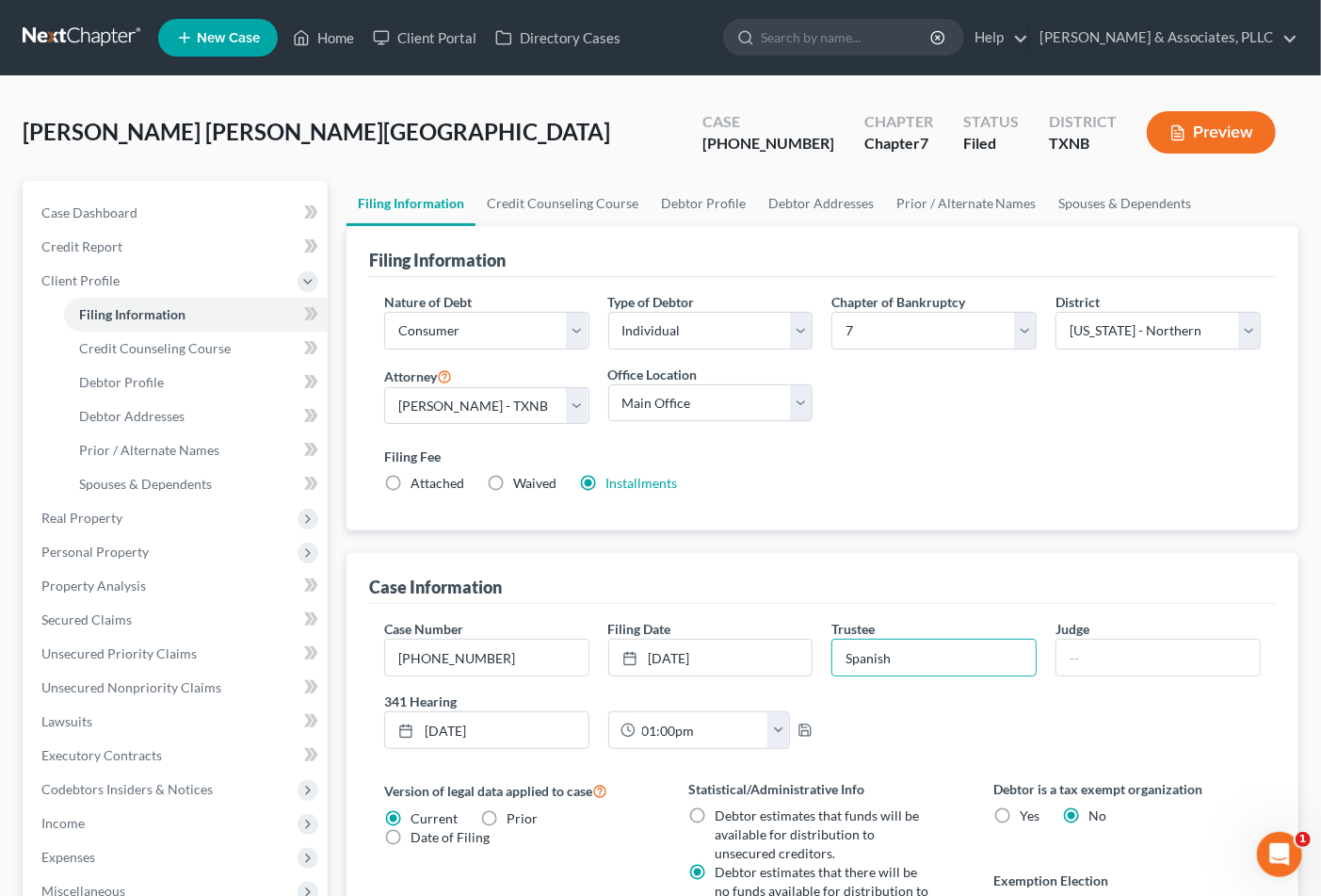
click at [932, 690] on div "Case Number 25-33038-7 Filing Date 8/8/2025 close Date 8/8/2025 Time 12:00 AM c…" at bounding box center [823, 691] width 896 height 145
click at [838, 654] on input "Spanish" at bounding box center [934, 658] width 203 height 36
type input "---- Spanish"
click at [916, 702] on div "Case Number 25-33038-7 Filing Date 8/8/2025 close Date 8/8/2025 Time 12:00 AM c…" at bounding box center [823, 691] width 896 height 145
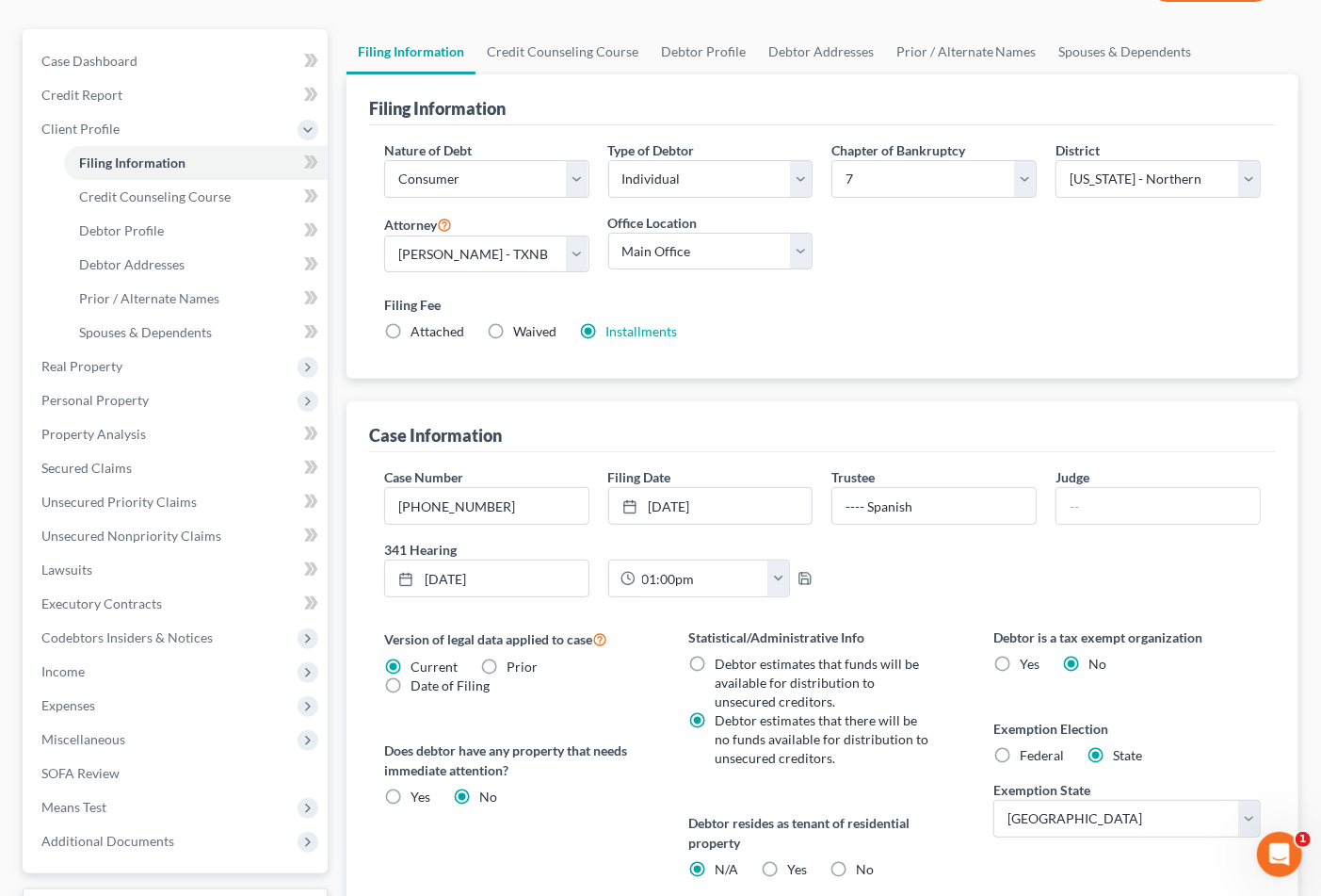
scroll to position [418, 0]
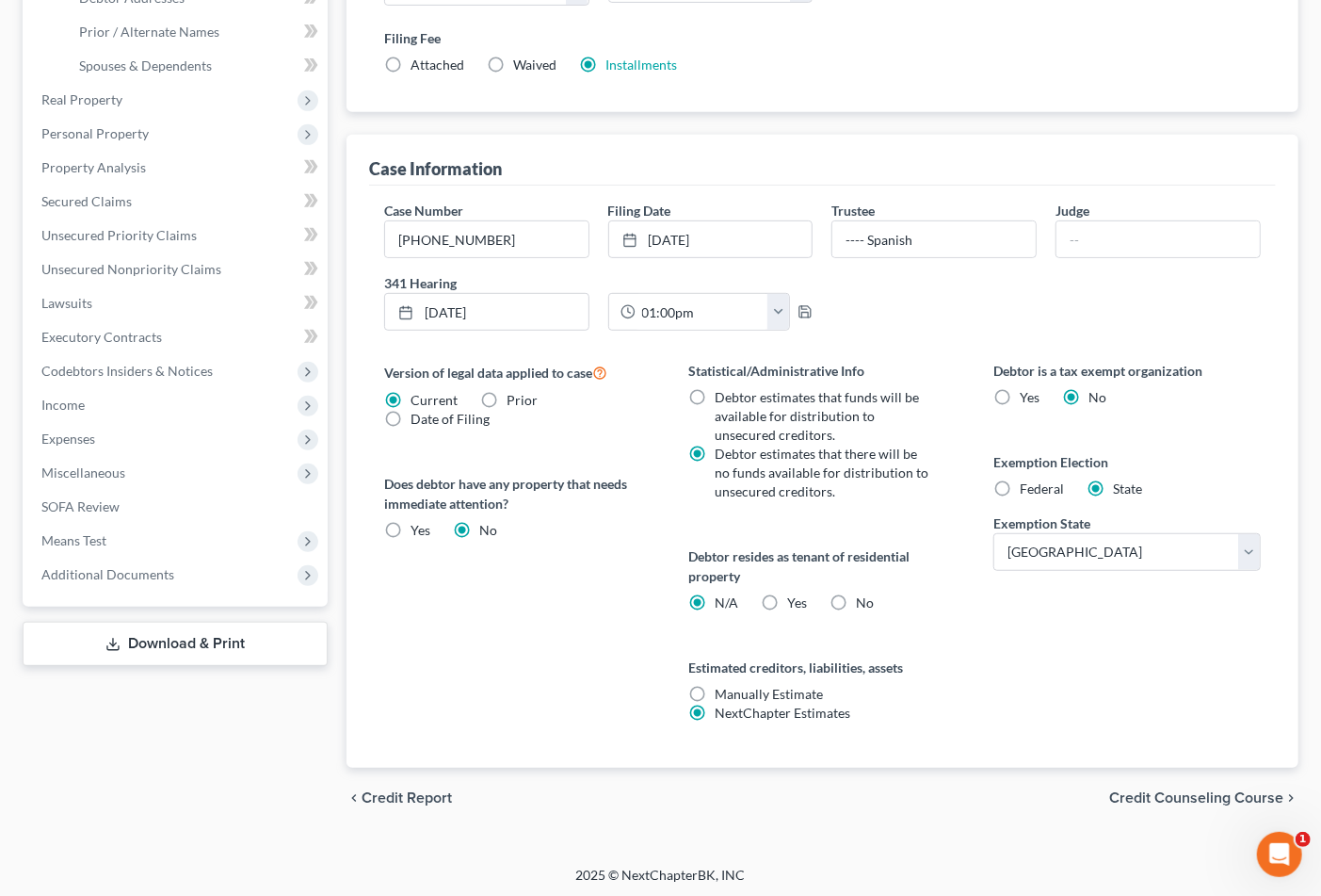
click at [1213, 794] on span "Credit Counseling Course" at bounding box center [1196, 797] width 174 height 15
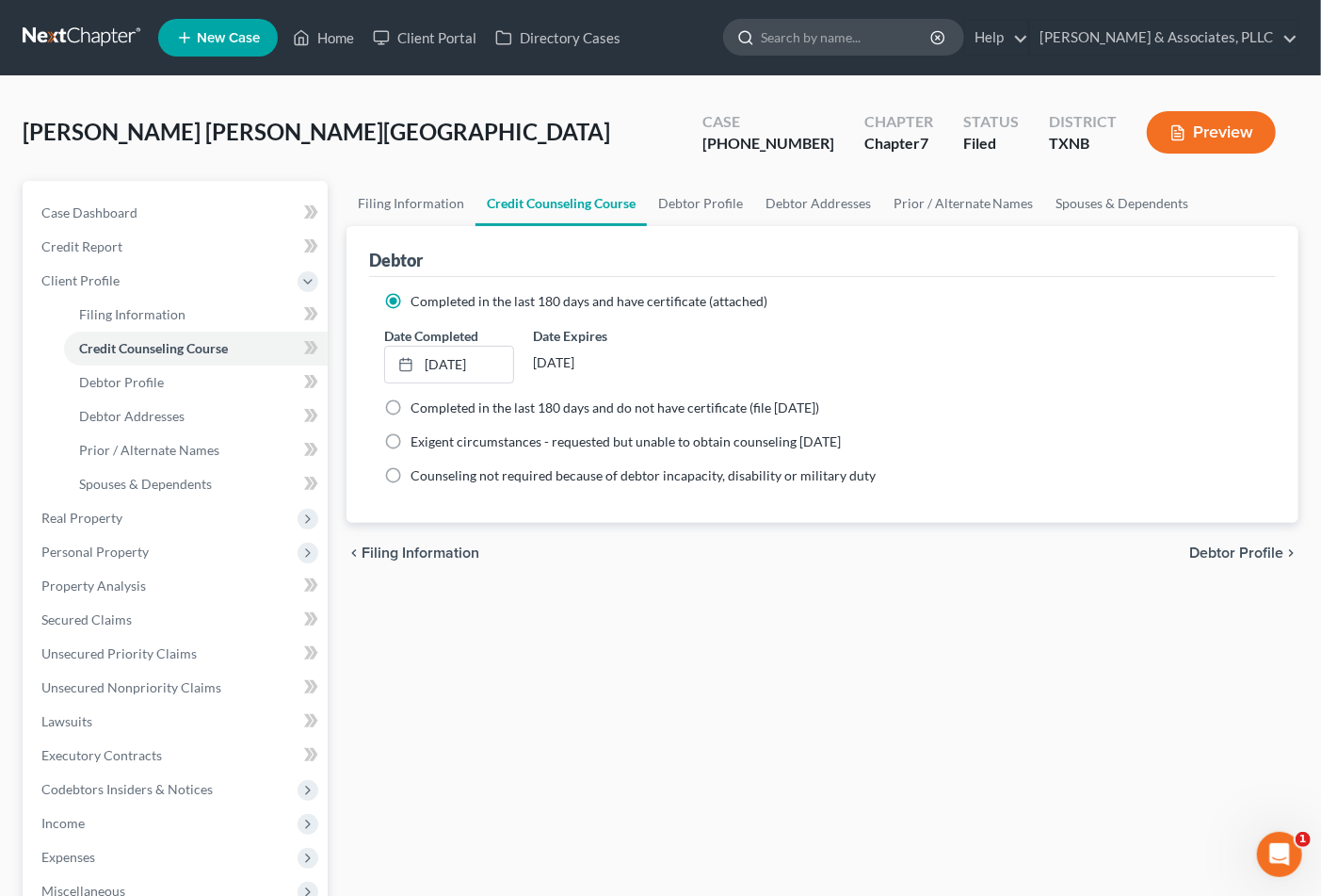
click at [814, 32] on input "search" at bounding box center [847, 37] width 172 height 35
click at [136, 199] on link "Case Dashboard" at bounding box center [176, 213] width 301 height 34
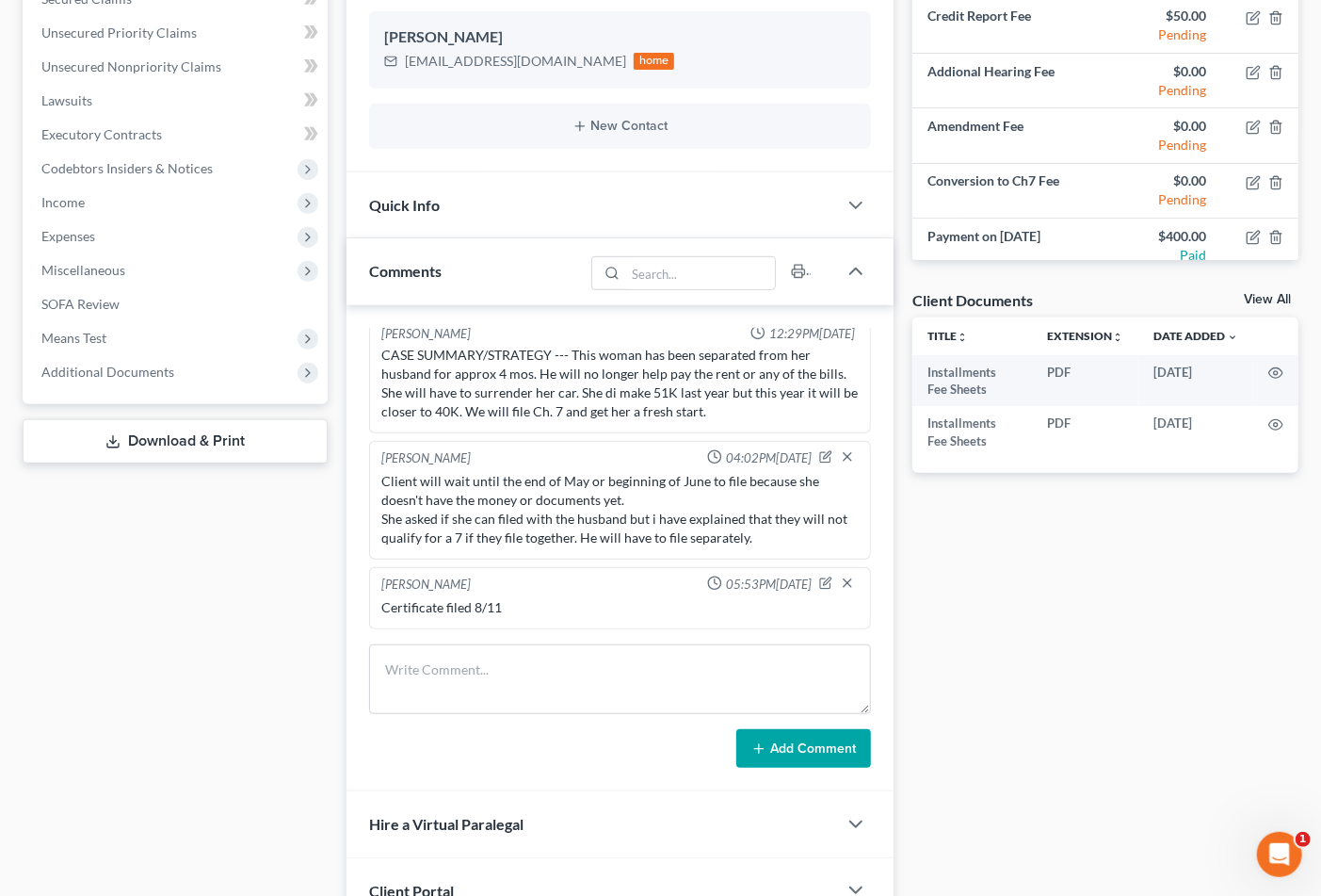
scroll to position [418, 0]
click at [585, 637] on div "Andrew Nichols 12:29PM, 01/18/2025 CASE SUMMARY/STRATEGY --- This woman has bee…" at bounding box center [621, 547] width 548 height 487
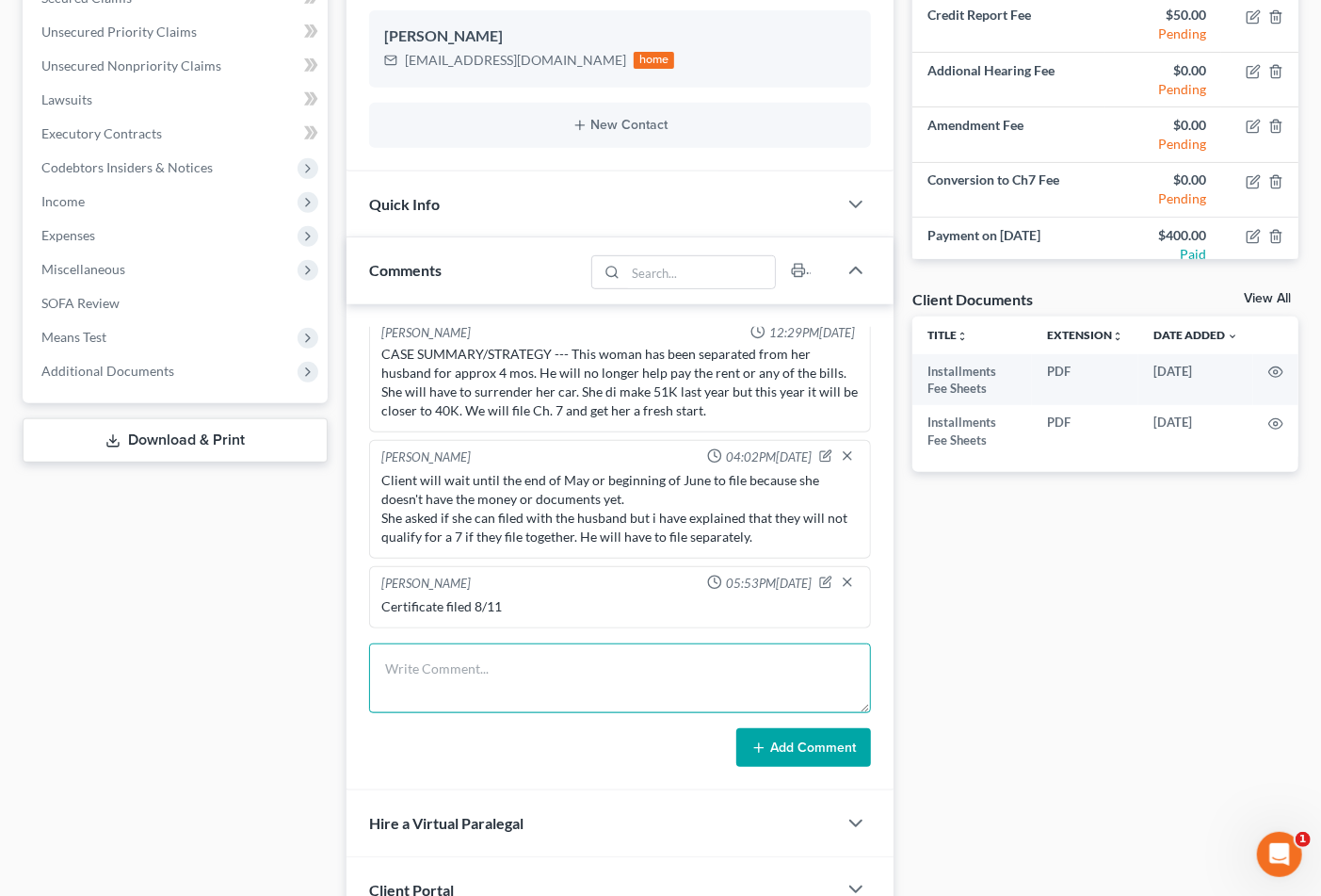
click at [612, 692] on textarea at bounding box center [620, 678] width 503 height 70
drag, startPoint x: 481, startPoint y: 692, endPoint x: 497, endPoint y: 688, distance: 16.7
click at [497, 688] on textarea "interpreter reuquested. docs for 341 not yet sent" at bounding box center [620, 678] width 503 height 70
click at [468, 688] on textarea "interpreter reuquested. docs for 341 not sent yet" at bounding box center [620, 678] width 503 height 70
click at [603, 679] on textarea "interpreter reuquested. docs for 341 NOT sent yet" at bounding box center [620, 678] width 503 height 70
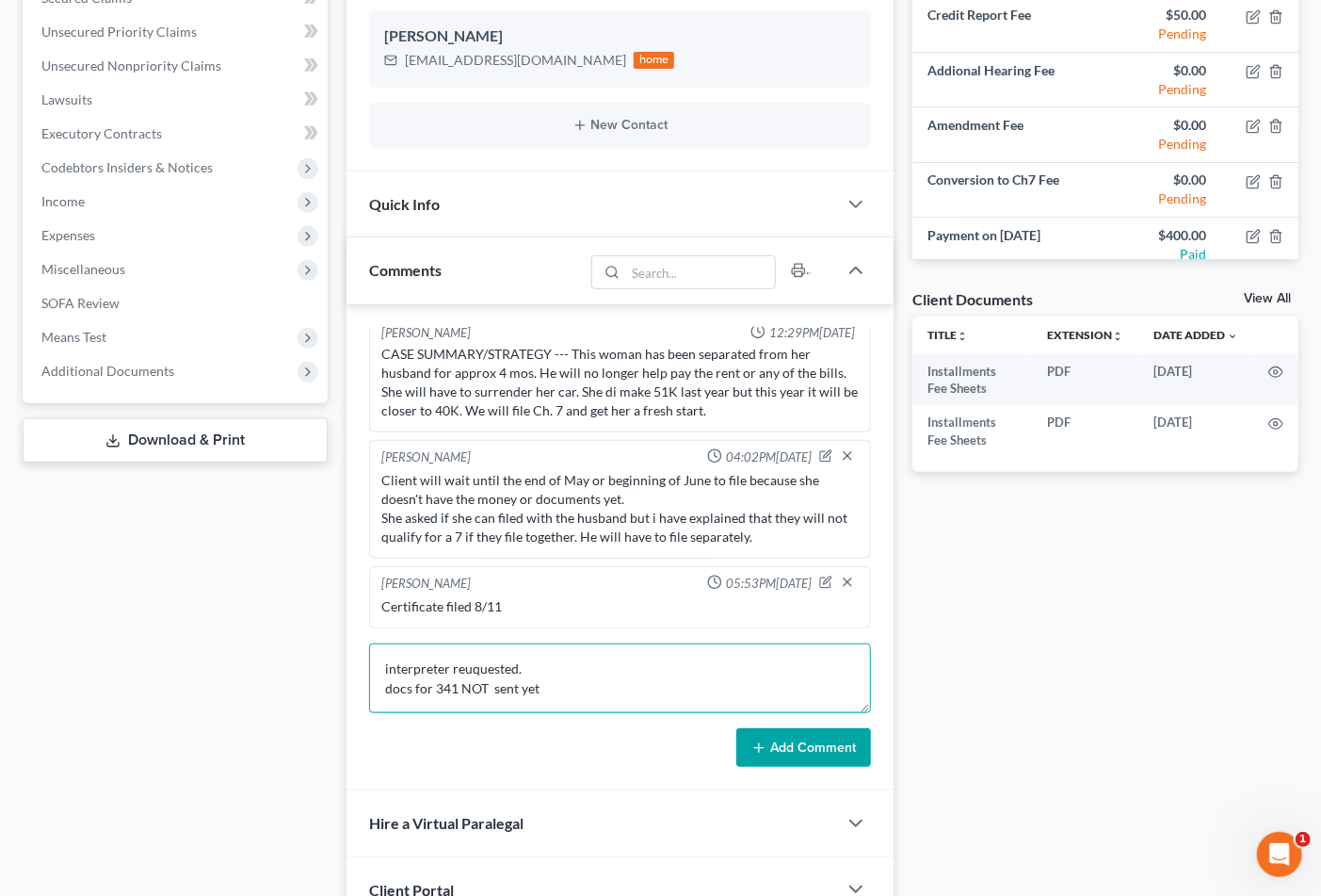
type textarea "interpreter reuquested. docs for 341 NOT sent yet"
click at [840, 766] on button "Add Comment" at bounding box center [804, 748] width 135 height 40
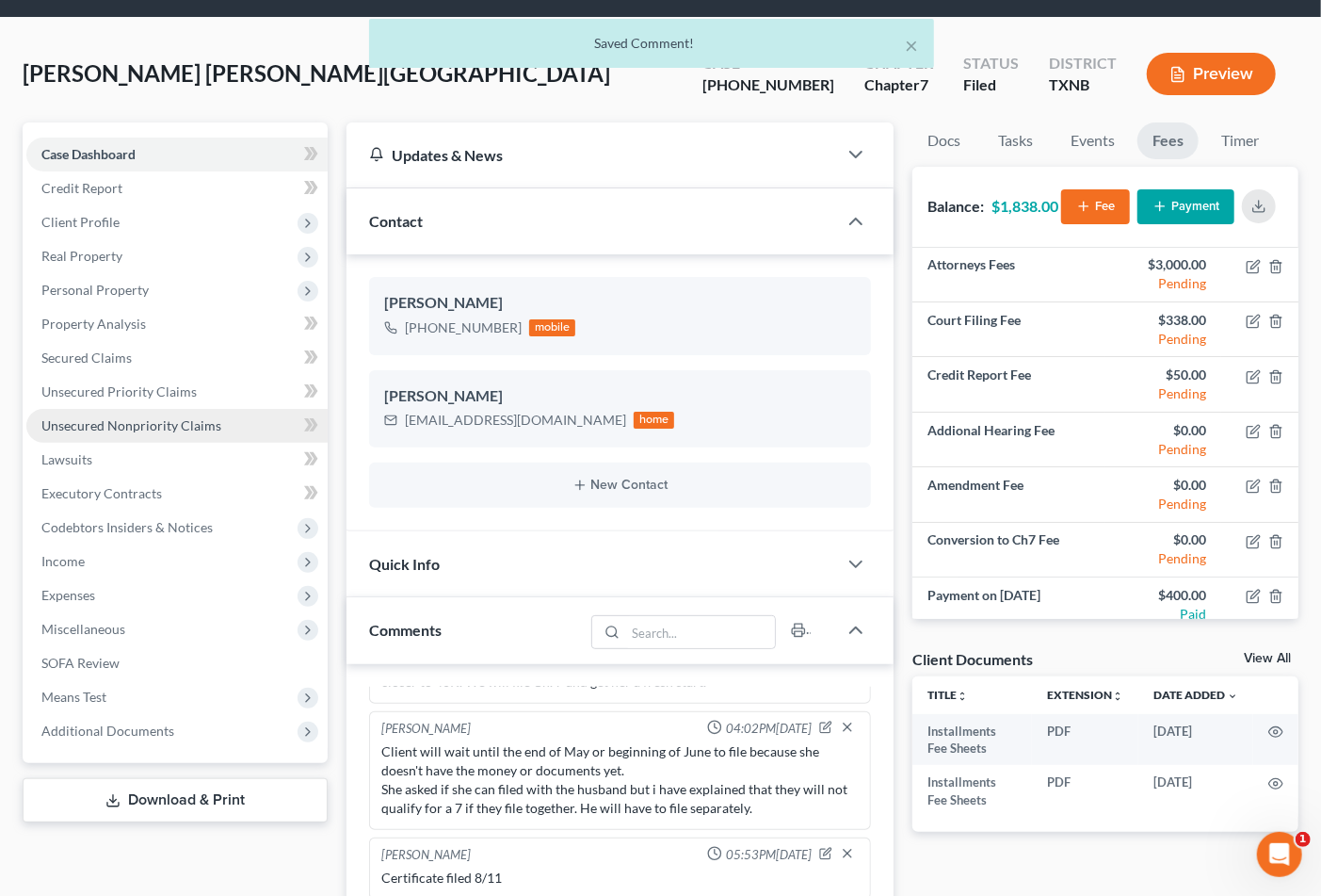
scroll to position [0, 0]
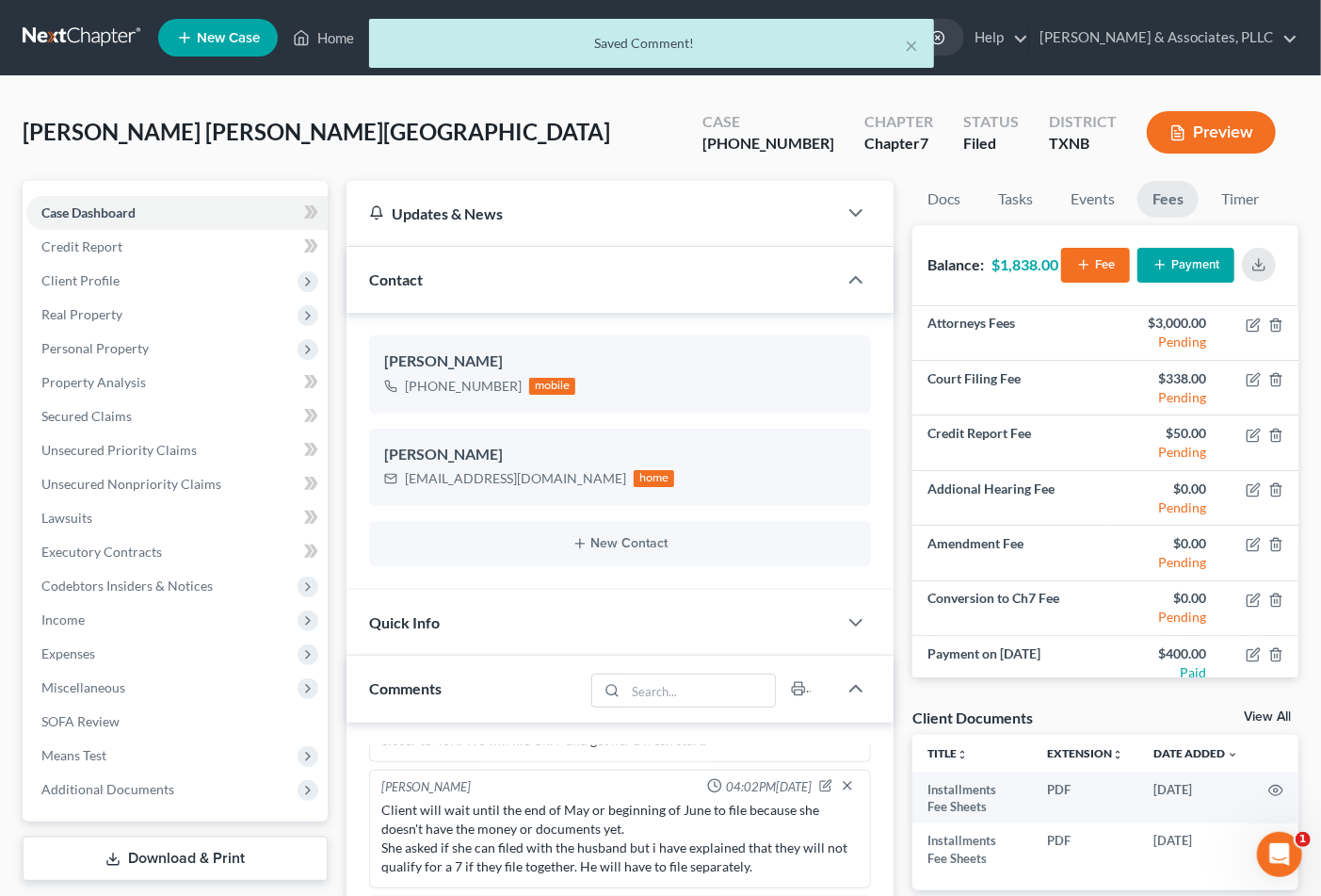
click at [321, 40] on div "× Saved Comment!" at bounding box center [651, 48] width 1321 height 58
click at [328, 32] on div "× Saved Comment!" at bounding box center [651, 48] width 1321 height 58
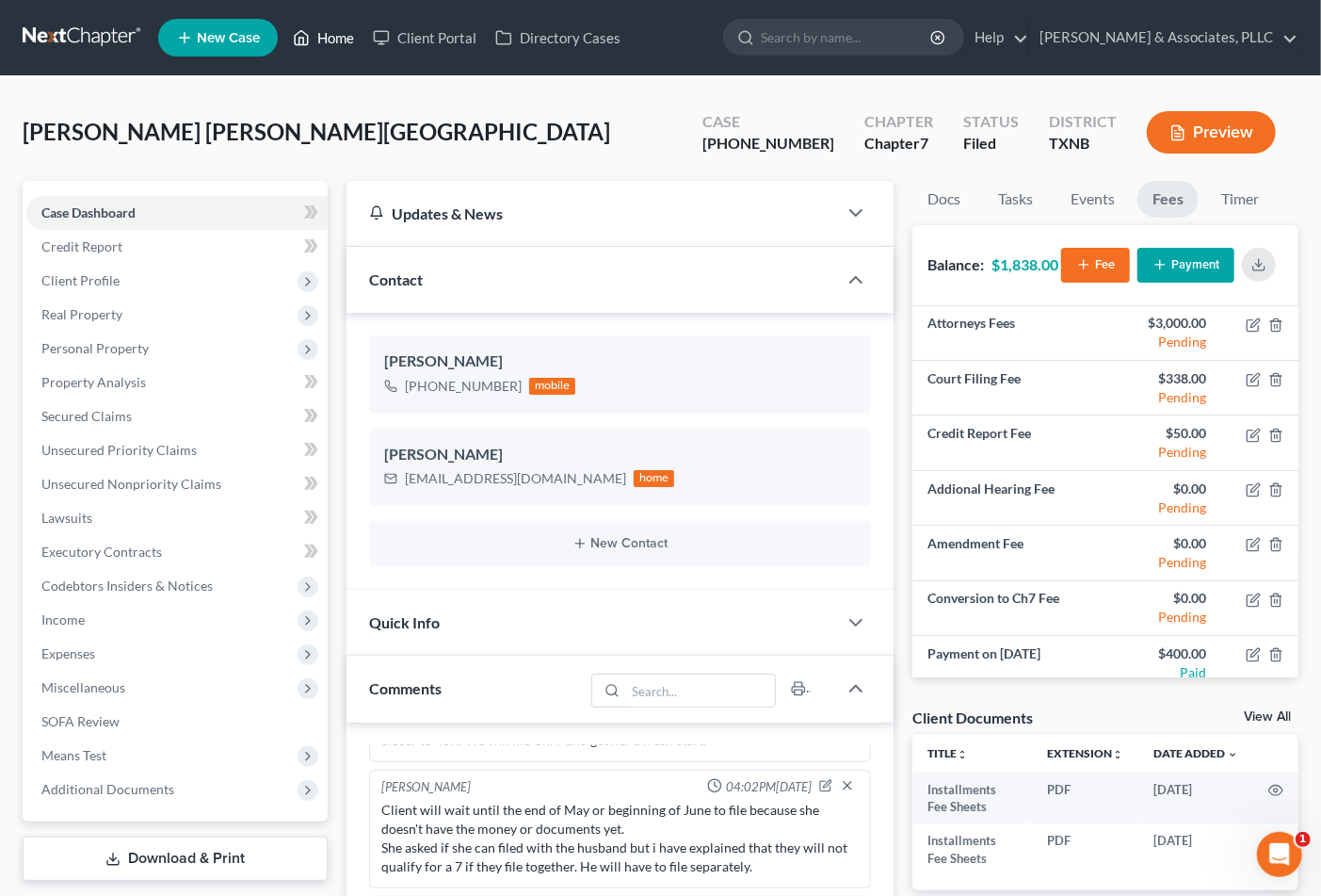
click at [305, 35] on icon at bounding box center [301, 37] width 17 height 23
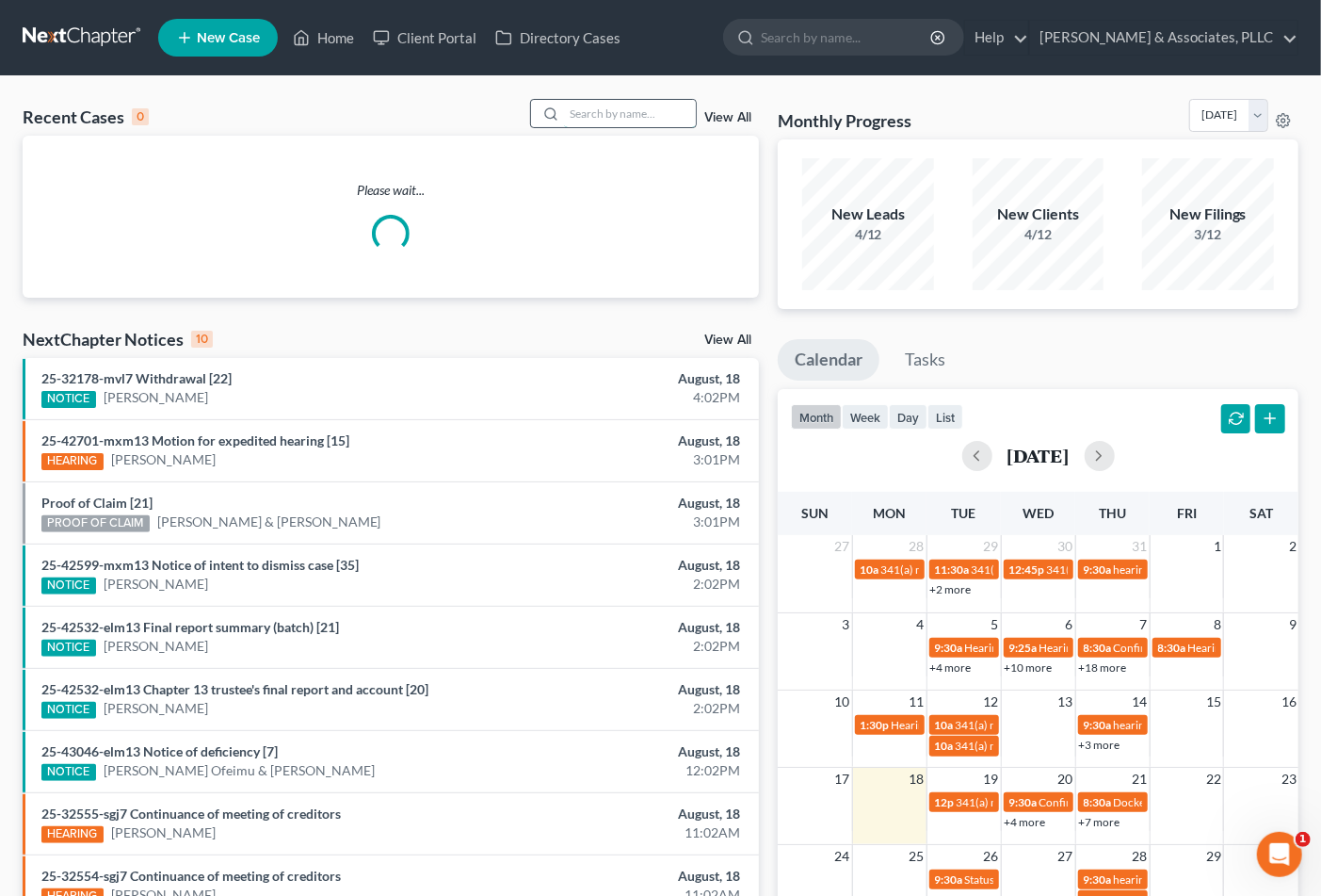
click at [635, 125] on input "search" at bounding box center [630, 113] width 132 height 27
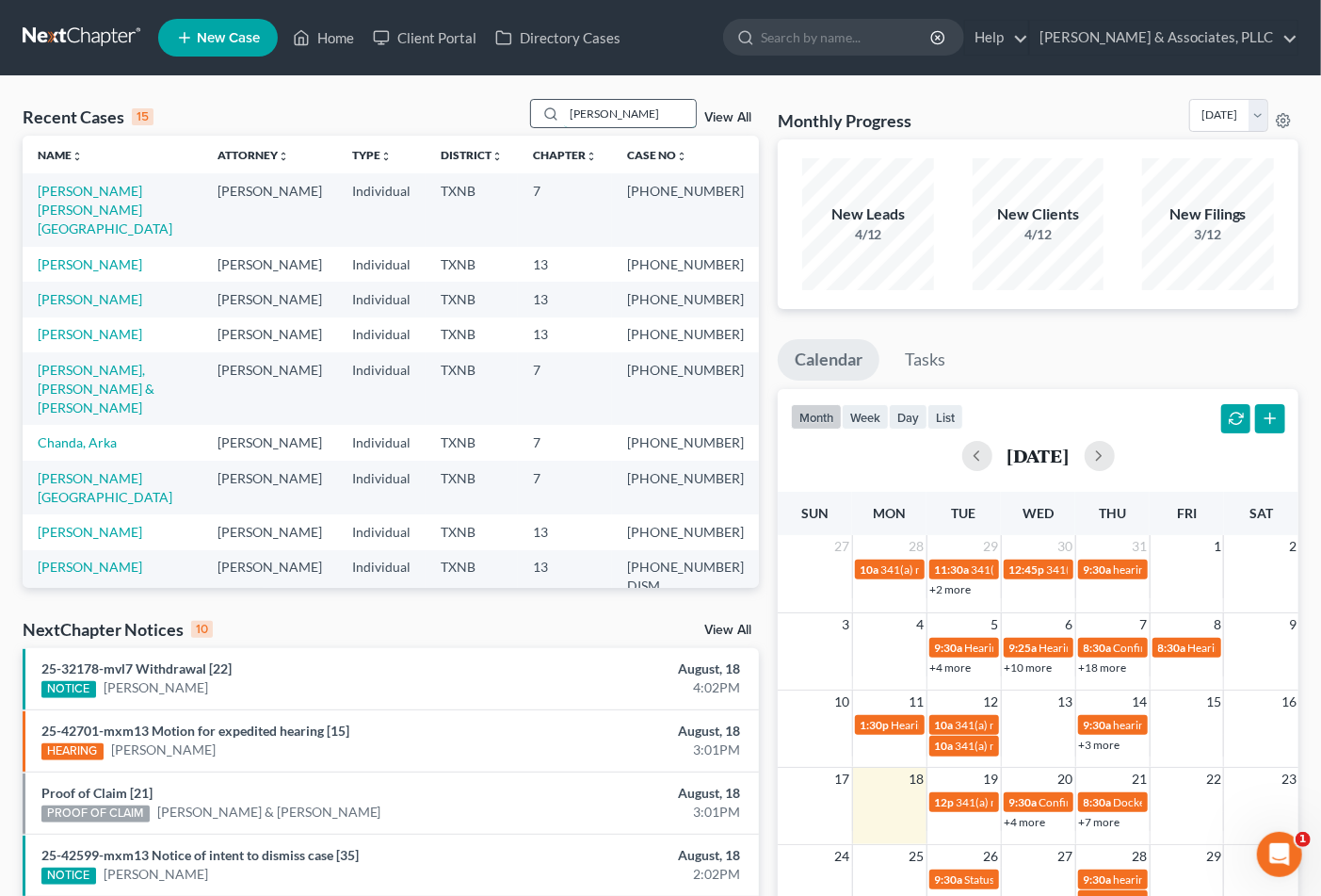
type input "erica"
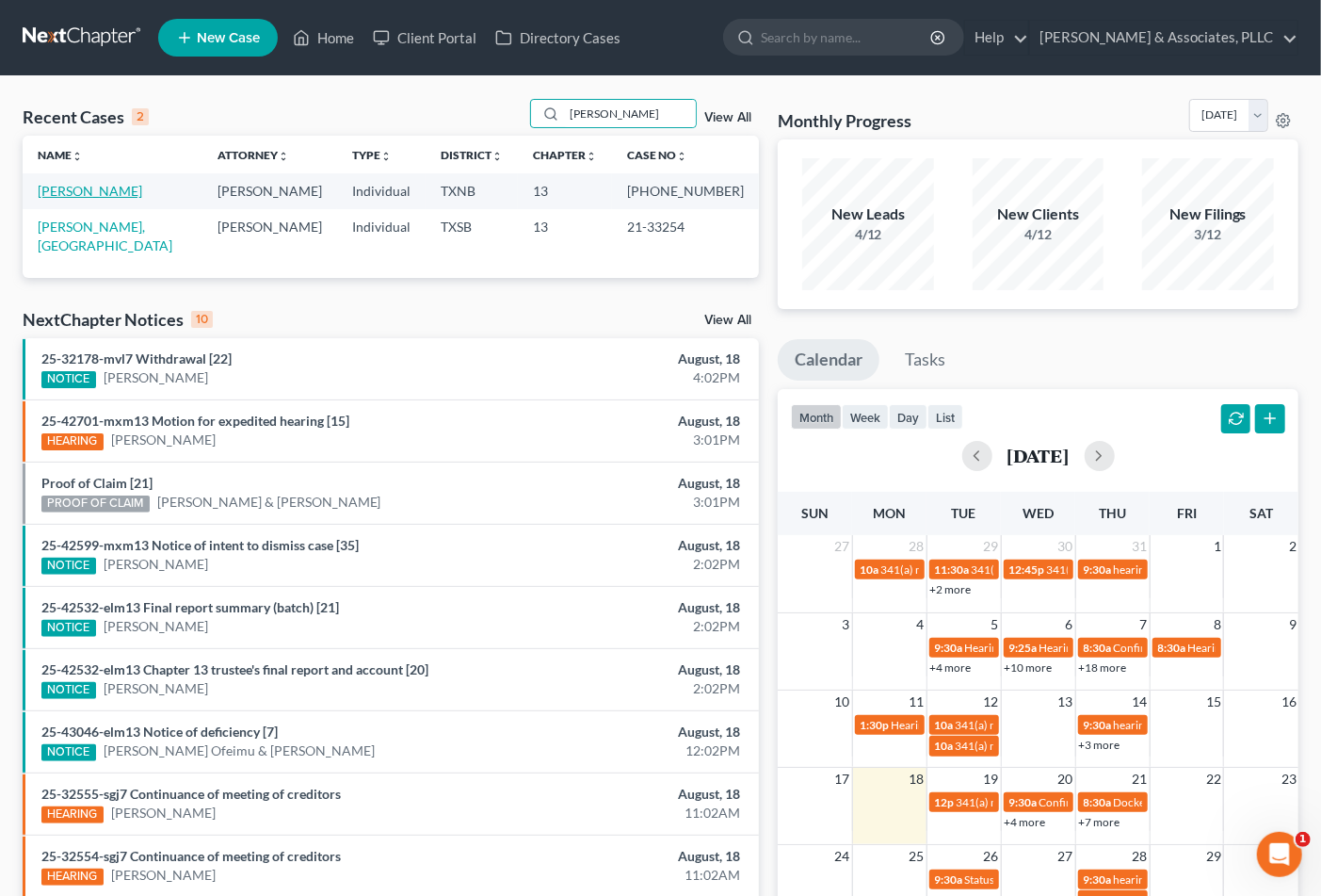
click at [85, 191] on link "Cook, Erica" at bounding box center [90, 191] width 105 height 16
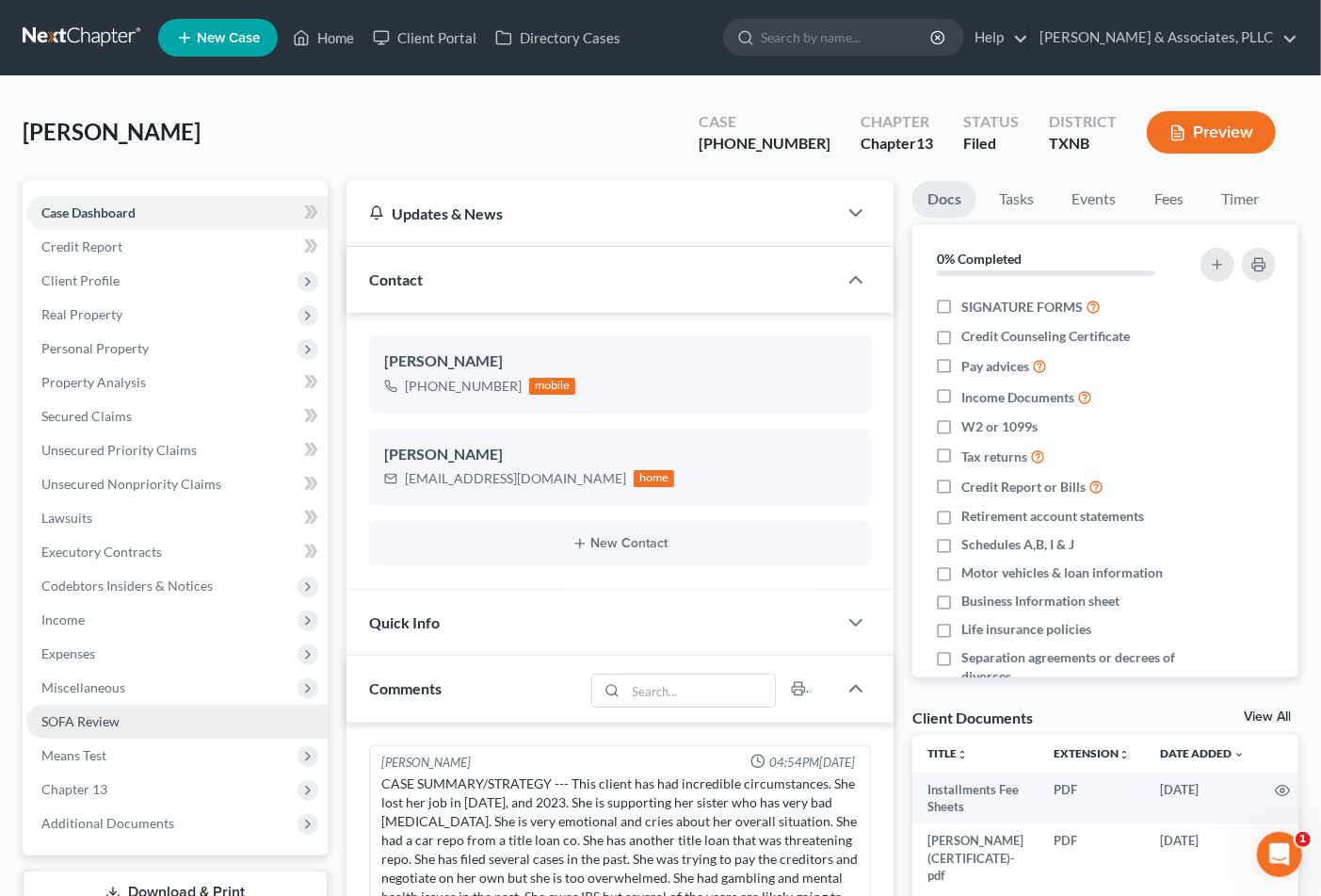
scroll to position [464, 0]
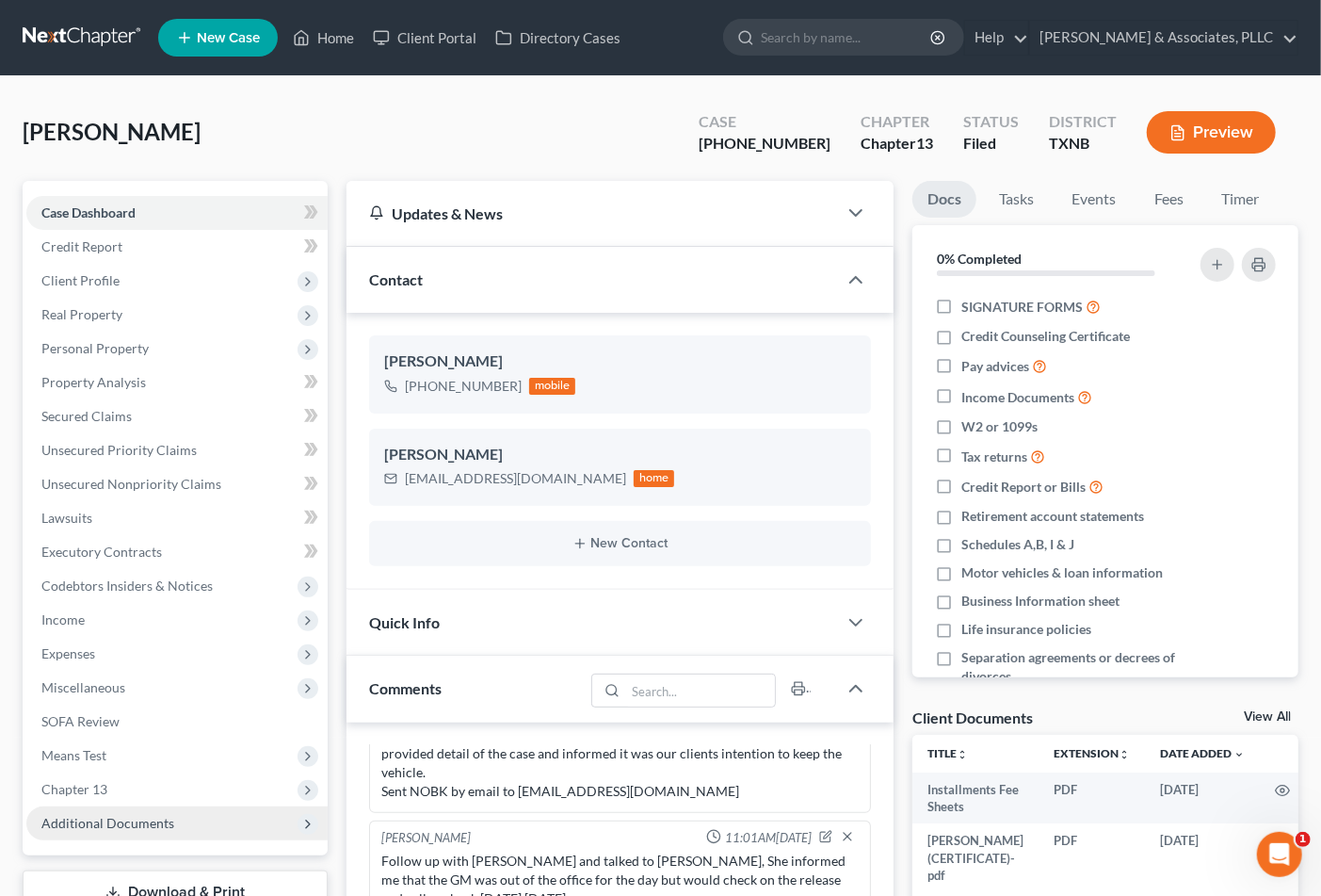
click at [133, 824] on span "Additional Documents" at bounding box center [107, 823] width 133 height 16
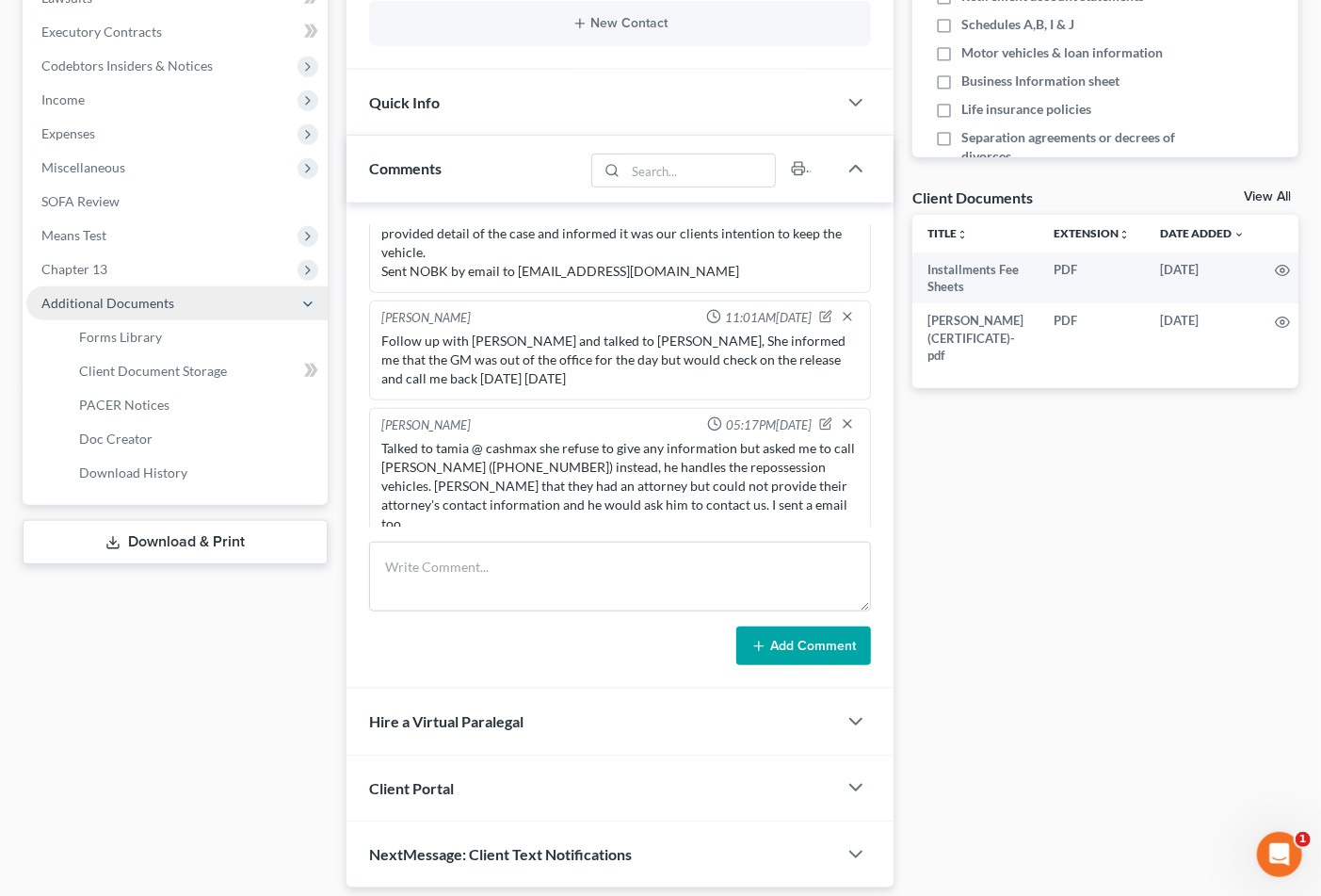
scroll to position [523, 0]
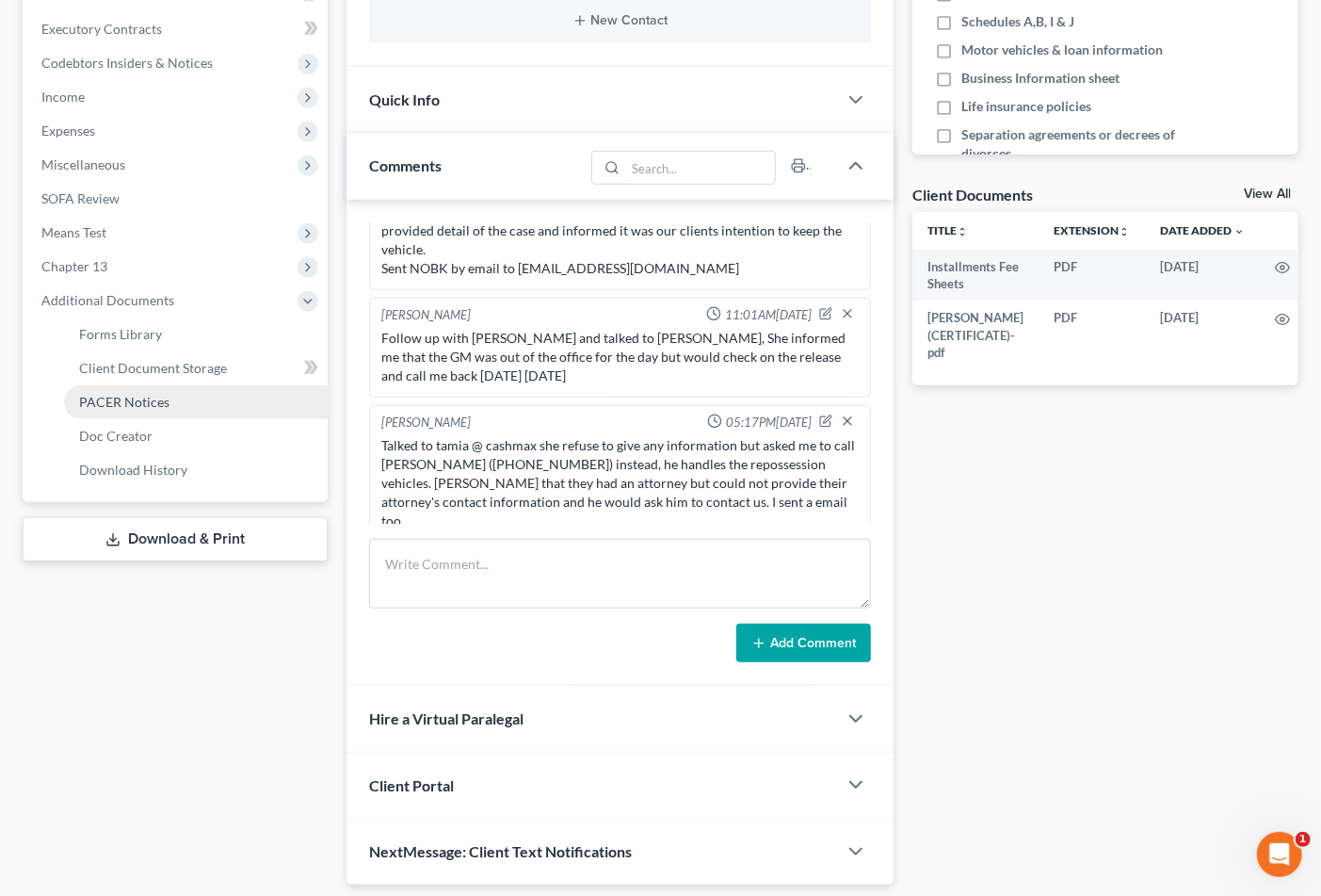
click at [141, 401] on span "PACER Notices" at bounding box center [124, 402] width 90 height 16
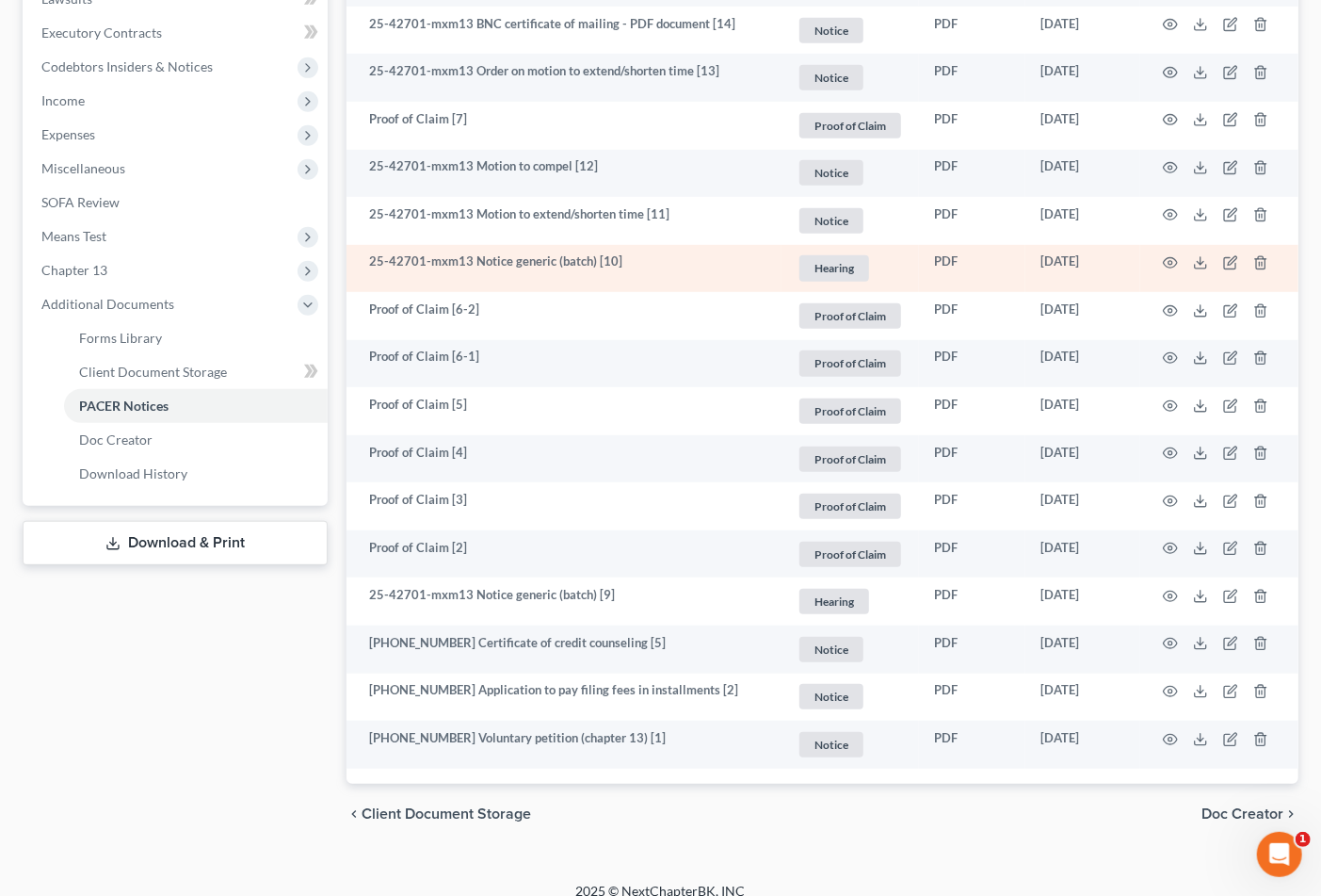
scroll to position [537, 0]
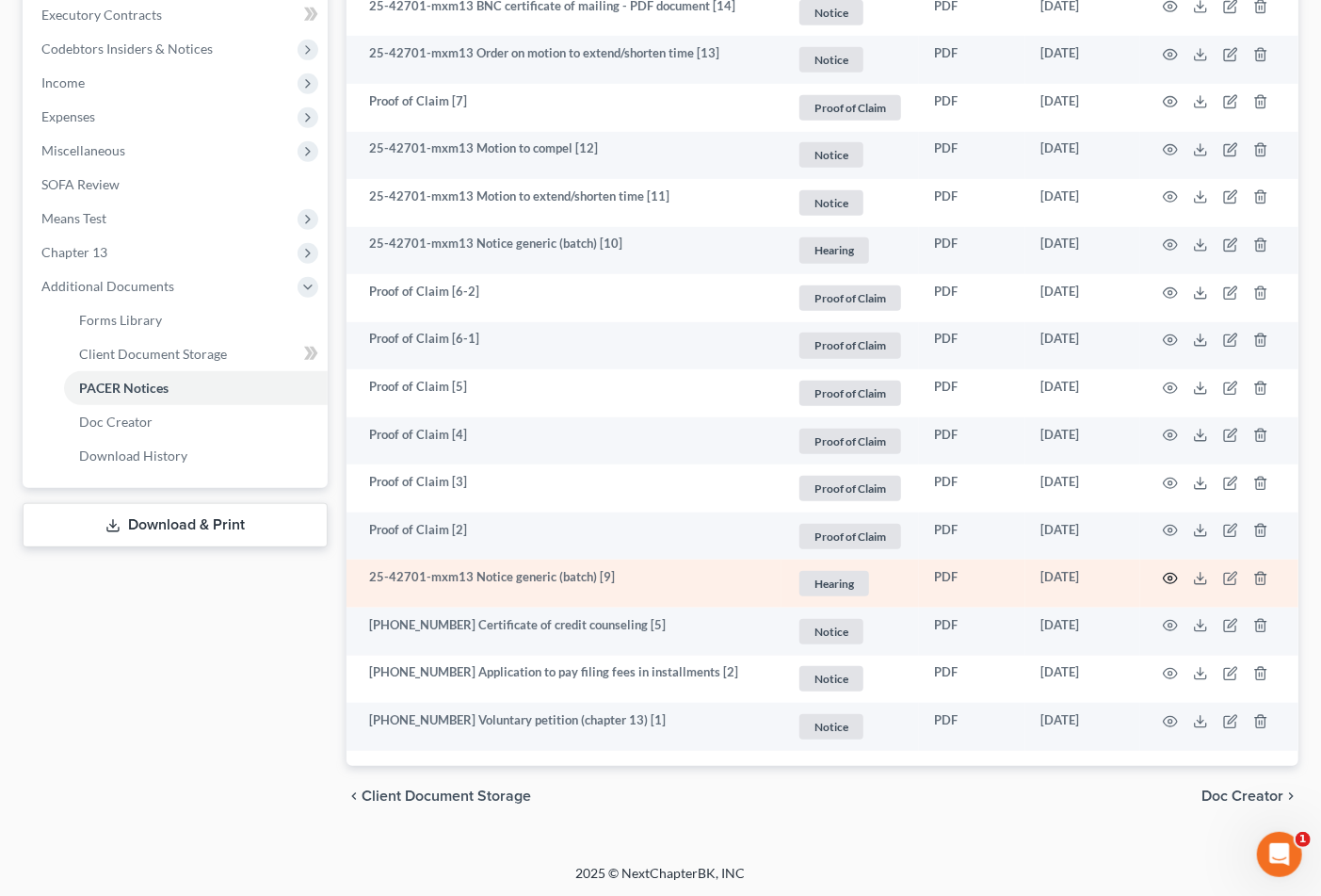
click at [1163, 575] on icon "button" at bounding box center [1170, 578] width 15 height 15
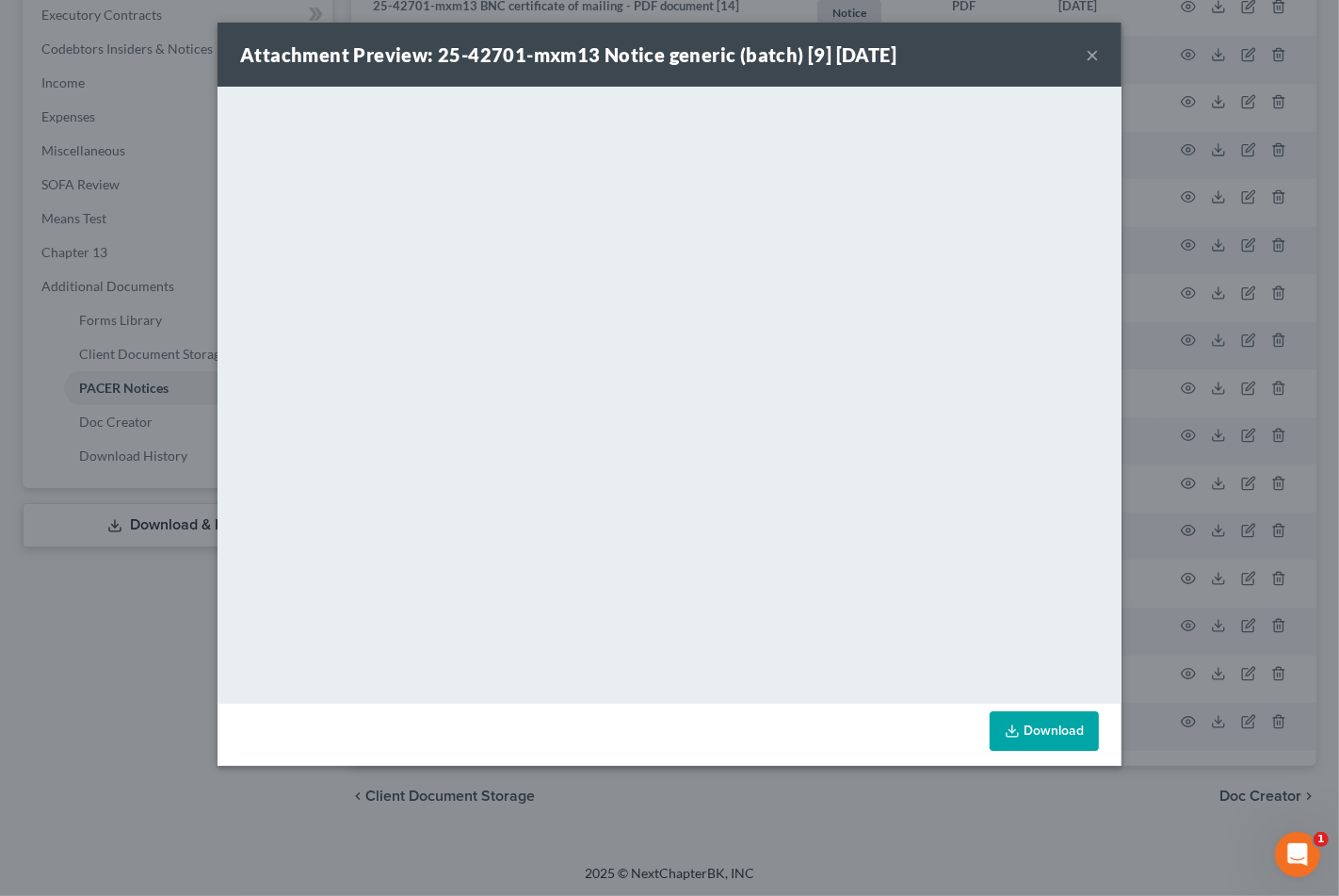
click at [1091, 50] on button "×" at bounding box center [1092, 54] width 13 height 23
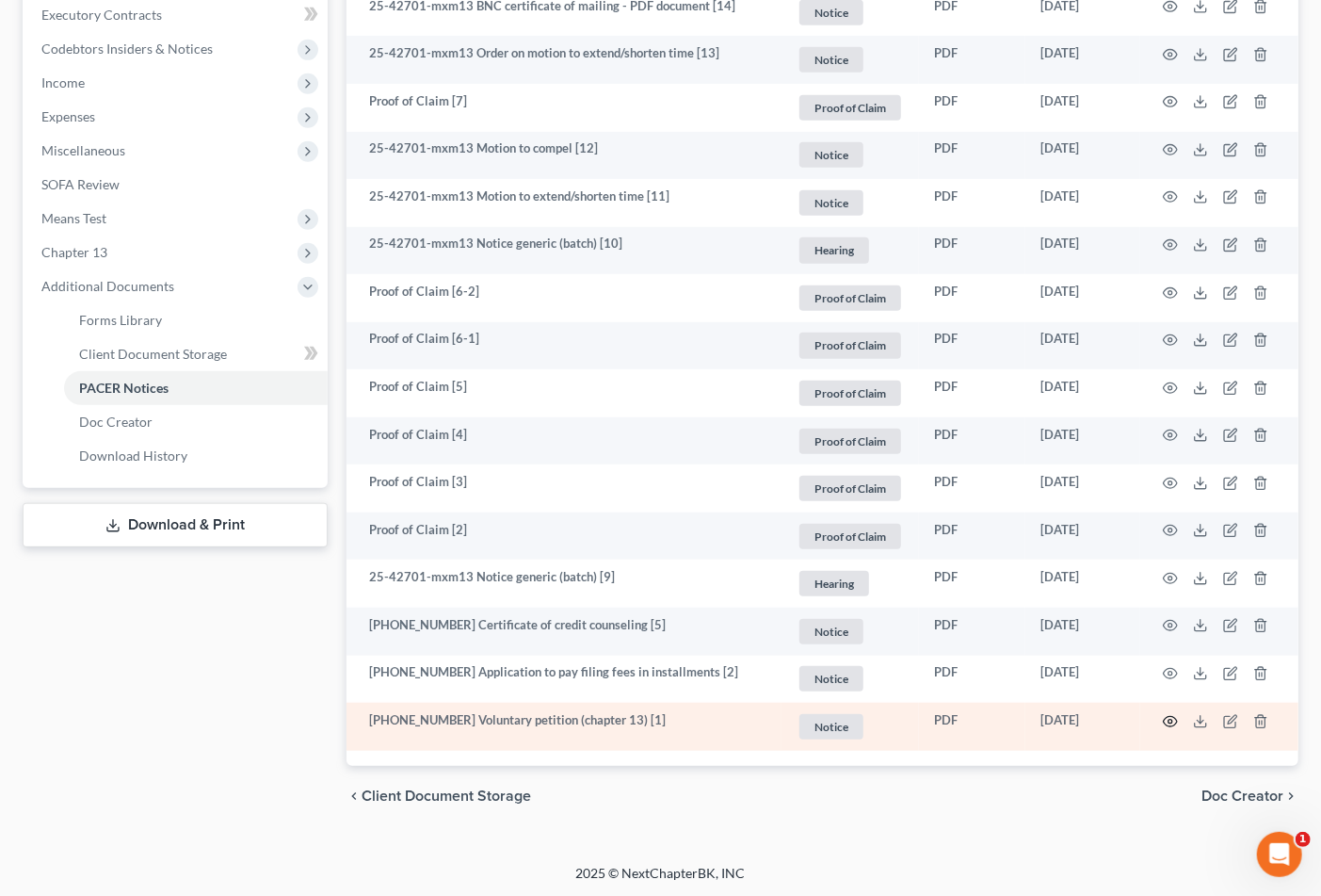
click at [1164, 719] on icon "button" at bounding box center [1171, 721] width 14 height 10
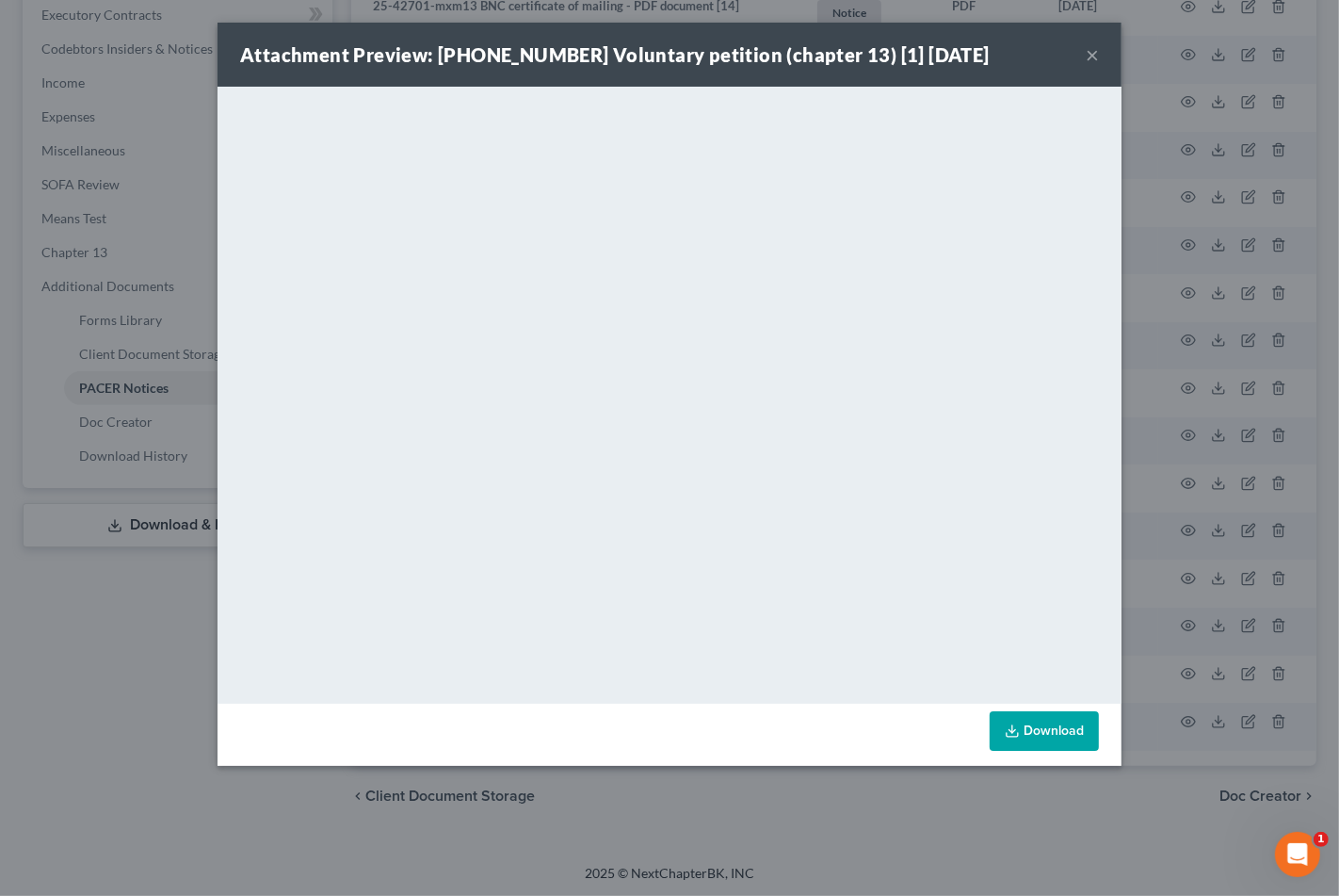
click at [1095, 52] on button "×" at bounding box center [1092, 54] width 13 height 23
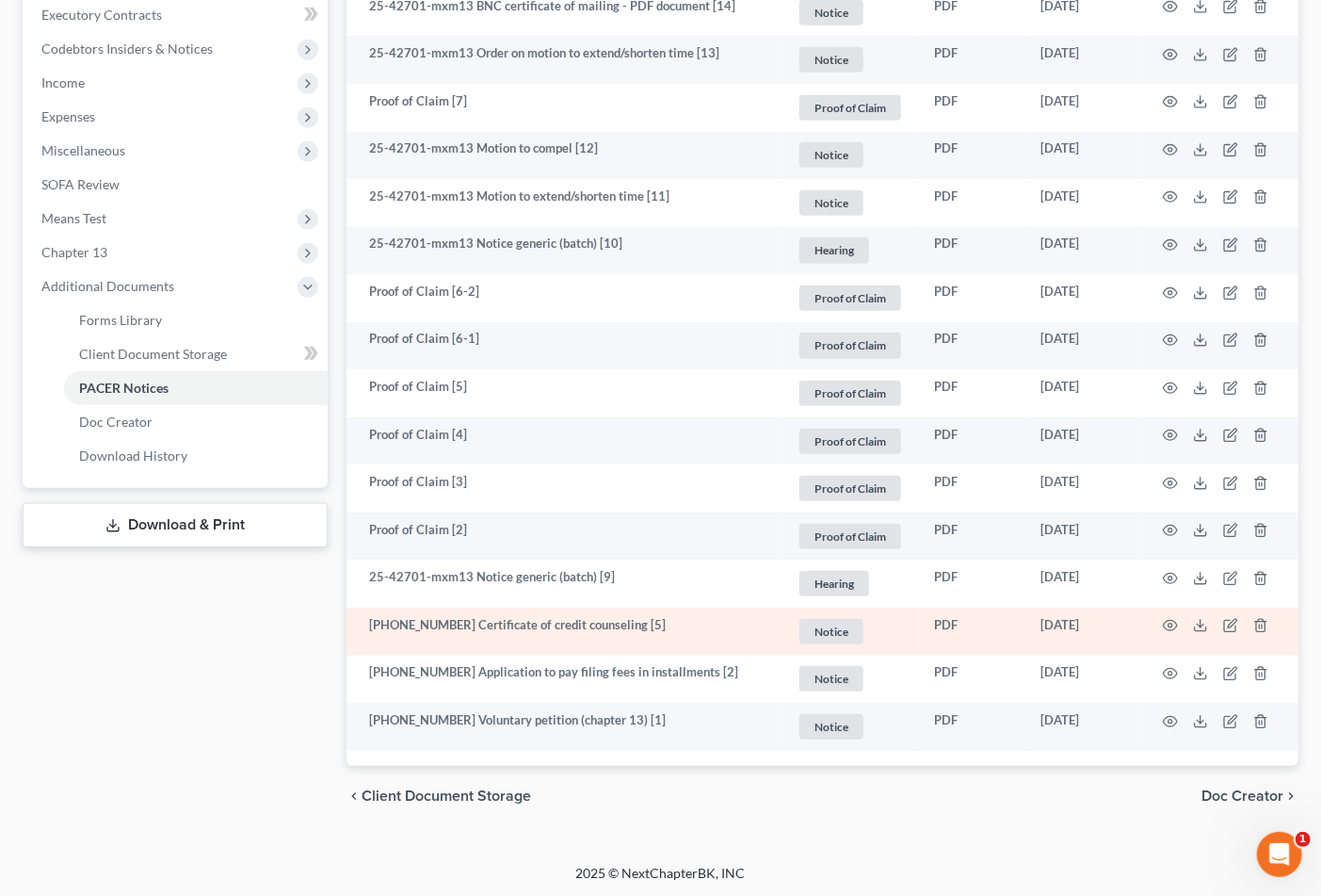
click at [1174, 637] on td at bounding box center [1220, 631] width 158 height 48
click at [1172, 626] on circle "button" at bounding box center [1171, 626] width 4 height 4
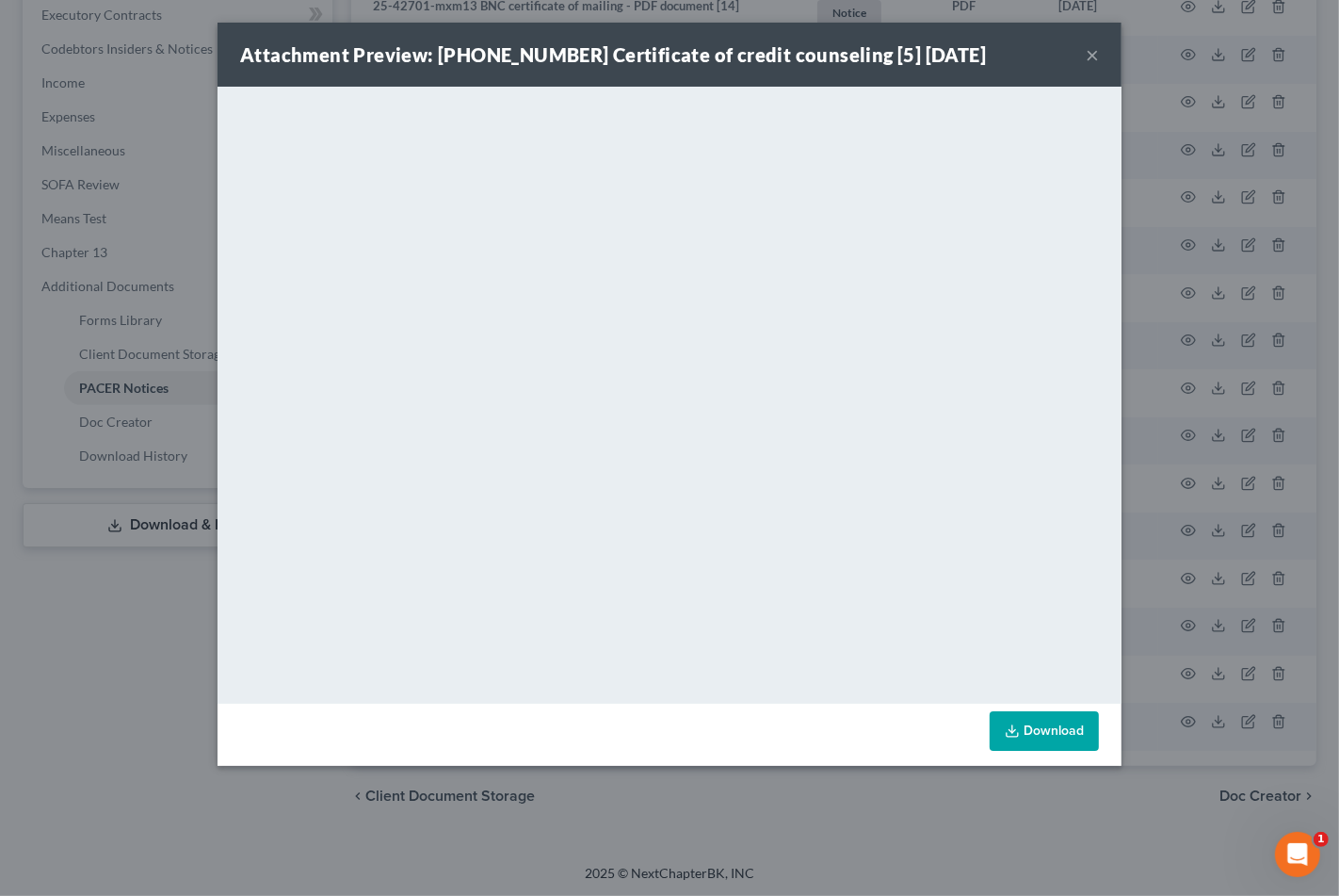
click at [1090, 55] on button "×" at bounding box center [1092, 54] width 13 height 23
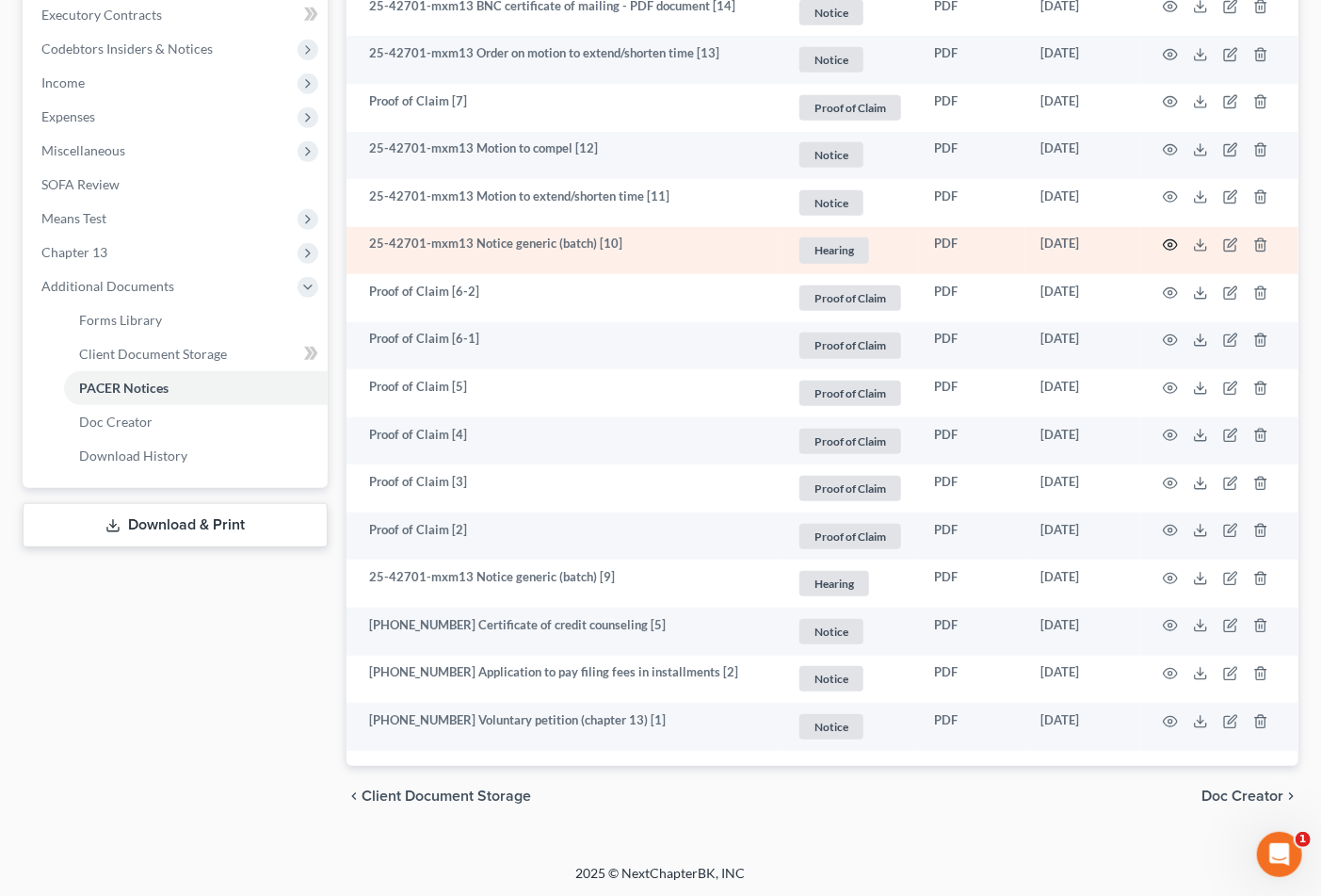
click at [1170, 249] on icon "button" at bounding box center [1170, 244] width 15 height 15
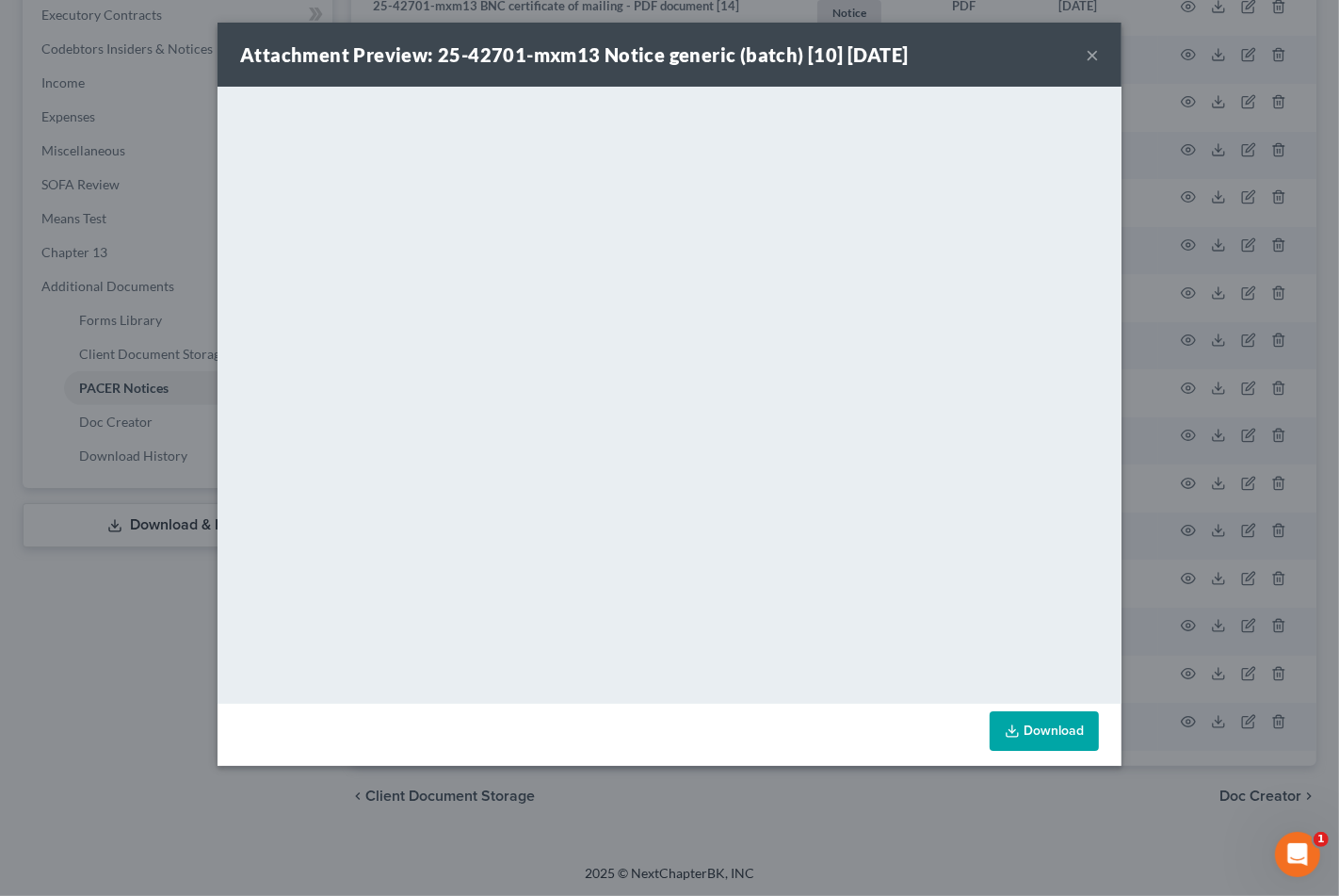
click at [1095, 43] on button "×" at bounding box center [1092, 54] width 13 height 23
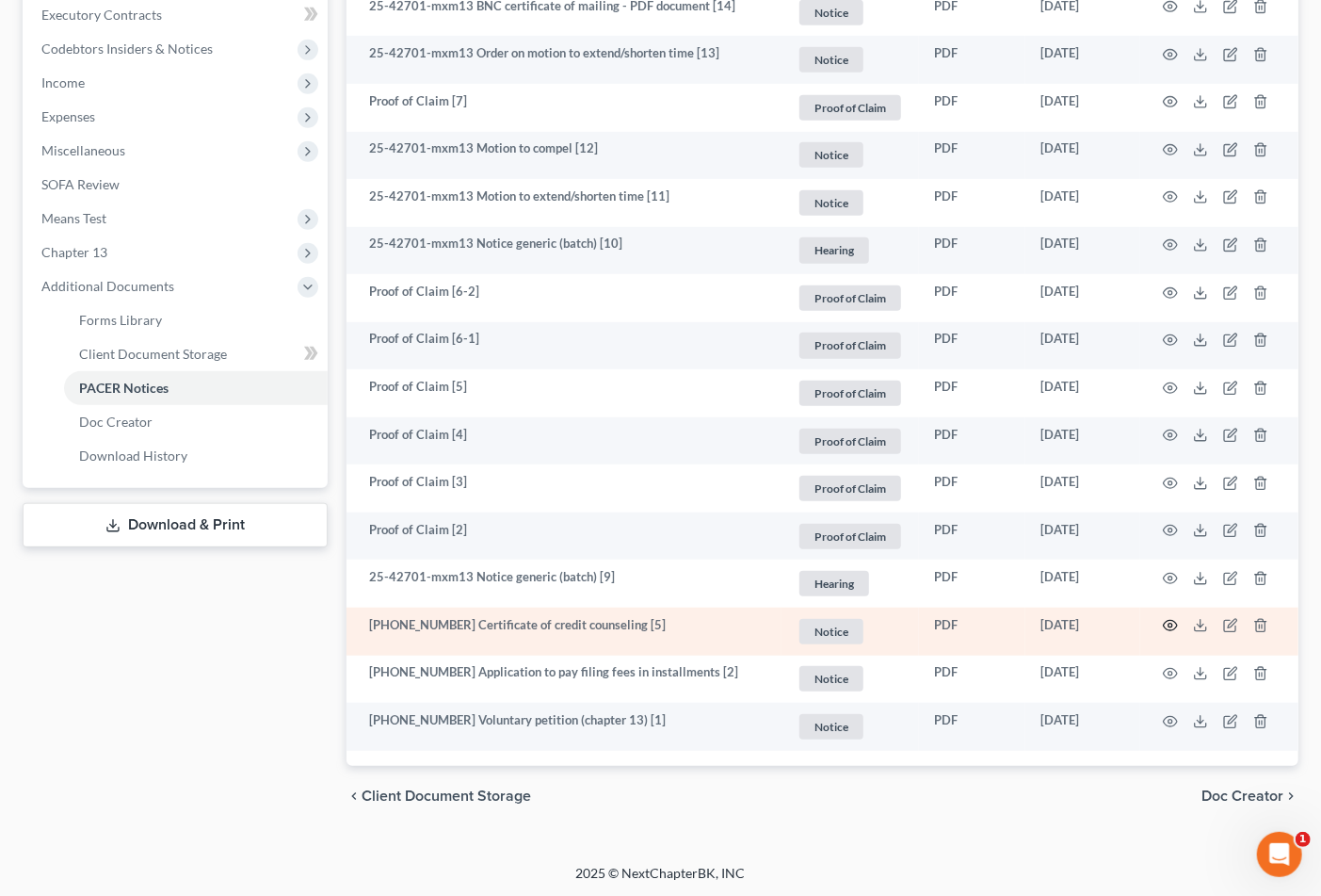
click at [1171, 628] on icon "button" at bounding box center [1170, 625] width 15 height 15
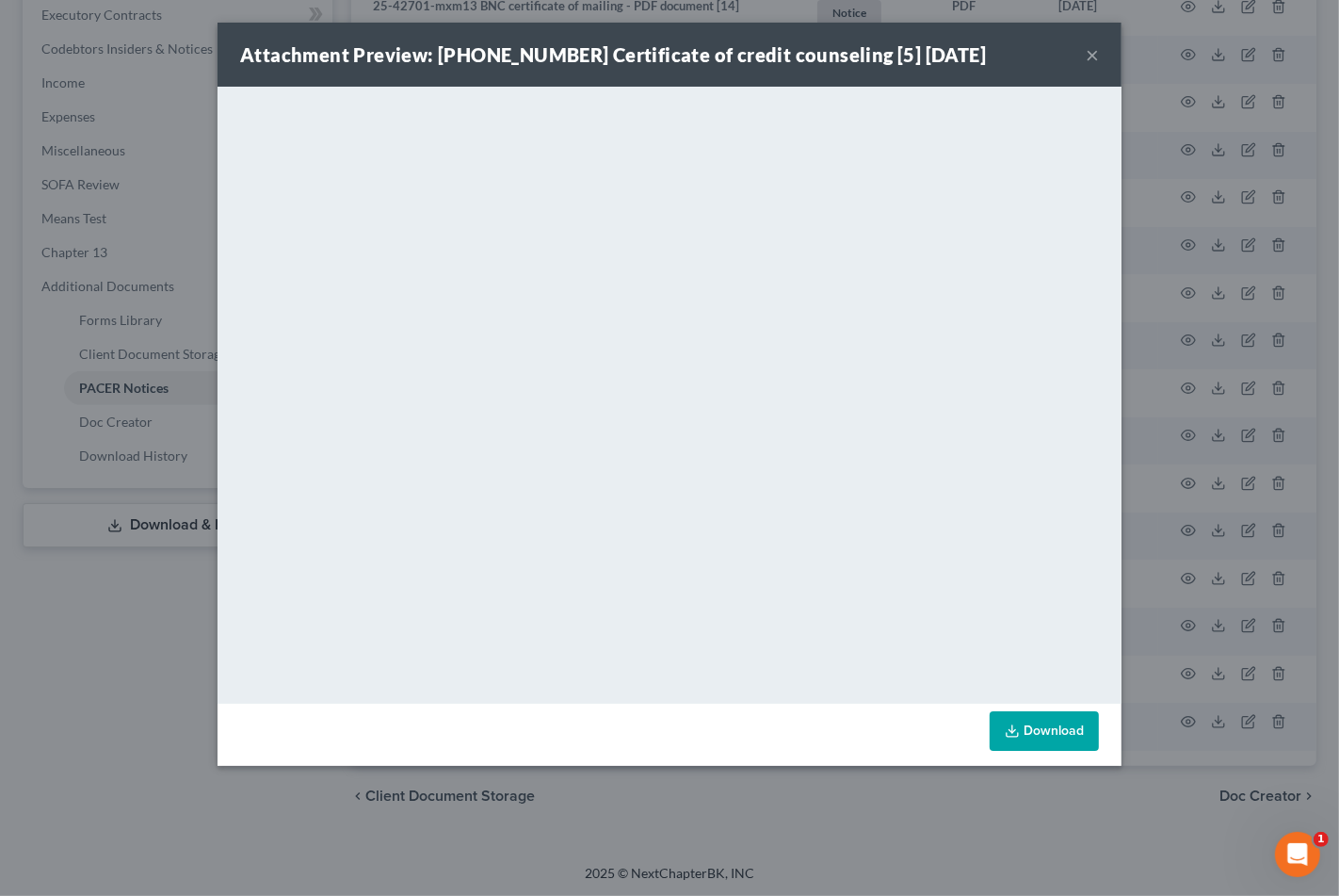
drag, startPoint x: 1083, startPoint y: 45, endPoint x: 1091, endPoint y: 64, distance: 20.3
click at [1083, 48] on div "Attachment Preview: 25-42701-13 Certificate of credit counseling [5] 07/25/2025…" at bounding box center [670, 55] width 904 height 64
click at [1096, 58] on button "×" at bounding box center [1092, 54] width 13 height 23
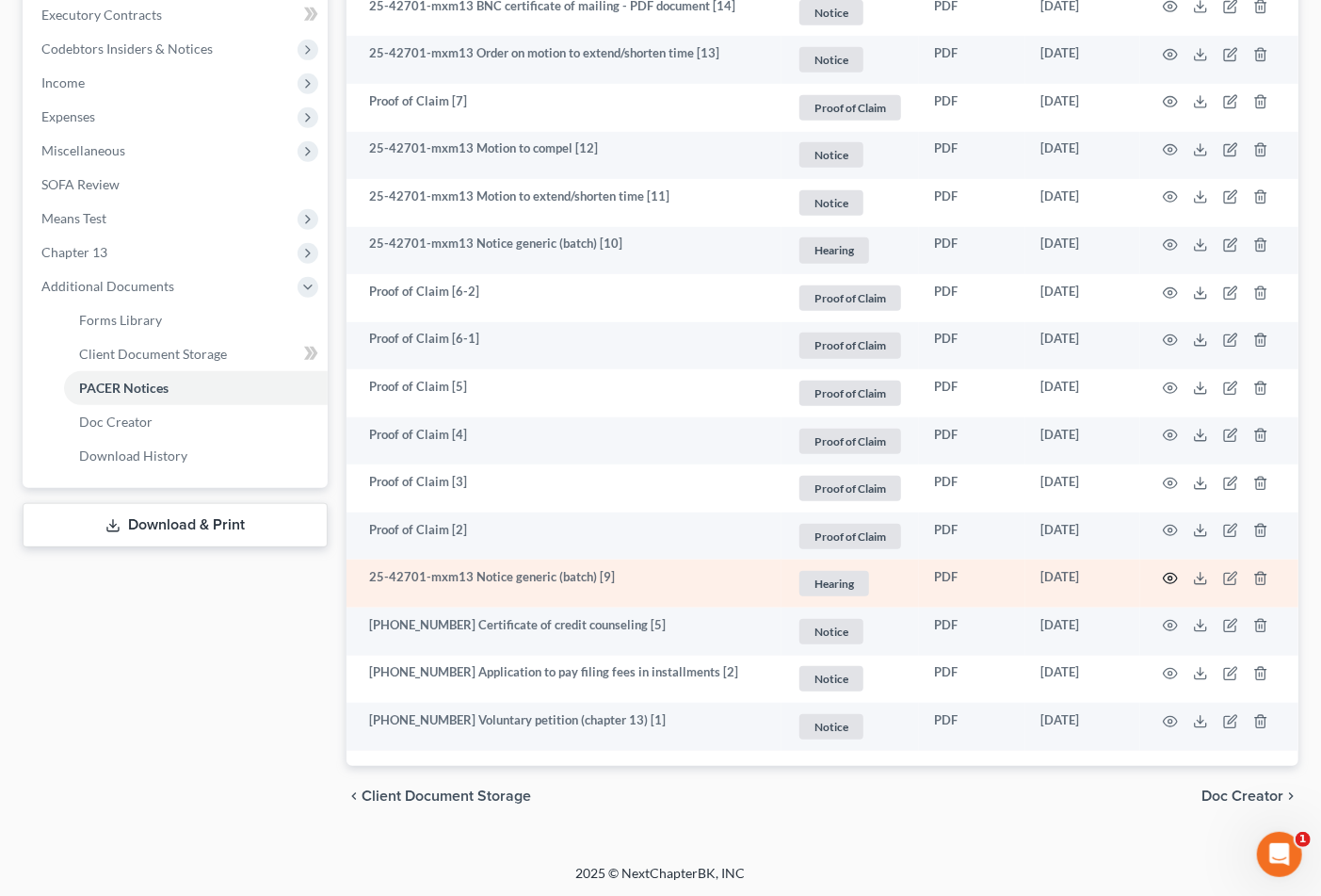
click at [1168, 575] on icon "button" at bounding box center [1170, 578] width 15 height 15
click at [1170, 575] on icon "button" at bounding box center [1170, 578] width 15 height 15
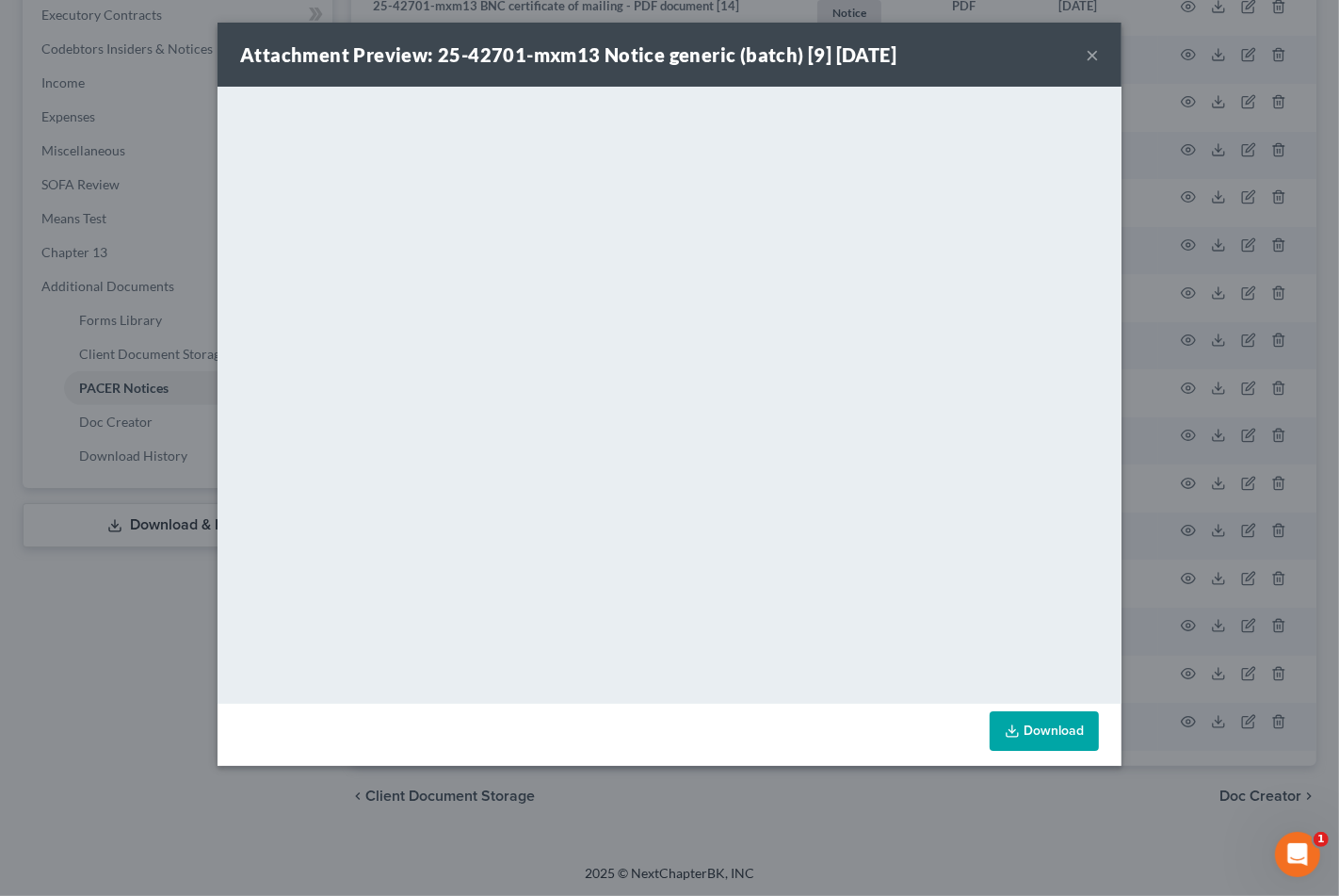
click at [1093, 51] on button "×" at bounding box center [1092, 54] width 13 height 23
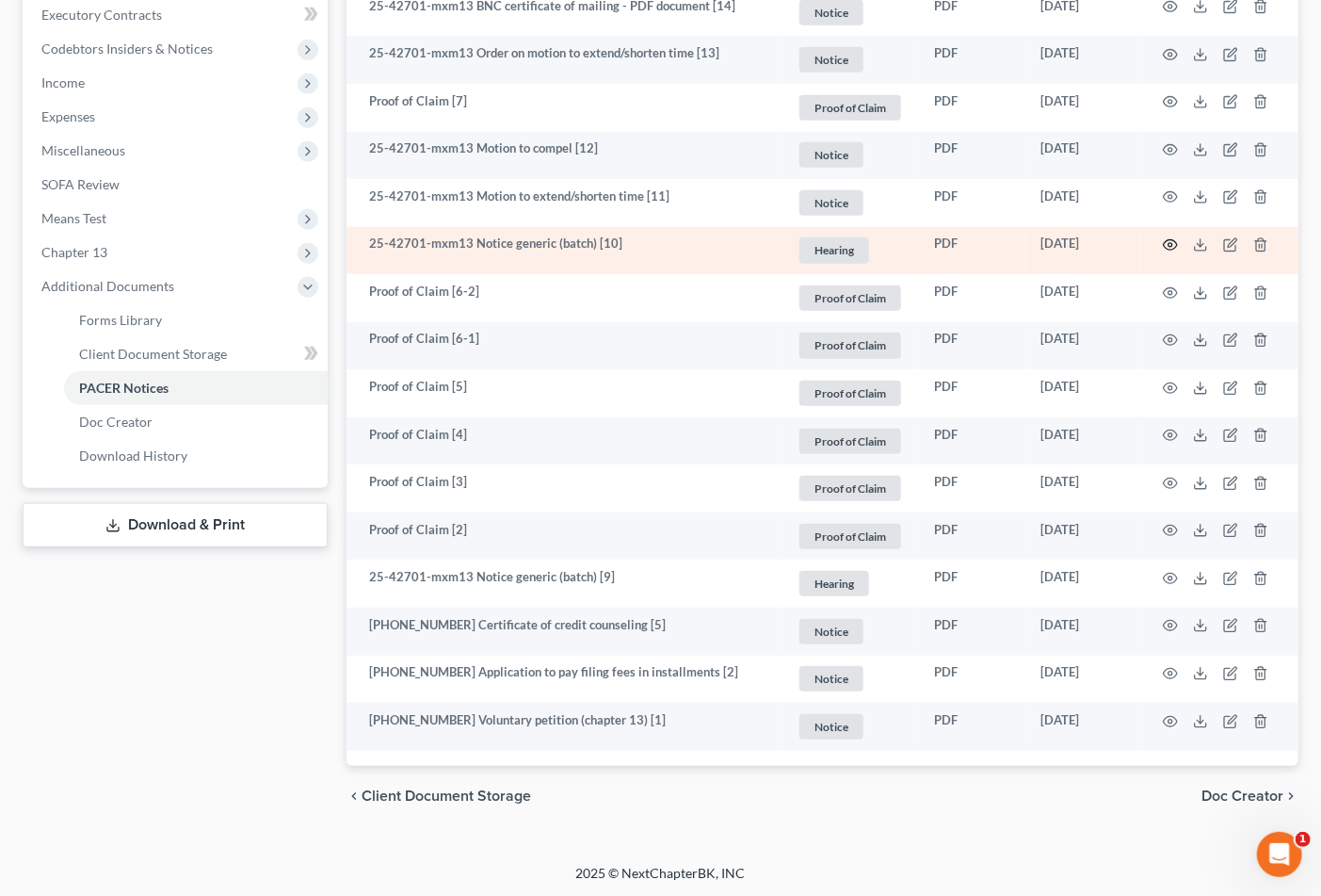
click at [1171, 243] on circle "button" at bounding box center [1171, 245] width 4 height 4
